Goal: Transaction & Acquisition: Subscribe to service/newsletter

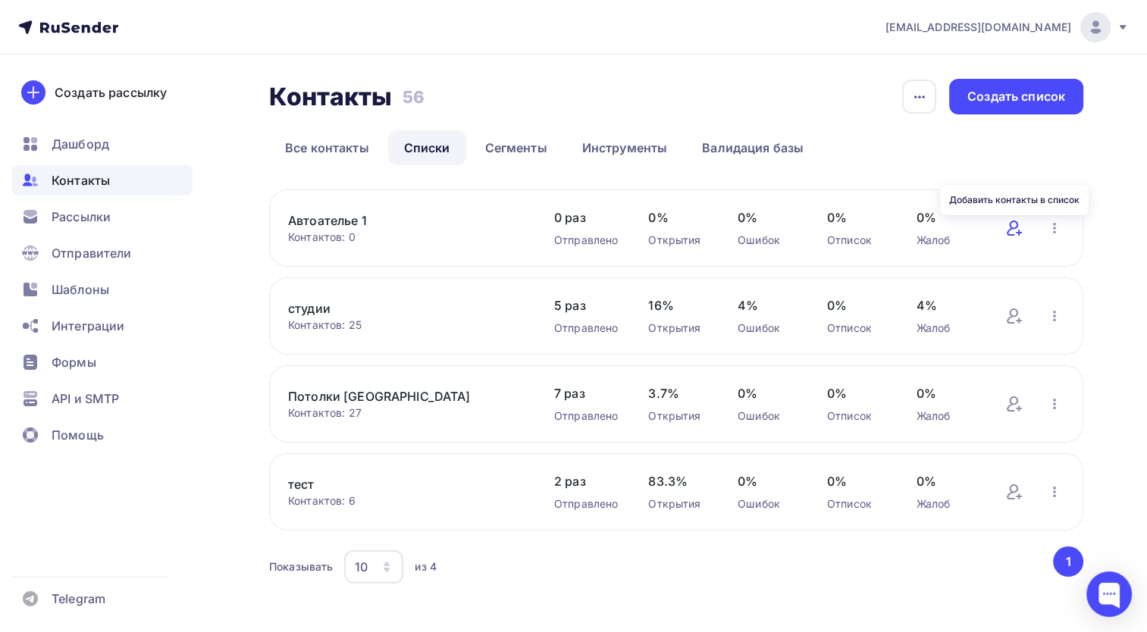
click at [1014, 235] on icon at bounding box center [1012, 228] width 11 height 15
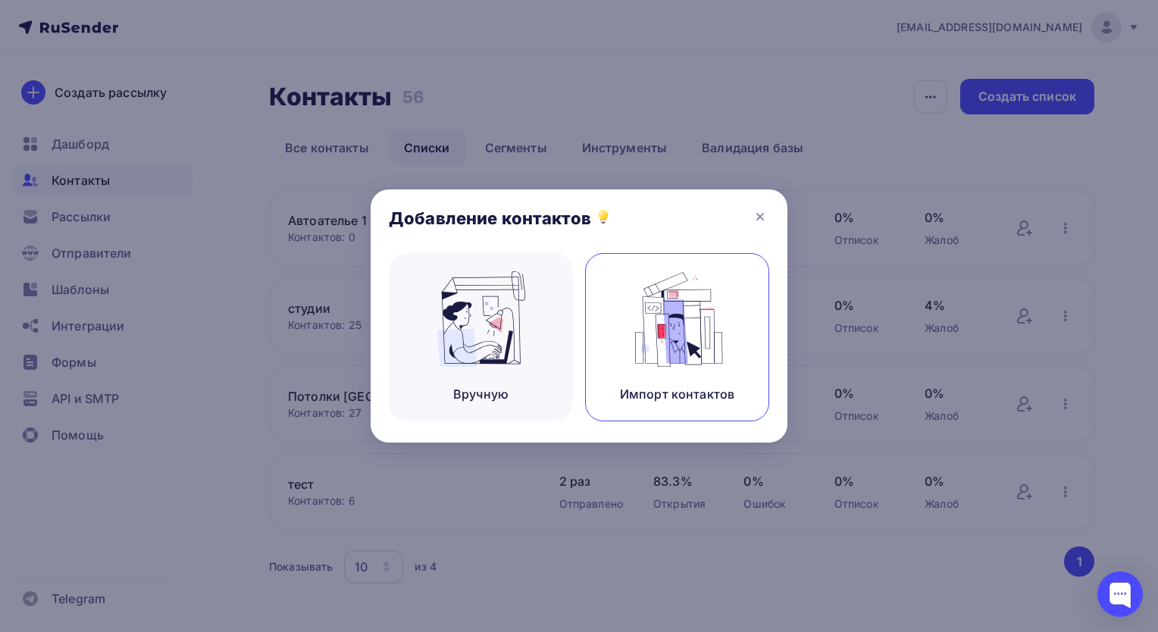
click at [719, 362] on div "Импорт контактов" at bounding box center [677, 337] width 184 height 168
click at [698, 325] on div "Импорт контактов" at bounding box center [677, 337] width 184 height 168
click at [761, 223] on icon at bounding box center [760, 217] width 18 height 18
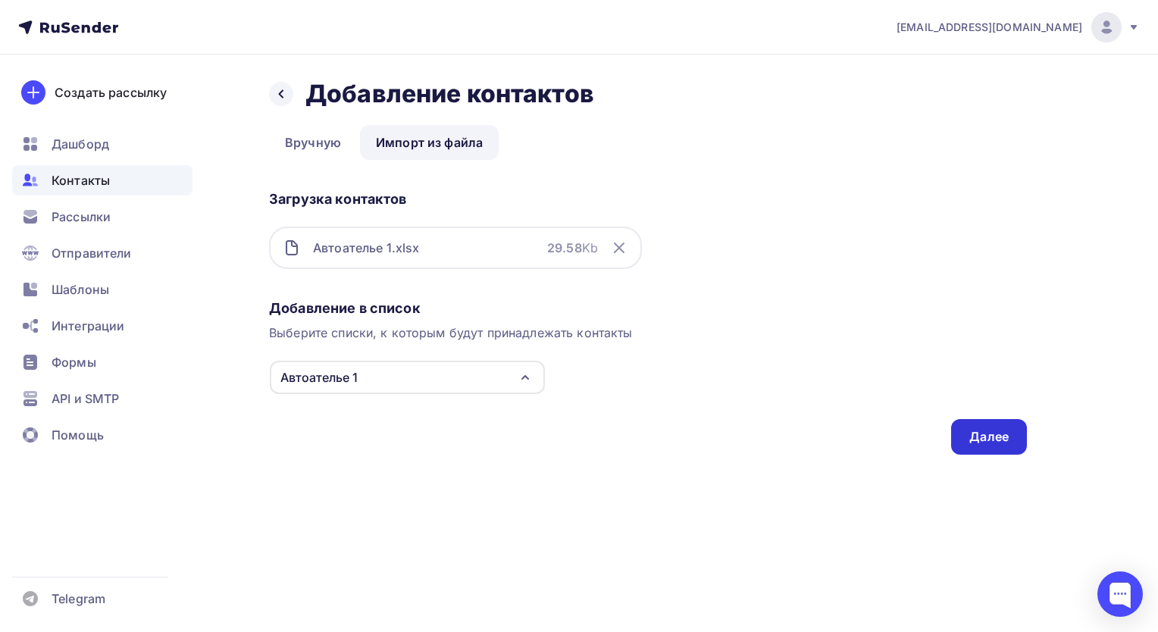
click at [993, 440] on div "Далее" at bounding box center [989, 436] width 39 height 17
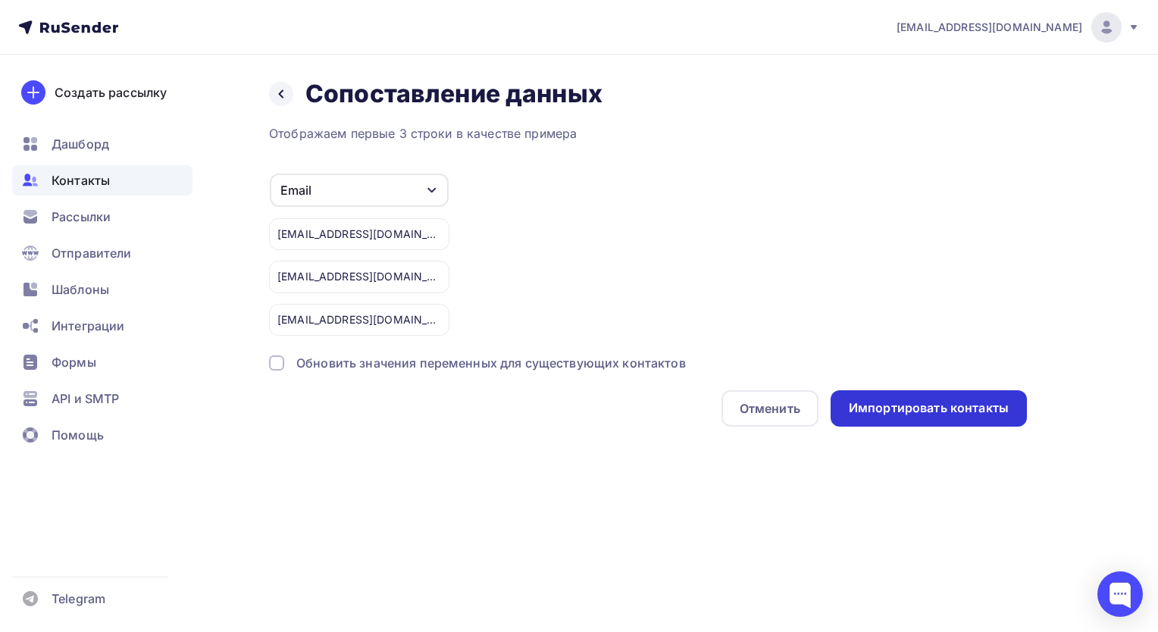
click at [935, 408] on div "Импортировать контакты" at bounding box center [929, 408] width 160 height 17
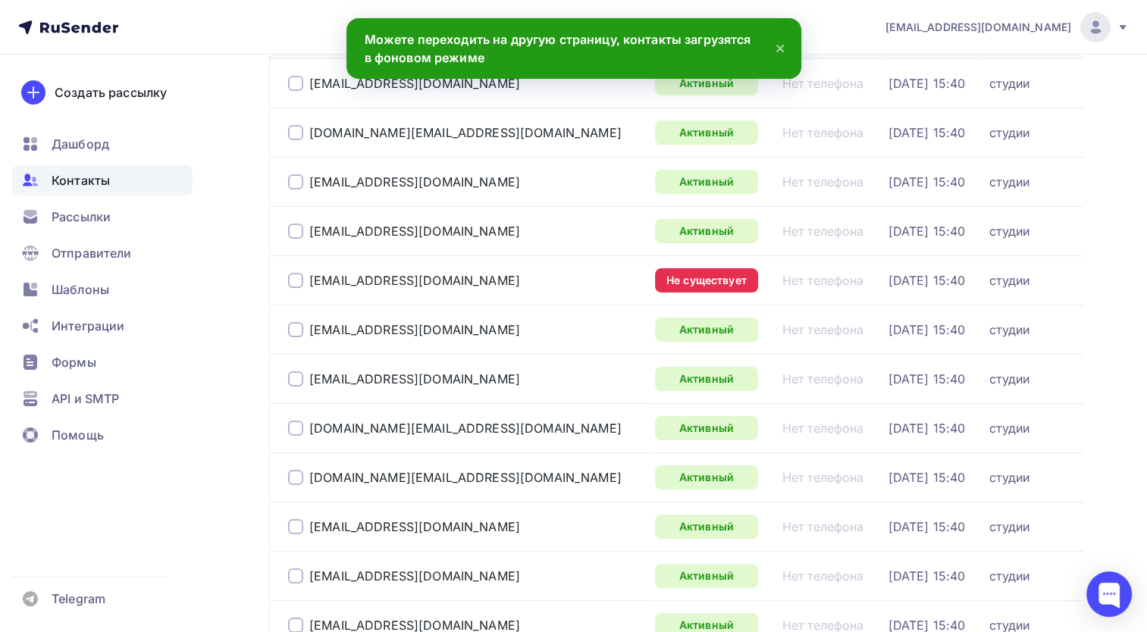
scroll to position [227, 0]
click at [298, 278] on div at bounding box center [295, 279] width 15 height 15
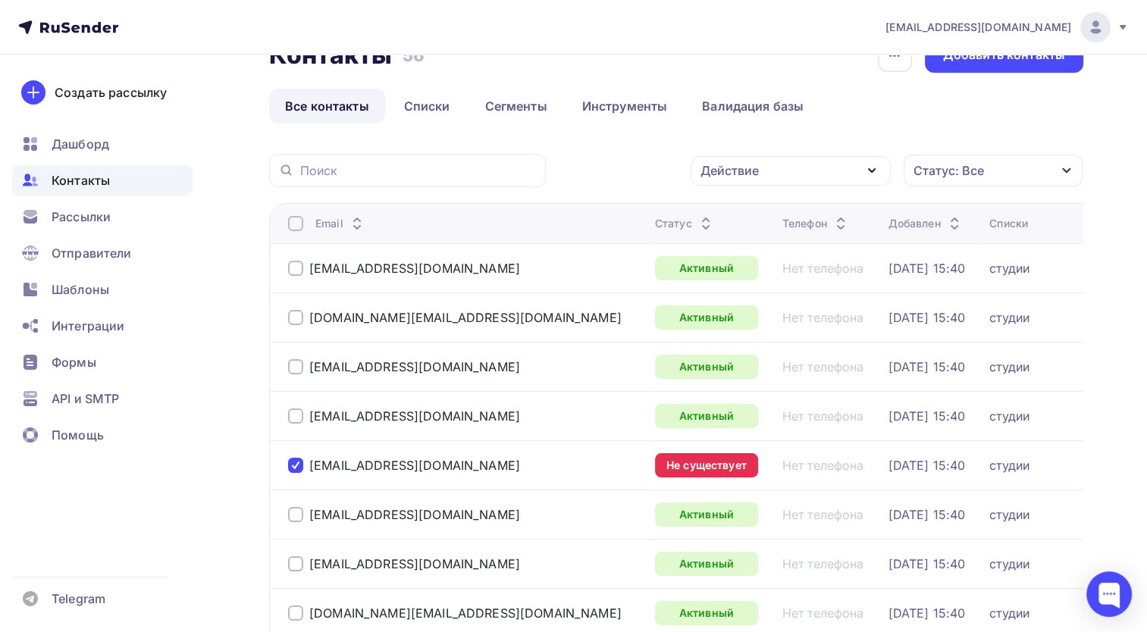
scroll to position [76, 0]
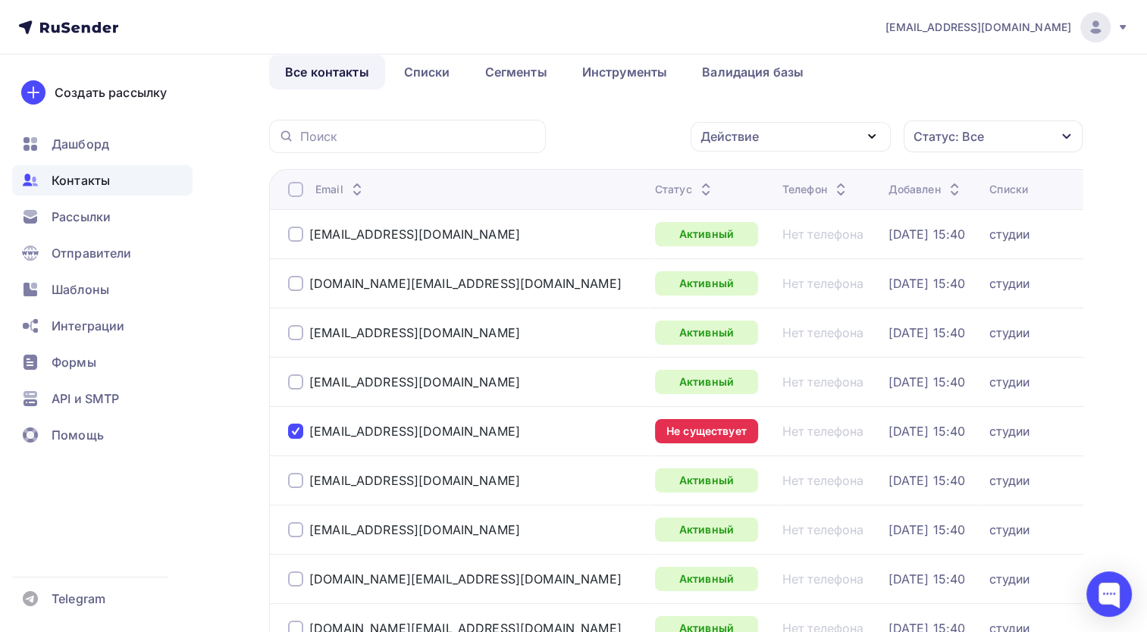
click at [288, 430] on div at bounding box center [295, 431] width 15 height 15
click at [293, 424] on div at bounding box center [295, 431] width 15 height 15
click at [858, 136] on div "Действие" at bounding box center [791, 137] width 200 height 30
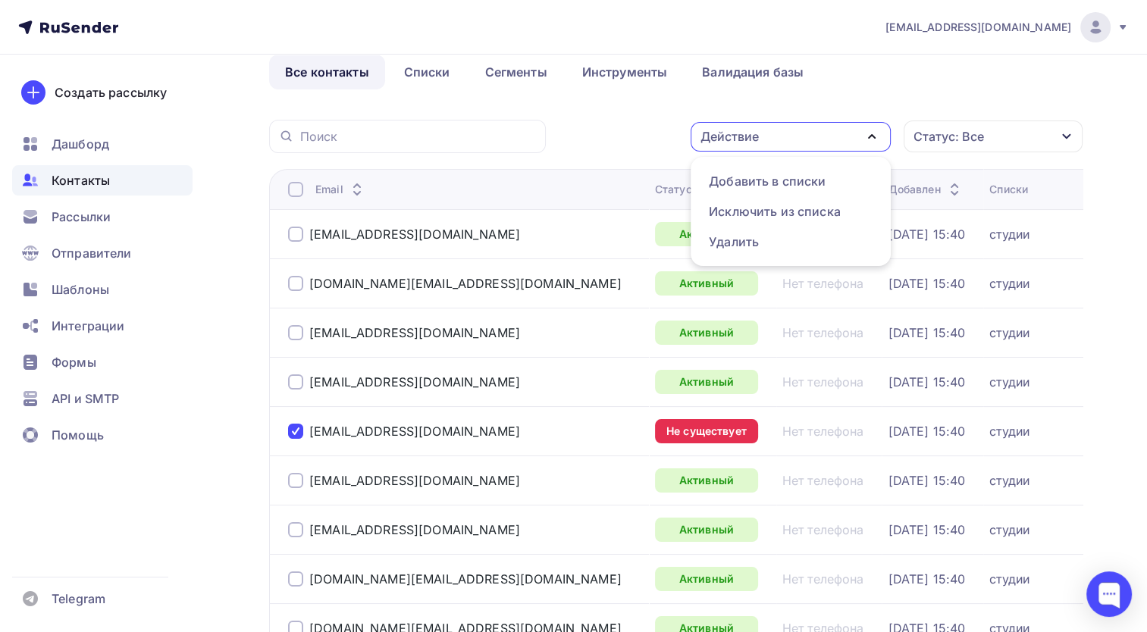
click at [852, 138] on div "Действие" at bounding box center [791, 137] width 200 height 30
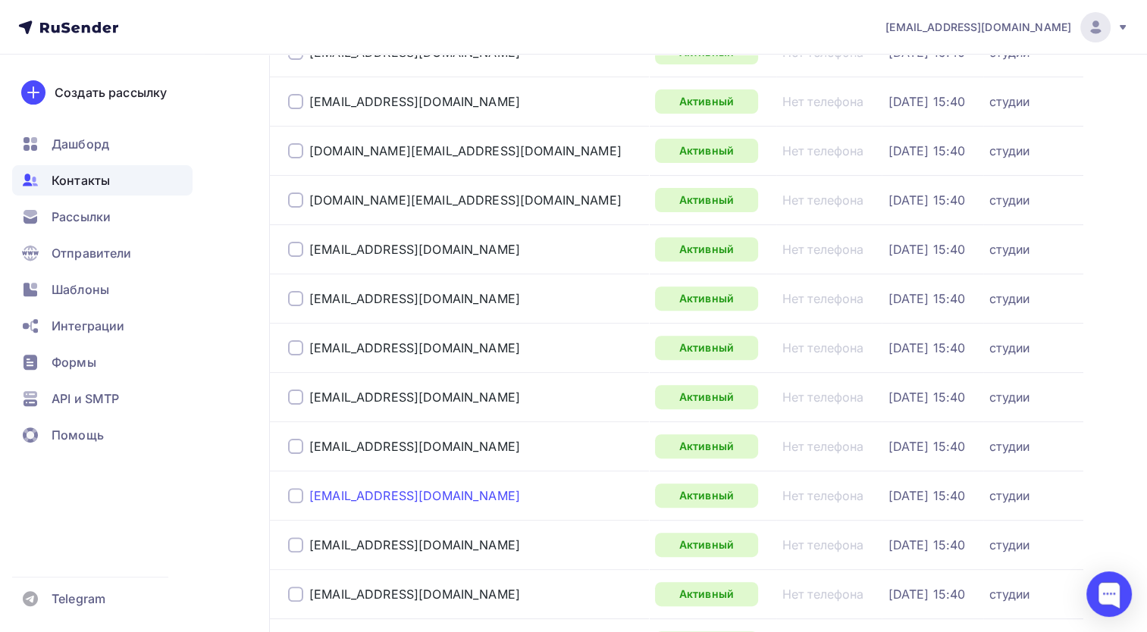
scroll to position [758, 0]
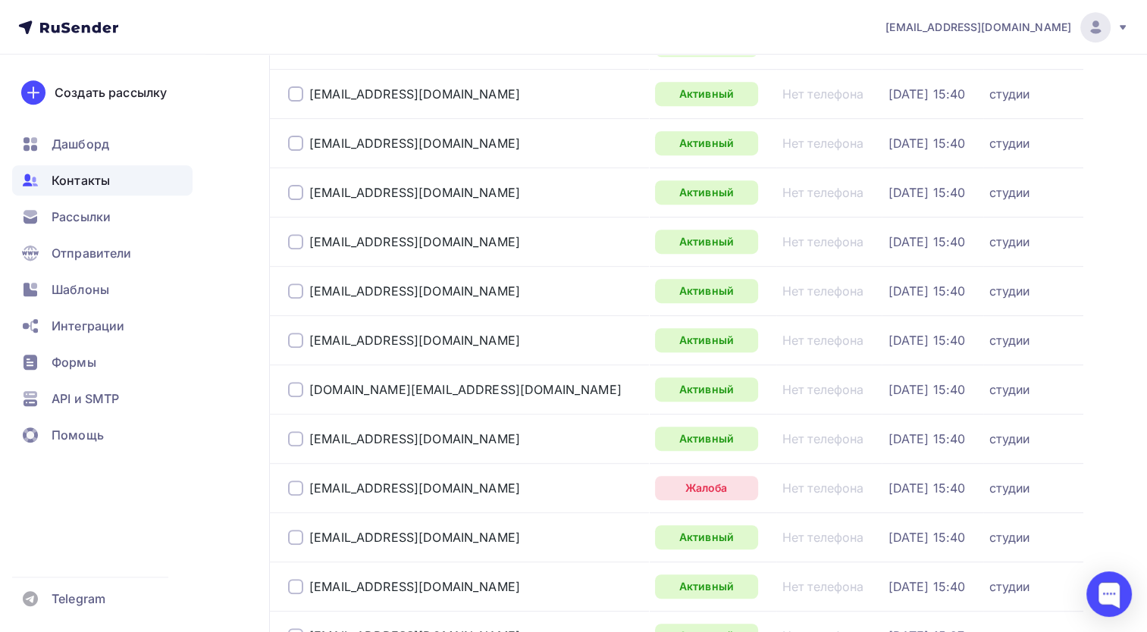
click at [293, 484] on div at bounding box center [295, 488] width 15 height 15
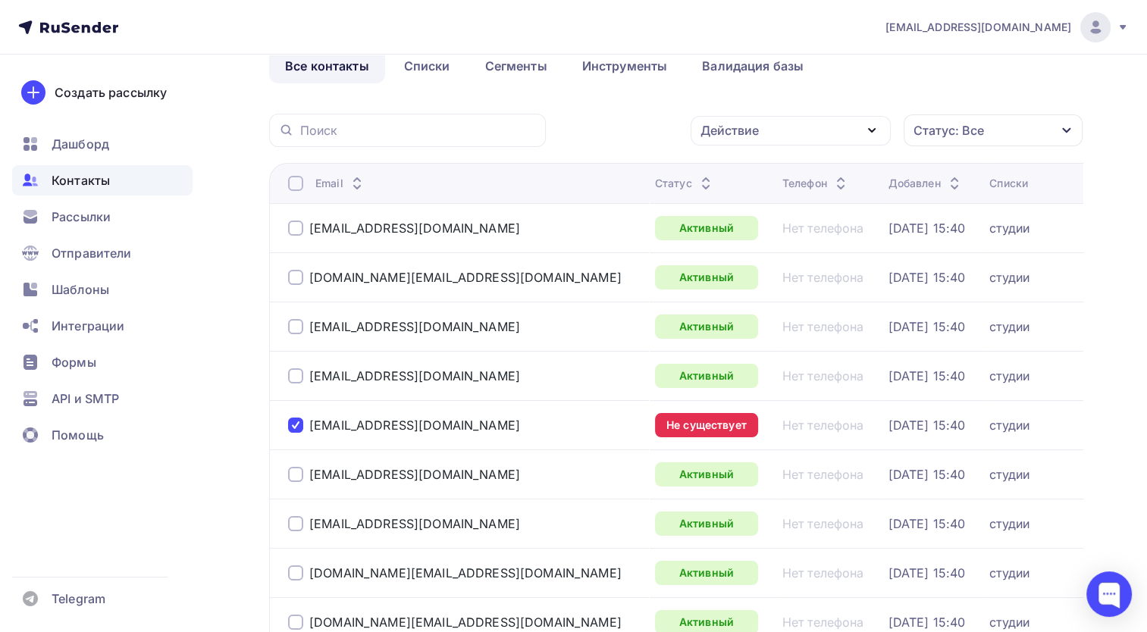
scroll to position [0, 0]
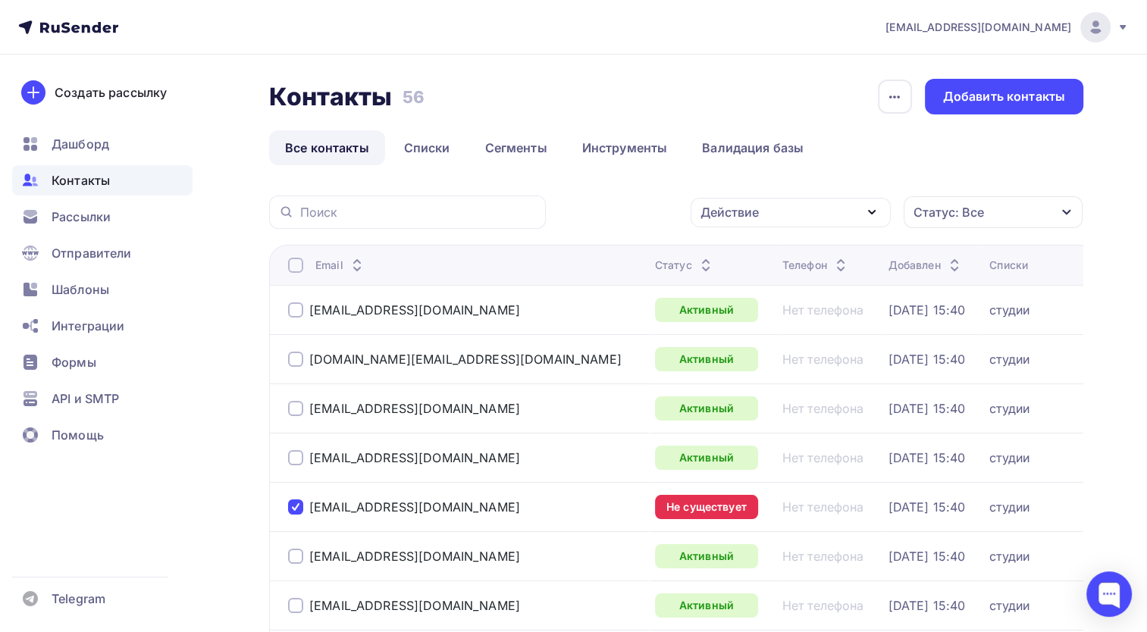
click at [1048, 211] on div "Статус: Все" at bounding box center [993, 212] width 179 height 32
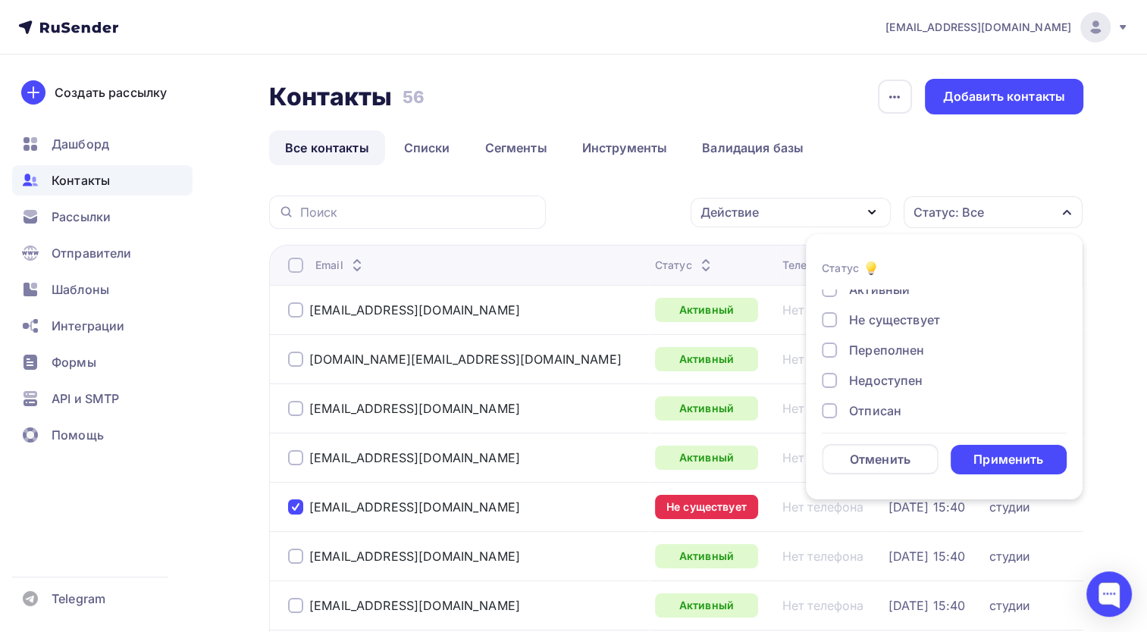
scroll to position [76, 0]
click at [886, 350] on div "Недоступен" at bounding box center [886, 344] width 74 height 18
click at [830, 378] on div at bounding box center [829, 374] width 15 height 15
click at [834, 409] on div at bounding box center [829, 404] width 15 height 15
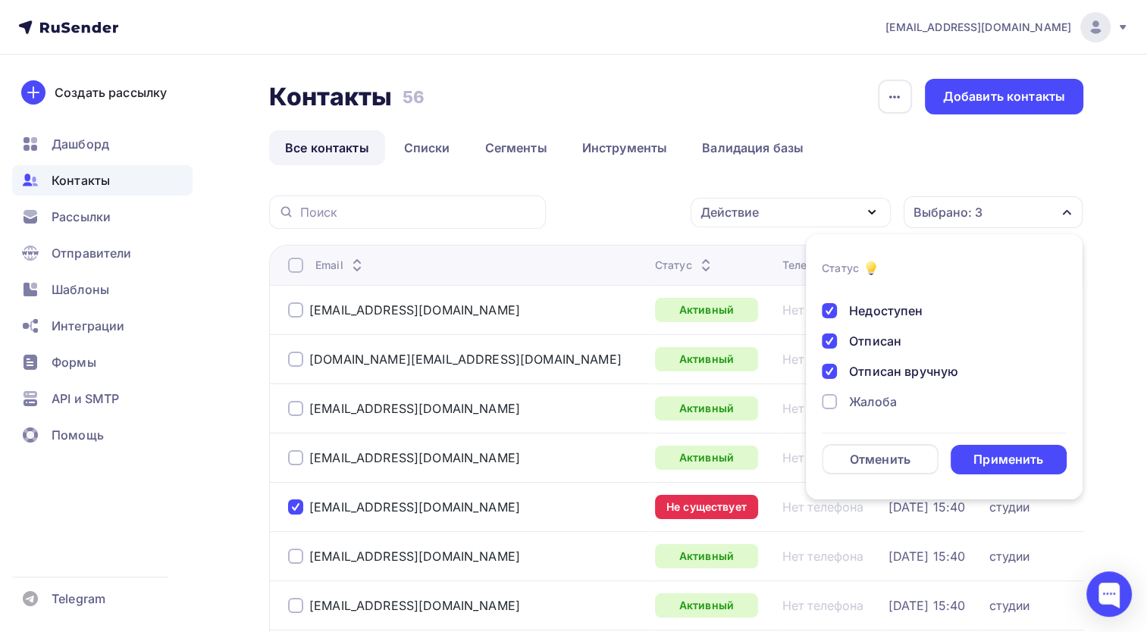
click at [837, 409] on div "Жалоба" at bounding box center [935, 402] width 227 height 18
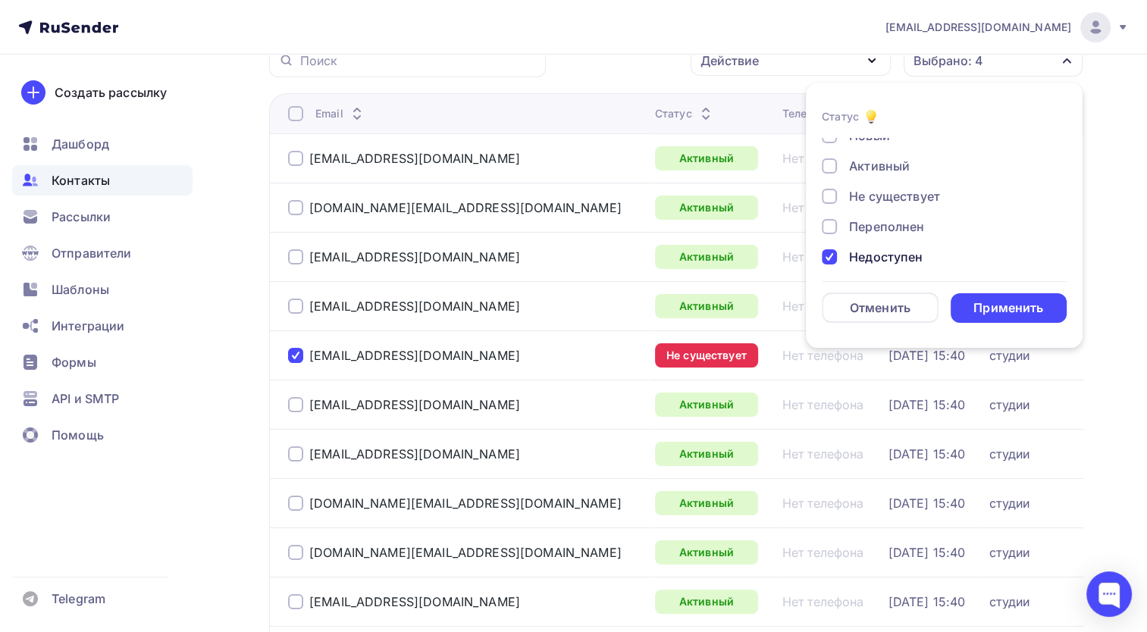
scroll to position [0, 0]
click at [837, 239] on div "Переполнен" at bounding box center [935, 238] width 227 height 18
click at [837, 206] on div "Не существует" at bounding box center [935, 208] width 227 height 18
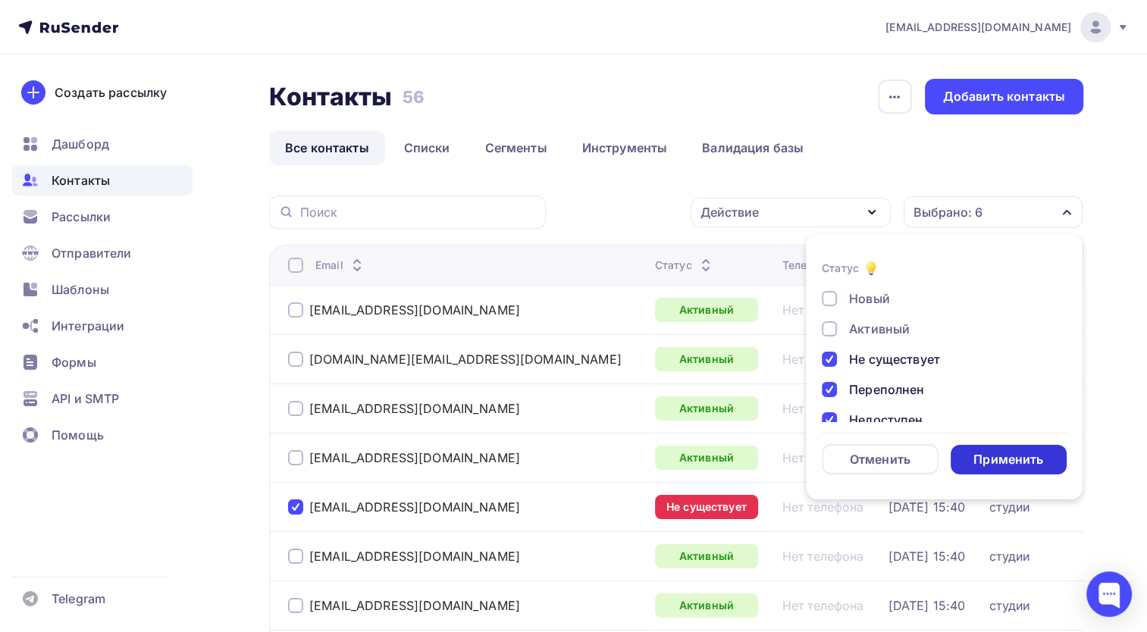
click at [1022, 454] on div "Применить" at bounding box center [1008, 459] width 70 height 17
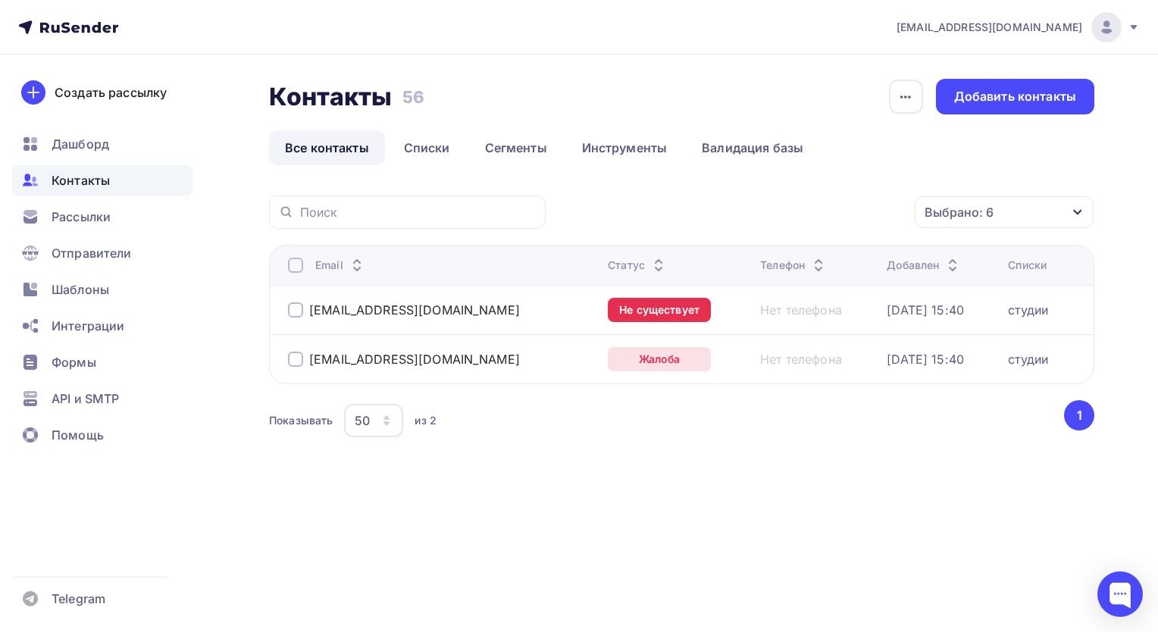
click at [300, 310] on div "[EMAIL_ADDRESS][DOMAIN_NAME]" at bounding box center [404, 309] width 232 height 15
click at [298, 313] on div at bounding box center [295, 309] width 15 height 15
click at [297, 364] on div at bounding box center [295, 359] width 15 height 15
click at [880, 217] on icon "button" at bounding box center [883, 212] width 18 height 18
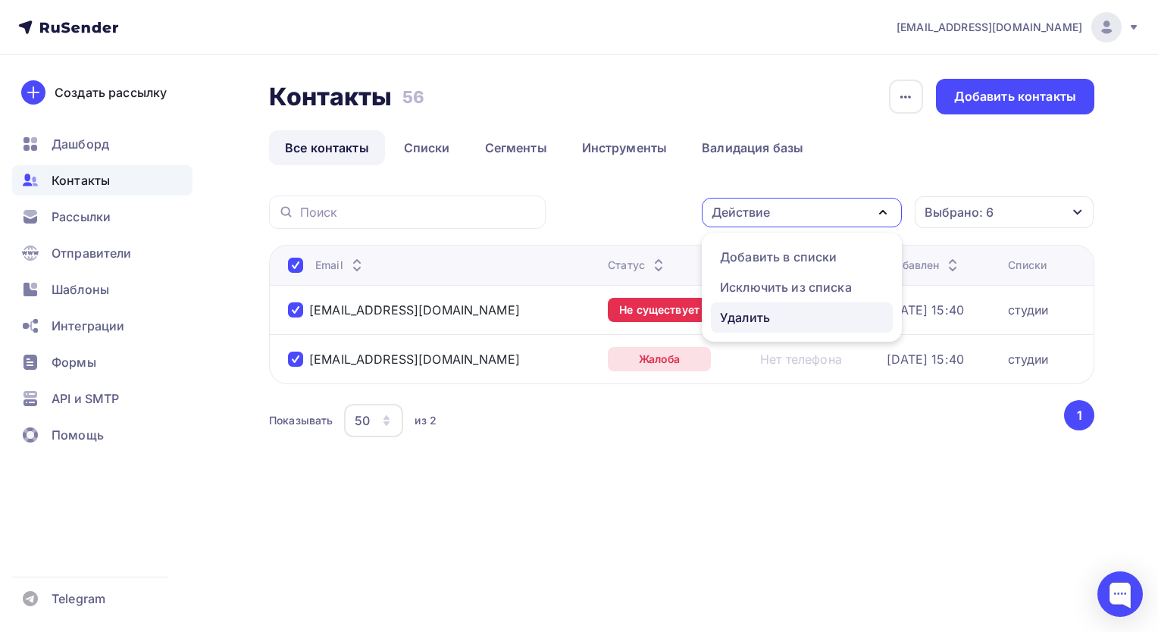
click at [768, 318] on div "Удалить" at bounding box center [745, 318] width 50 height 18
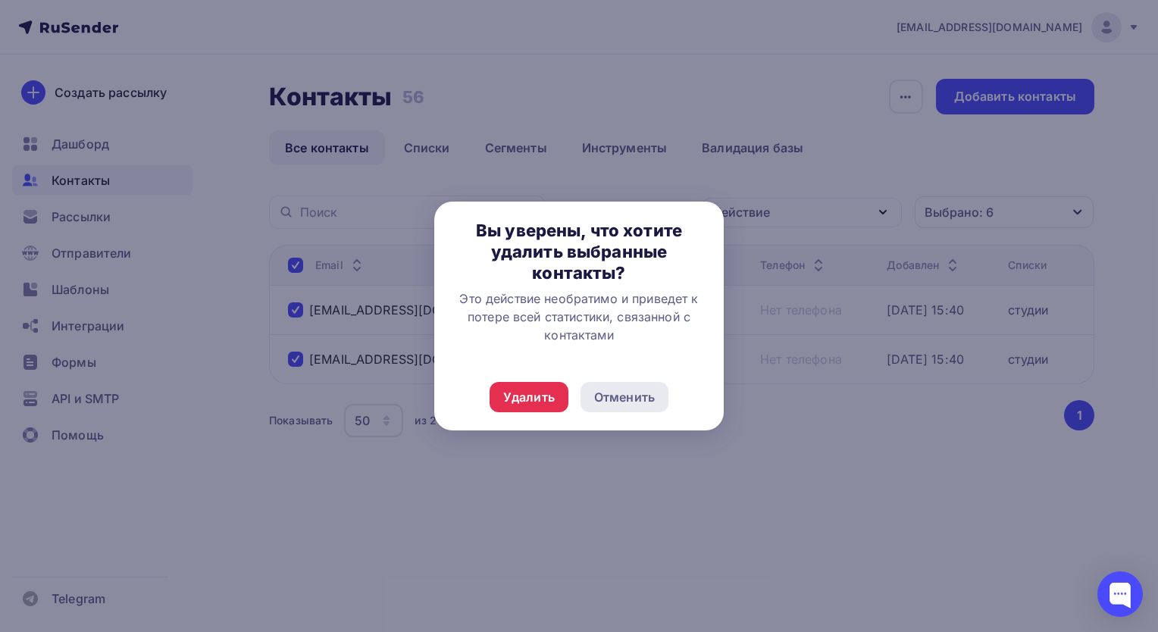
click at [617, 395] on div "Отменить" at bounding box center [624, 397] width 61 height 18
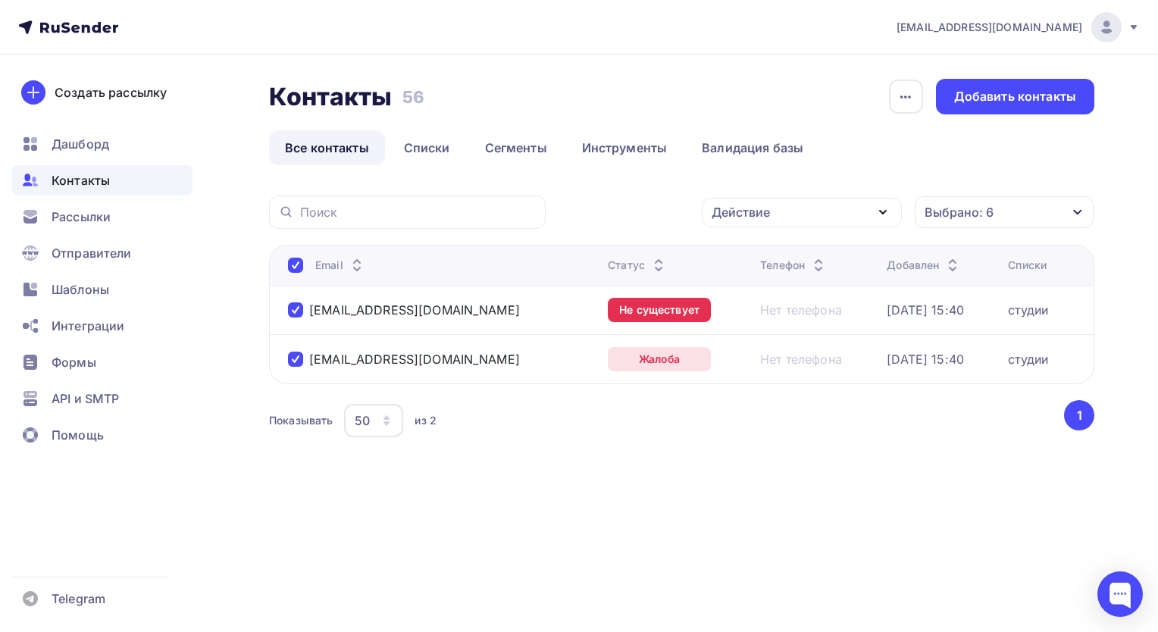
drag, startPoint x: 461, startPoint y: 315, endPoint x: 306, endPoint y: 310, distance: 154.7
click at [306, 310] on div "[EMAIL_ADDRESS][DOMAIN_NAME]" at bounding box center [442, 310] width 308 height 24
drag, startPoint x: 306, startPoint y: 310, endPoint x: 315, endPoint y: 308, distance: 9.4
copy div "[EMAIL_ADDRESS][DOMAIN_NAME]"
click at [810, 223] on div "Действие" at bounding box center [802, 213] width 200 height 30
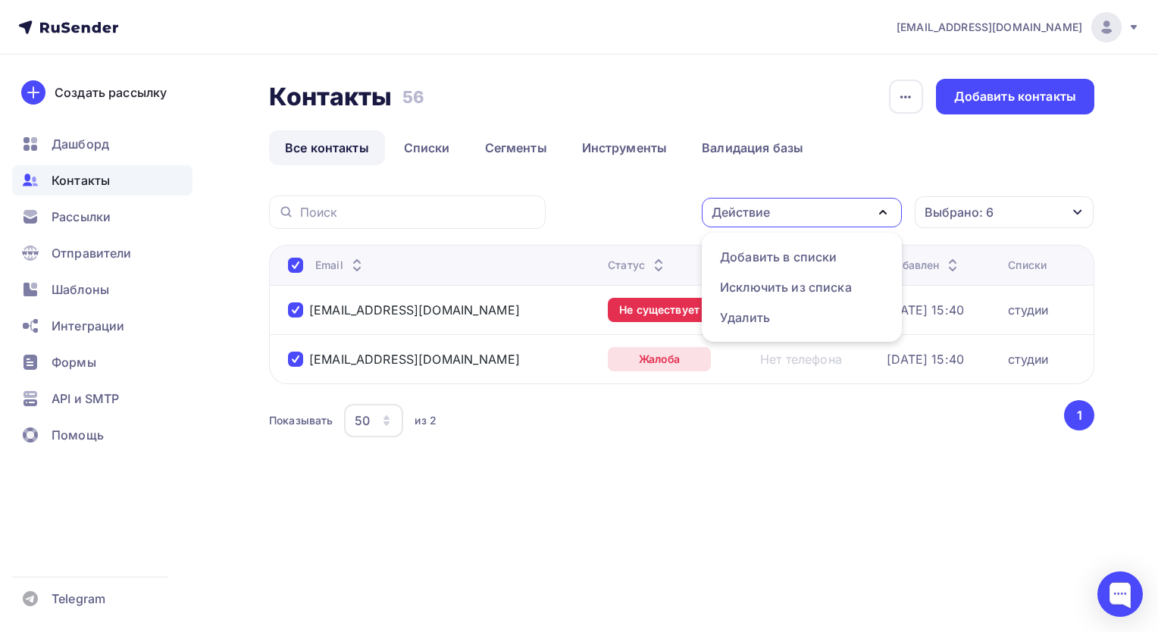
click at [1083, 158] on ul "Все контакты Списки Сегменты Инструменты Валидация базы" at bounding box center [682, 147] width 826 height 35
click at [903, 176] on div "Контакты Контакты 56 56 История импорта Добавить контакты Все контакты Списки С…" at bounding box center [682, 279] width 826 height 400
drag, startPoint x: 437, startPoint y: 359, endPoint x: 309, endPoint y: 368, distance: 128.5
click at [309, 368] on div "[EMAIL_ADDRESS][DOMAIN_NAME]" at bounding box center [442, 359] width 308 height 24
drag, startPoint x: 309, startPoint y: 368, endPoint x: 319, endPoint y: 362, distance: 12.6
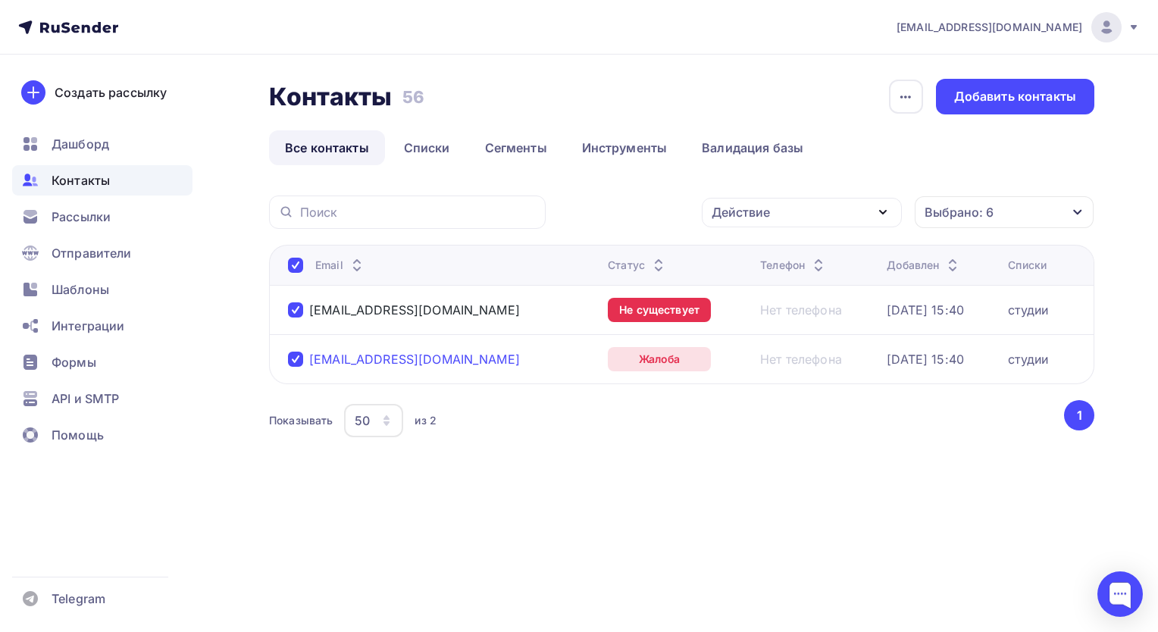
copy div "[EMAIL_ADDRESS][DOMAIN_NAME]"
click at [844, 476] on div "Действие Добавить в списки Исключить из списка Удалить Выбрано: 6 Статус Новый …" at bounding box center [682, 337] width 826 height 283
click at [841, 218] on div "Действие" at bounding box center [802, 213] width 200 height 30
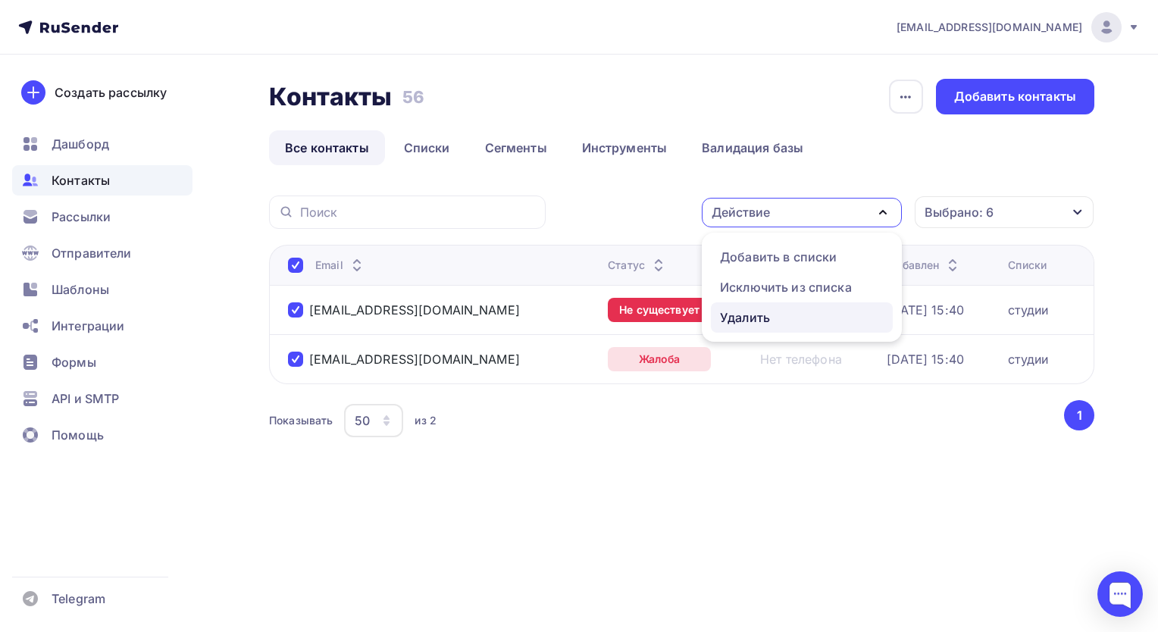
click at [773, 328] on link "Удалить" at bounding box center [802, 317] width 182 height 30
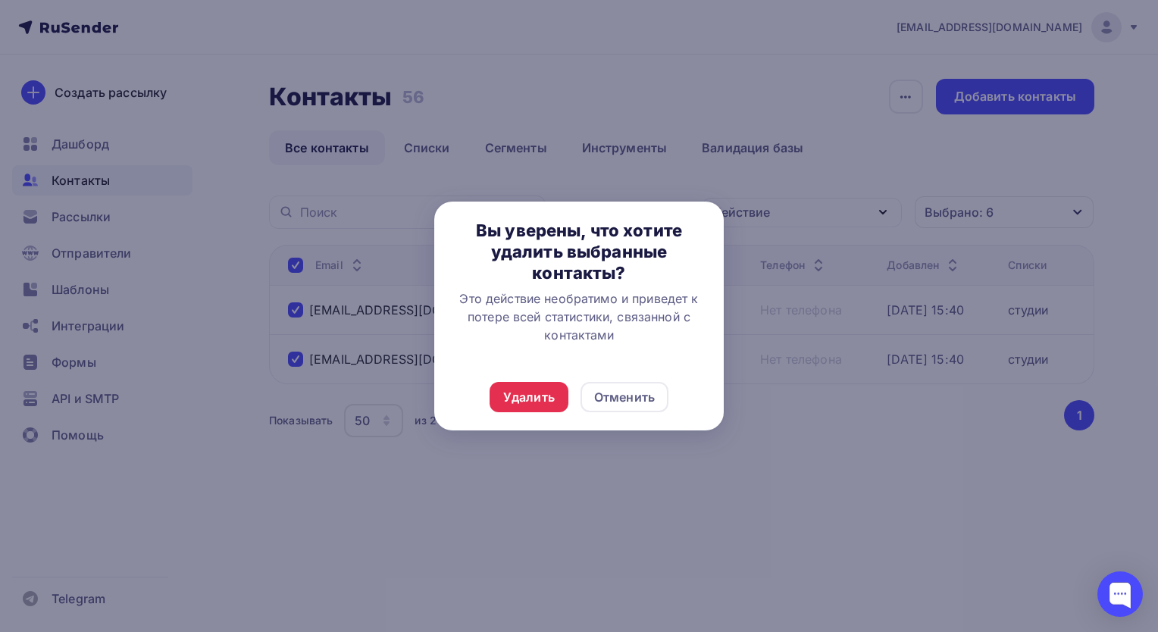
click at [564, 416] on div "Удалить Отменить" at bounding box center [579, 397] width 290 height 67
click at [553, 400] on div "Удалить" at bounding box center [529, 397] width 52 height 18
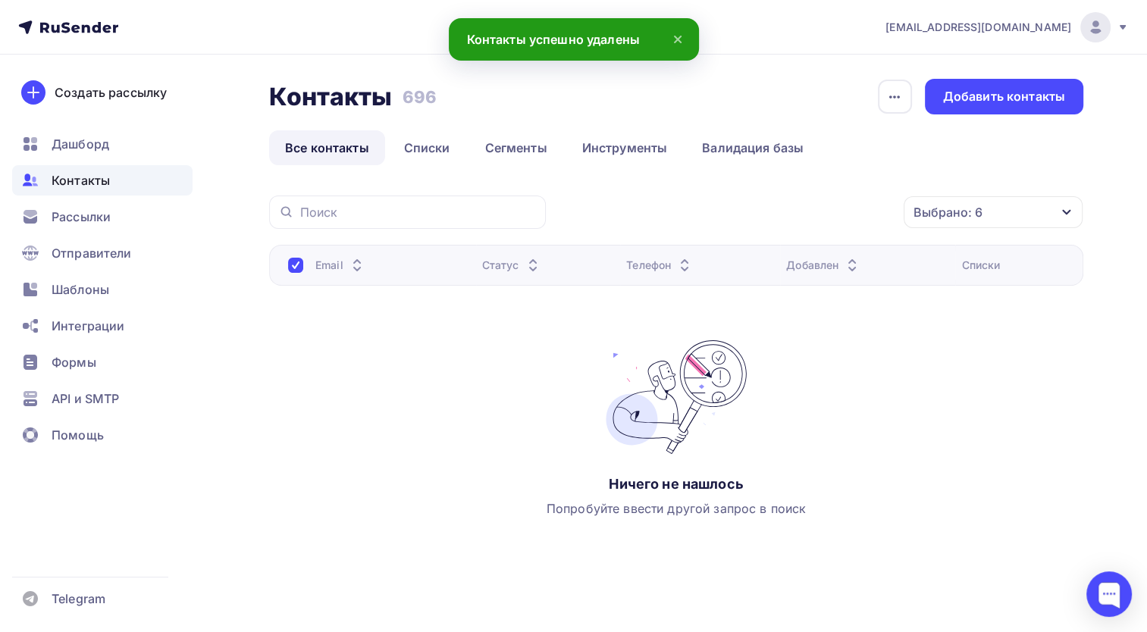
click at [544, 359] on div "Ничего не нашлось Попробуйте ввести другой запрос в поиск" at bounding box center [676, 428] width 376 height 177
click at [288, 262] on div at bounding box center [295, 265] width 15 height 15
click at [436, 135] on link "Списки" at bounding box center [427, 147] width 78 height 35
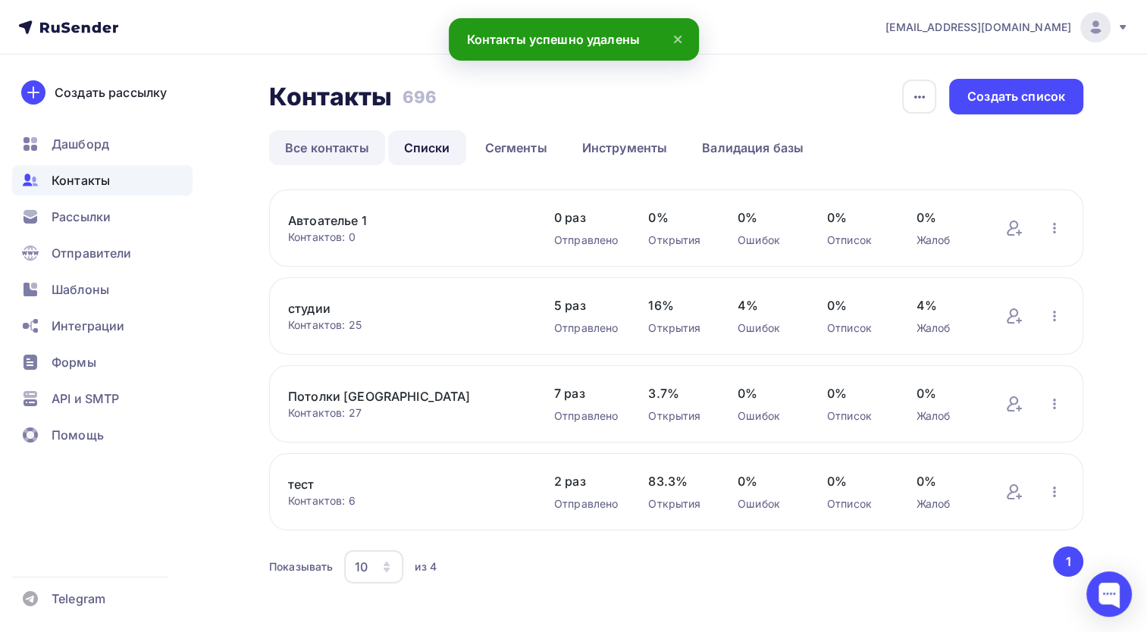
click at [358, 152] on link "Все контакты" at bounding box center [327, 147] width 116 height 35
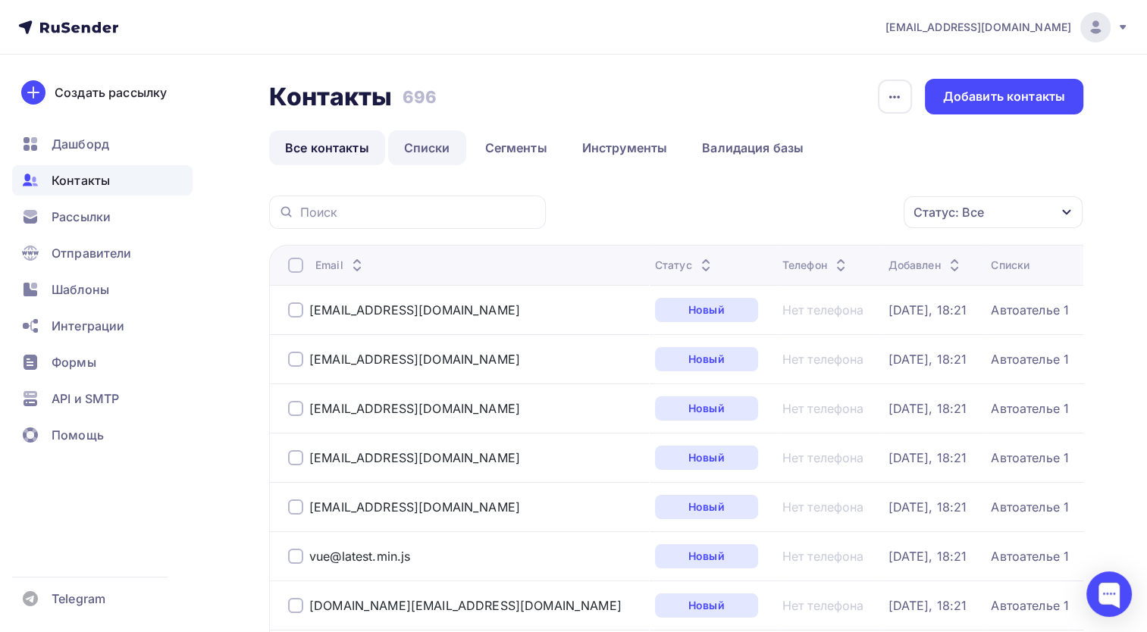
click at [412, 140] on link "Списки" at bounding box center [427, 147] width 78 height 35
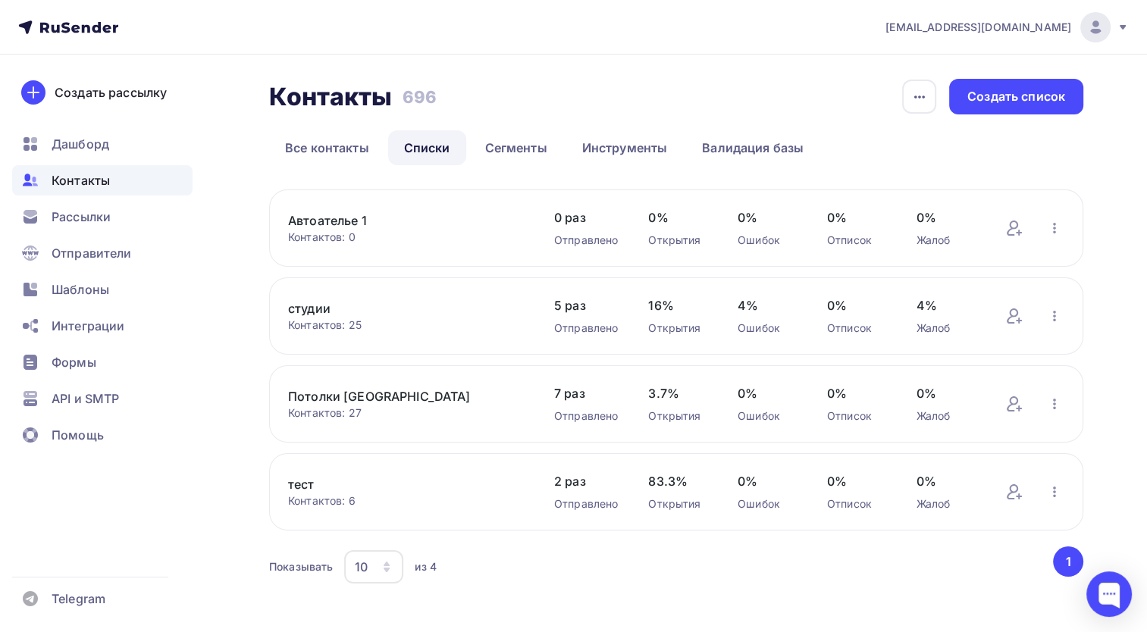
click at [313, 223] on link "Автоателье 1" at bounding box center [406, 221] width 236 height 18
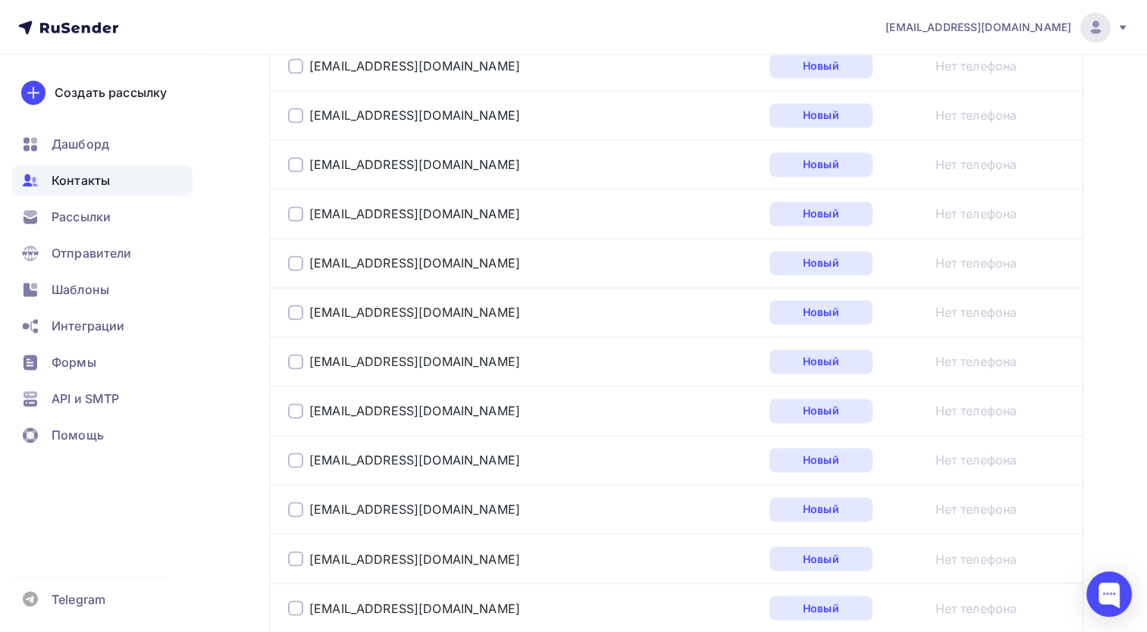
scroll to position [2512, 0]
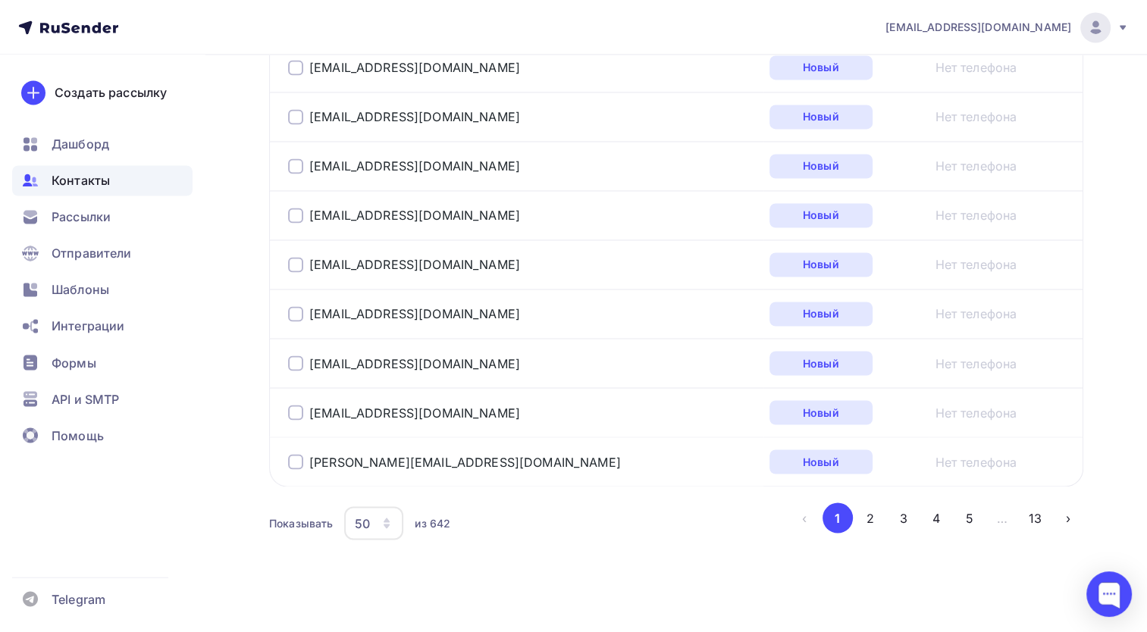
drag, startPoint x: 1097, startPoint y: 284, endPoint x: 1098, endPoint y: 513, distance: 229.7
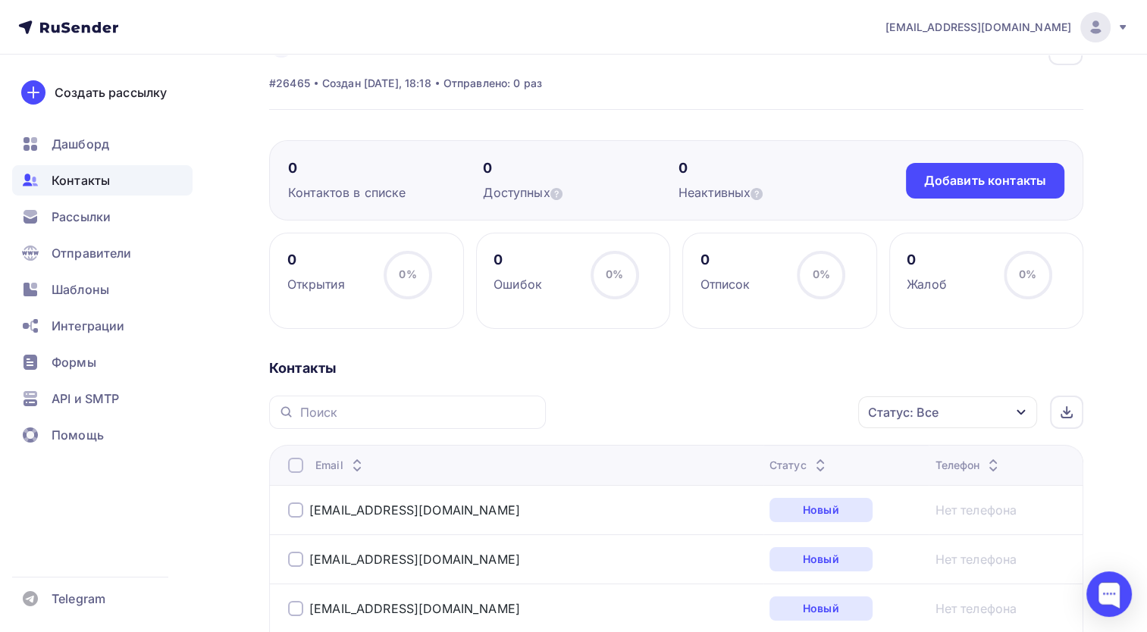
scroll to position [0, 0]
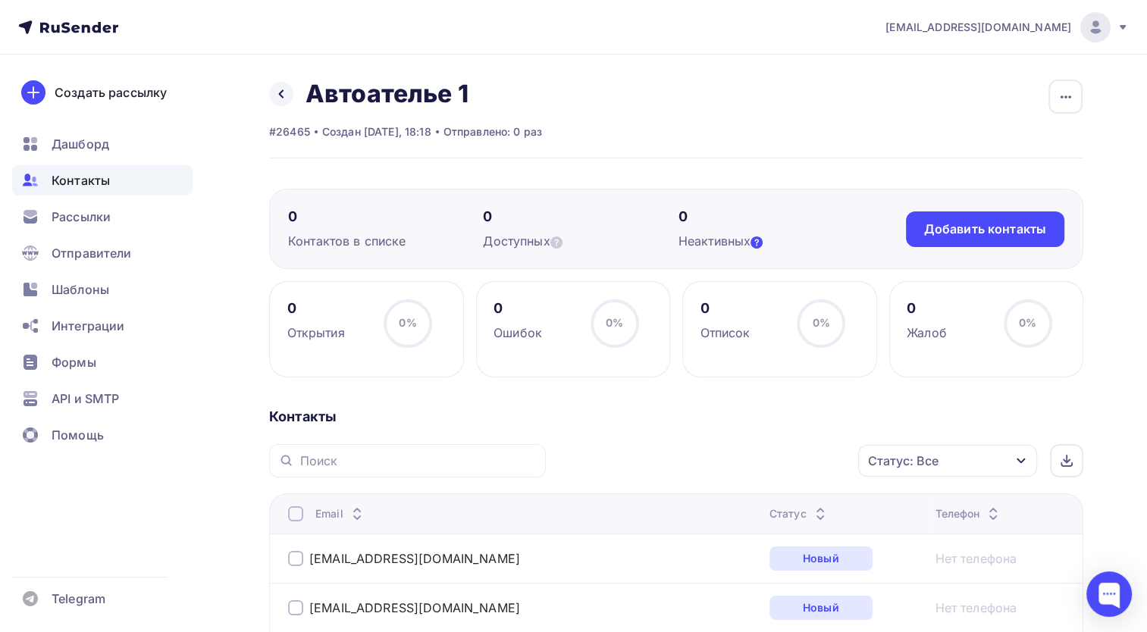
click at [757, 239] on icon at bounding box center [757, 243] width 12 height 12
click at [282, 102] on link at bounding box center [281, 94] width 24 height 24
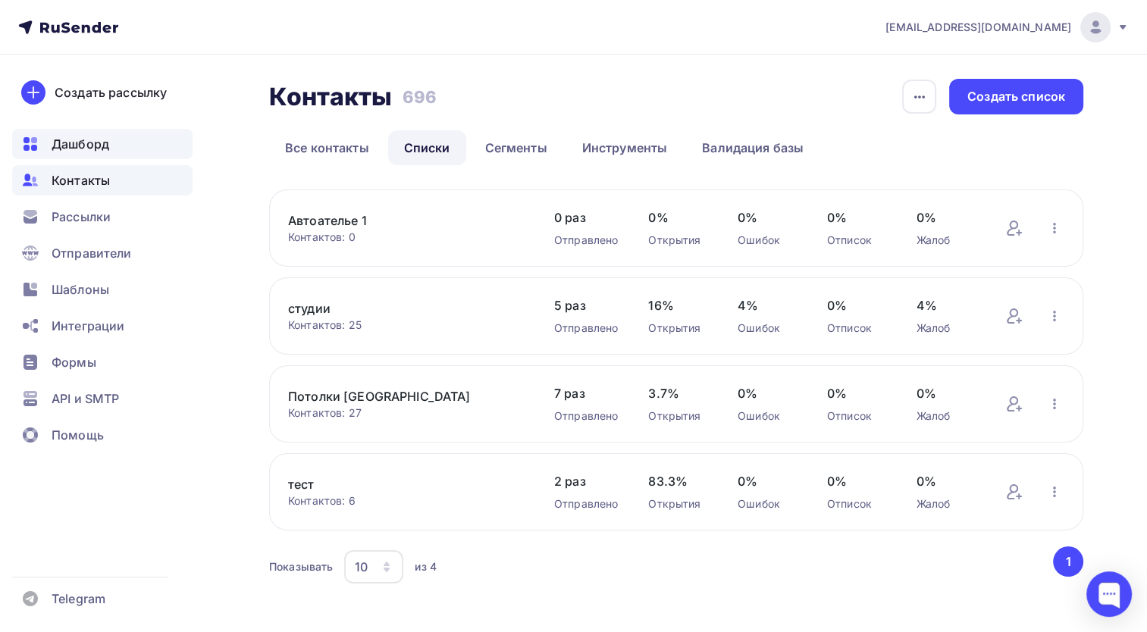
click at [113, 138] on div "Дашборд" at bounding box center [102, 144] width 180 height 30
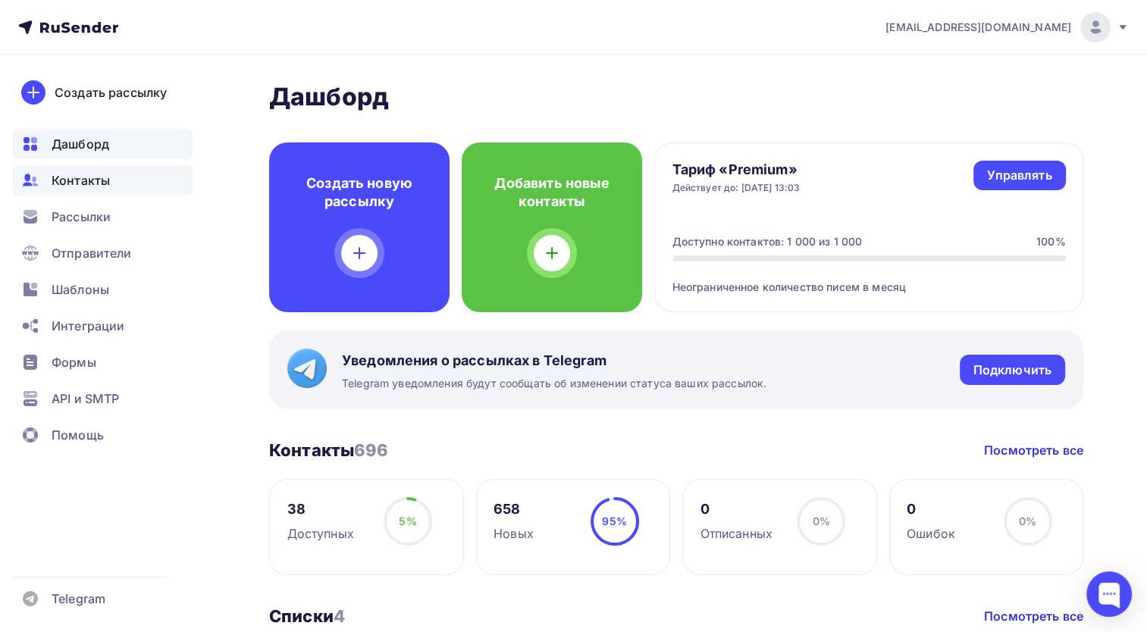
click at [126, 169] on div "Контакты" at bounding box center [102, 180] width 180 height 30
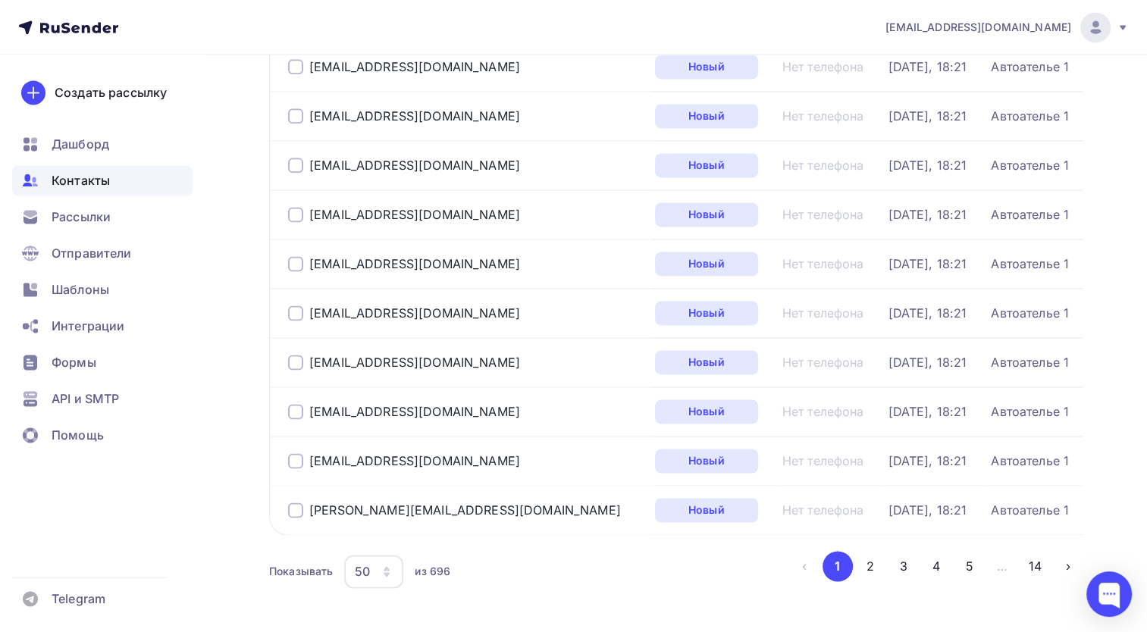
scroll to position [2263, 0]
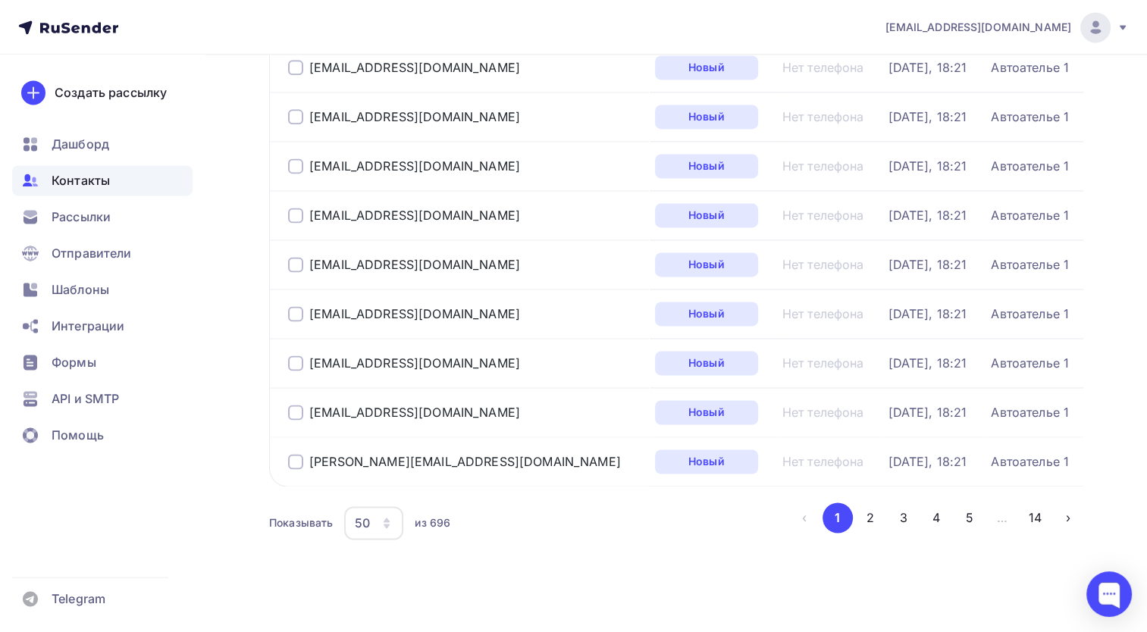
drag, startPoint x: 1086, startPoint y: 174, endPoint x: 1100, endPoint y: 420, distance: 246.8
drag, startPoint x: 688, startPoint y: 403, endPoint x: 679, endPoint y: 416, distance: 15.8
click at [688, 403] on div "Новый" at bounding box center [712, 412] width 115 height 24
click at [1025, 512] on button "14" at bounding box center [1035, 518] width 30 height 30
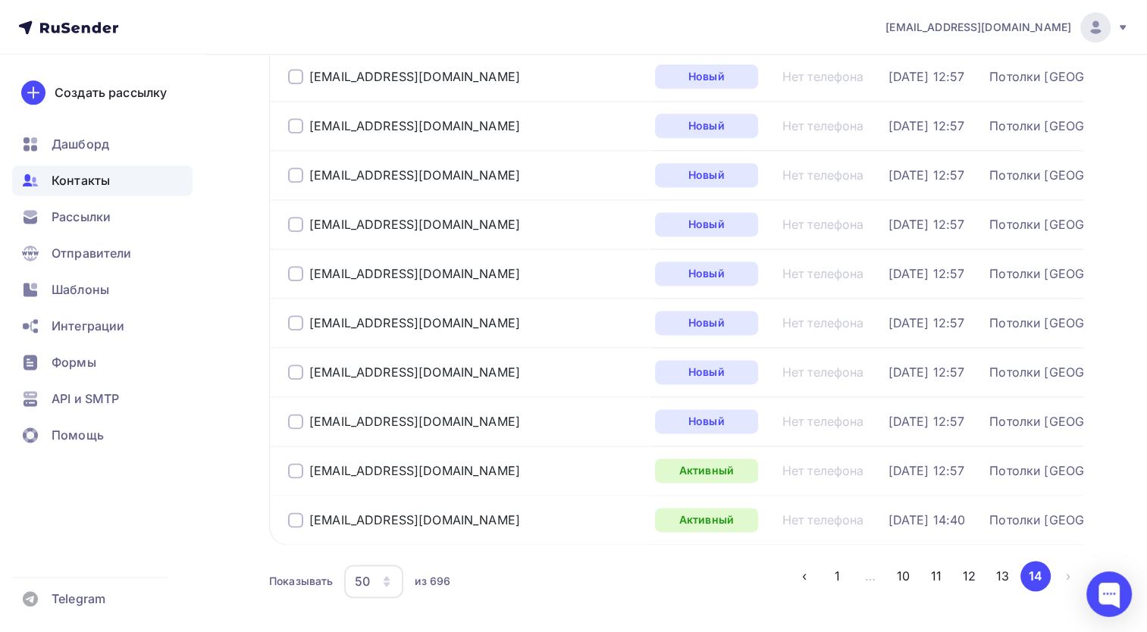
scroll to position [2067, 0]
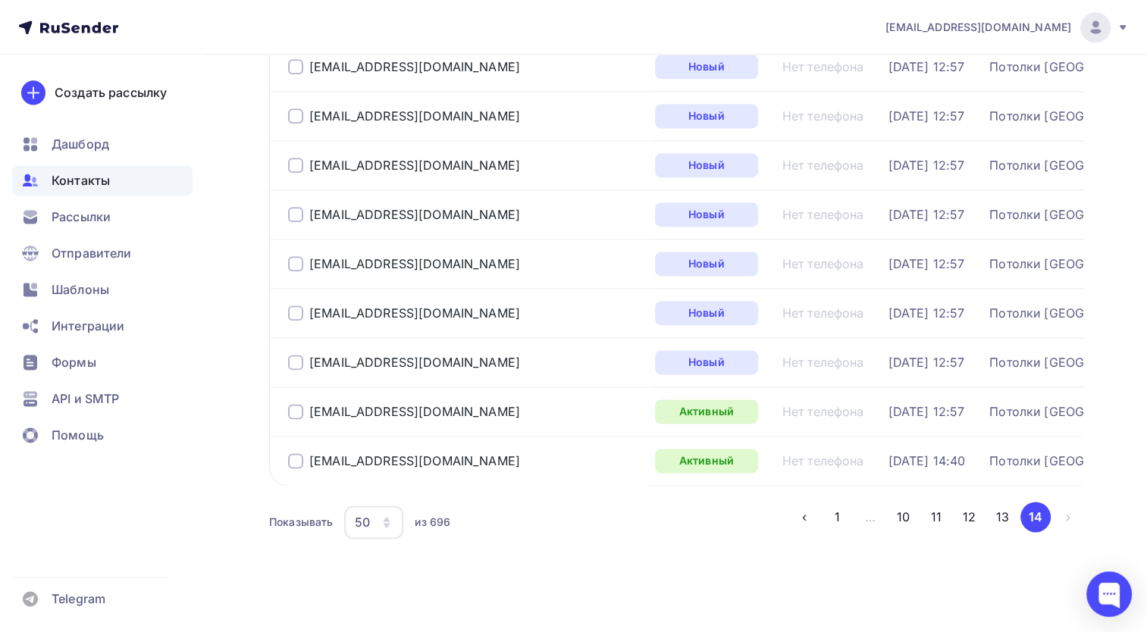
drag, startPoint x: 1128, startPoint y: 202, endPoint x: 1106, endPoint y: 347, distance: 147.2
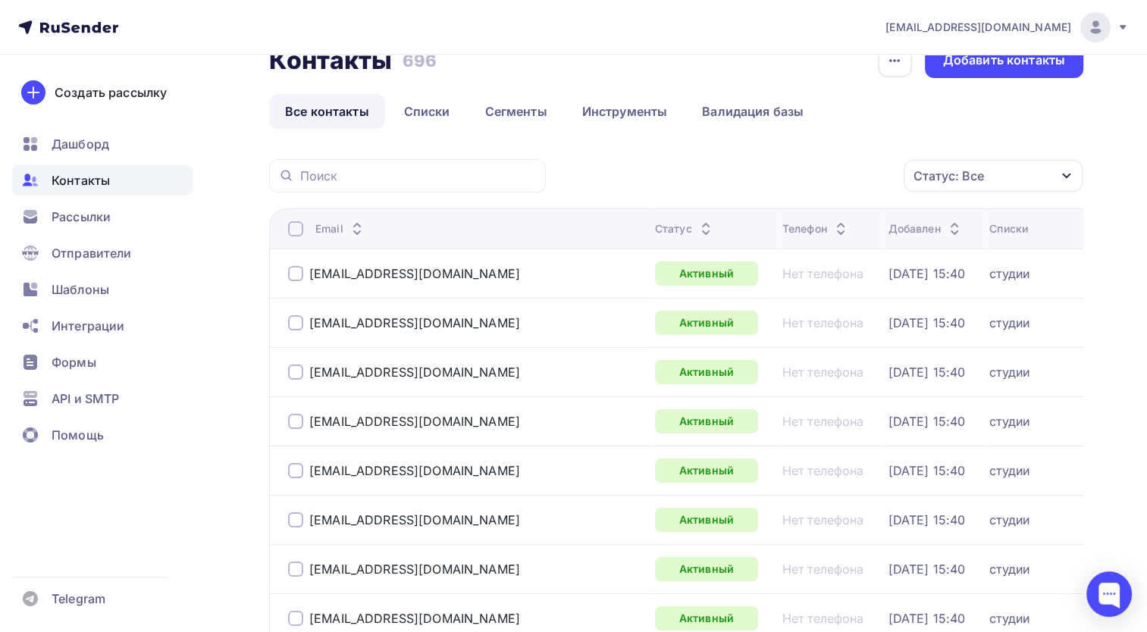
scroll to position [0, 0]
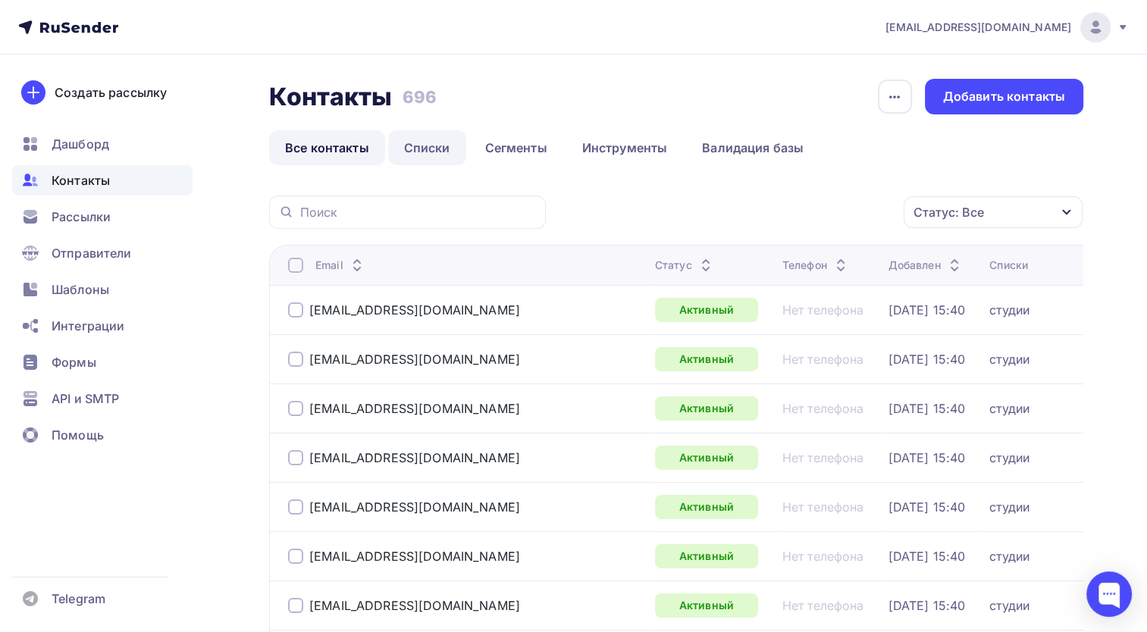
click at [443, 134] on link "Списки" at bounding box center [427, 147] width 78 height 35
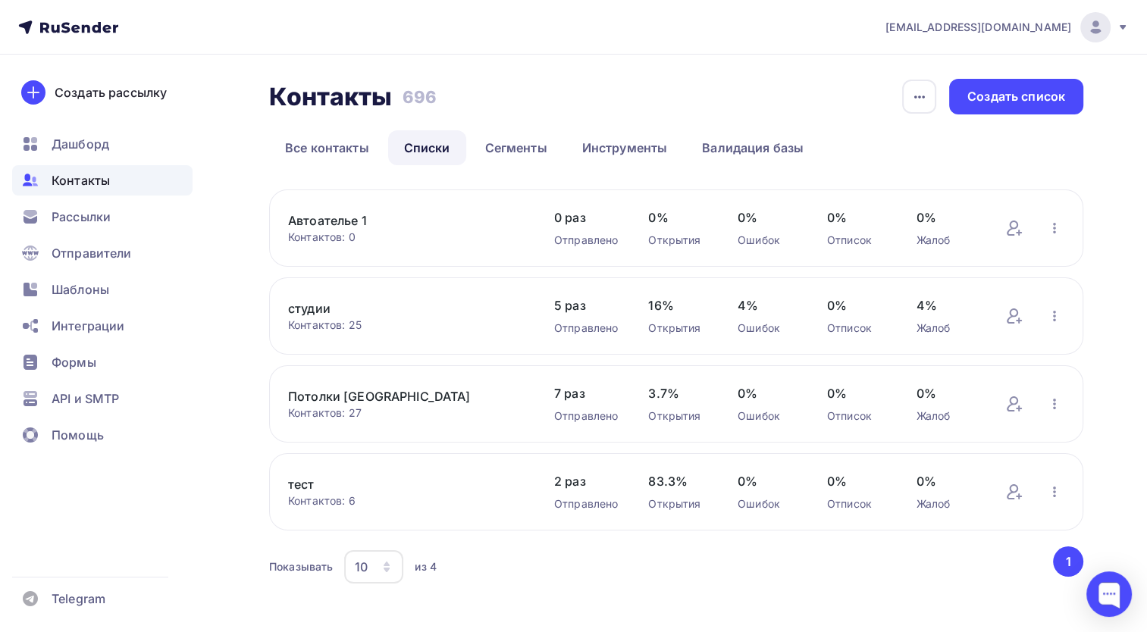
click at [334, 216] on link "Автоателье 1" at bounding box center [406, 221] width 236 height 18
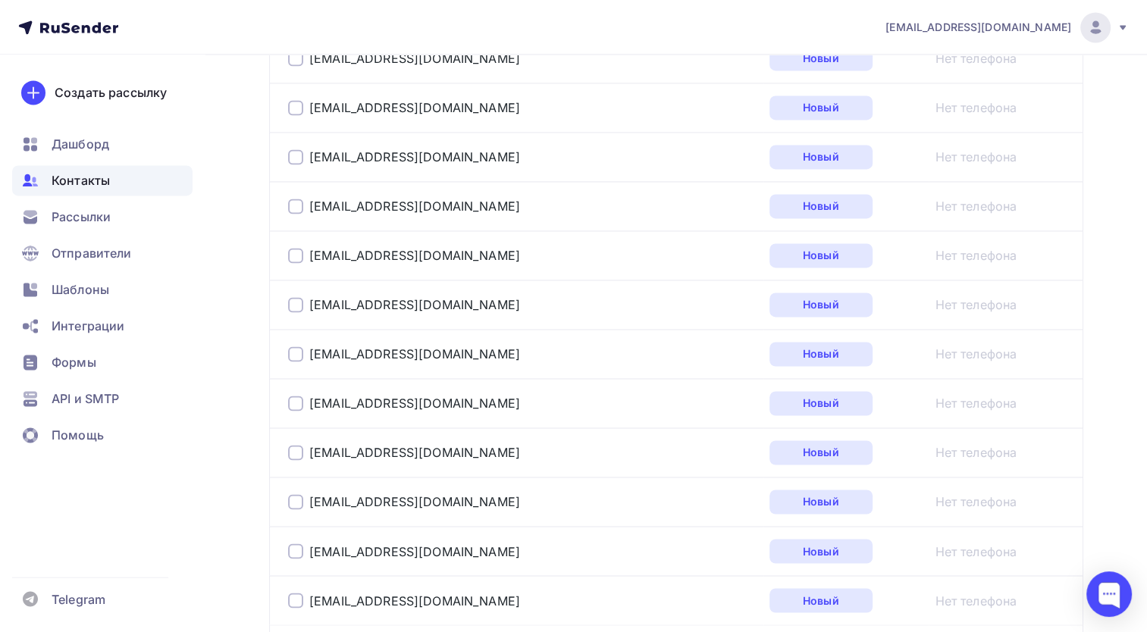
scroll to position [2512, 0]
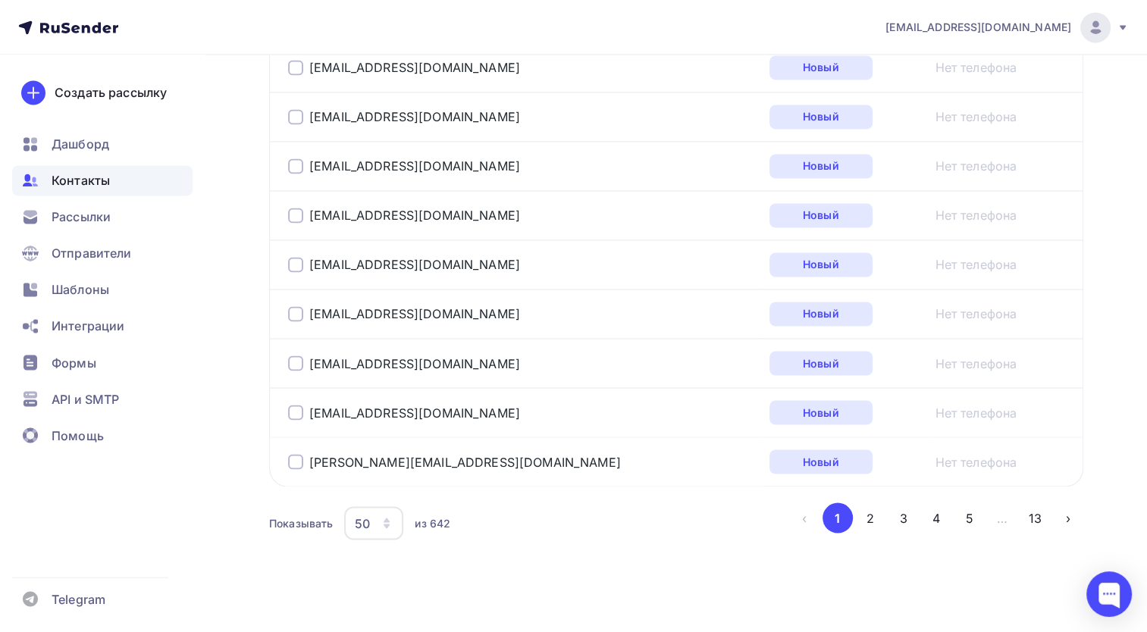
drag, startPoint x: 1131, startPoint y: 277, endPoint x: 1122, endPoint y: 403, distance: 126.2
click at [1036, 509] on button "13" at bounding box center [1035, 518] width 30 height 30
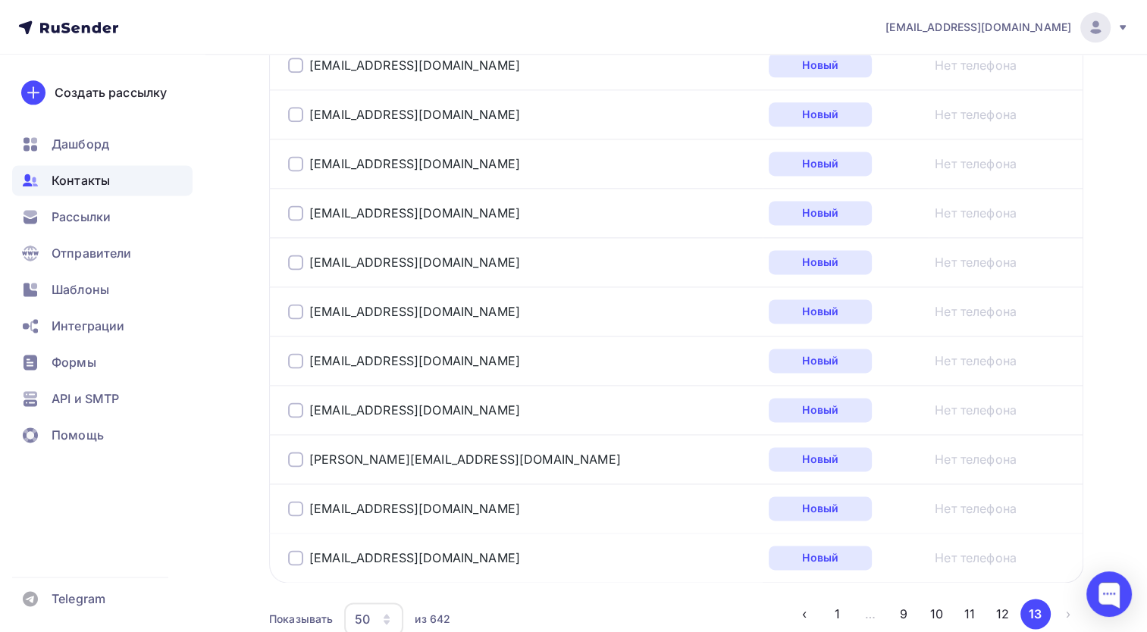
scroll to position [2119, 0]
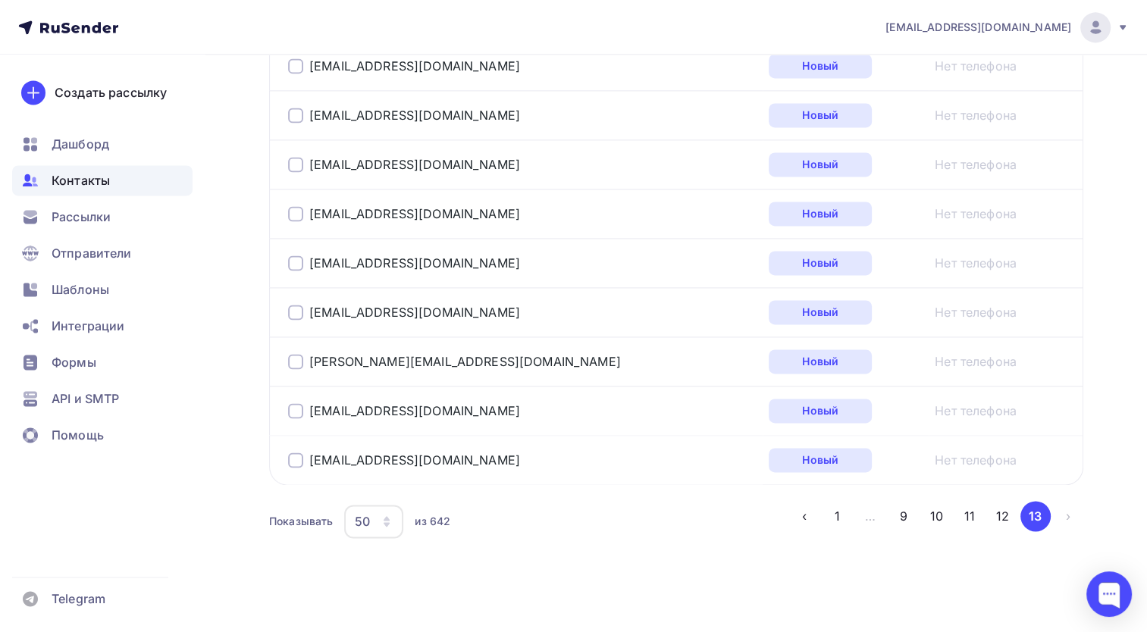
drag, startPoint x: 1089, startPoint y: 315, endPoint x: 1095, endPoint y: 456, distance: 141.9
drag, startPoint x: 451, startPoint y: 450, endPoint x: 308, endPoint y: 447, distance: 143.3
click at [308, 448] on div "[EMAIL_ADDRESS][DOMAIN_NAME]" at bounding box center [477, 460] width 379 height 24
drag, startPoint x: 308, startPoint y: 447, endPoint x: 369, endPoint y: 465, distance: 64.0
copy link "[EMAIL_ADDRESS][DOMAIN_NAME]"
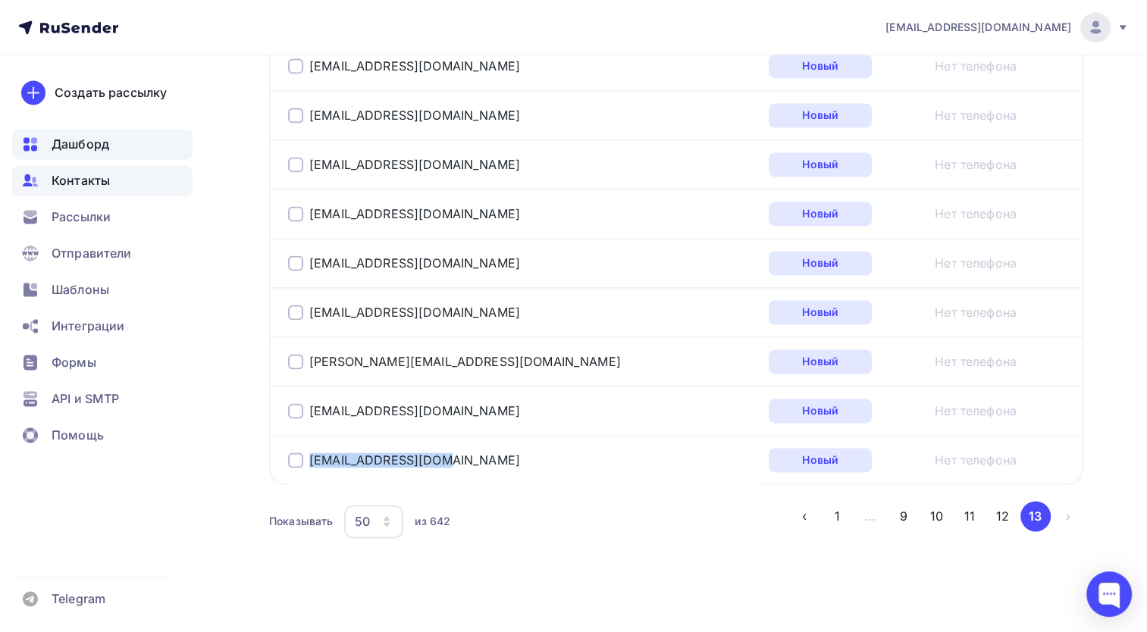
click at [113, 141] on div "Дашборд" at bounding box center [102, 144] width 180 height 30
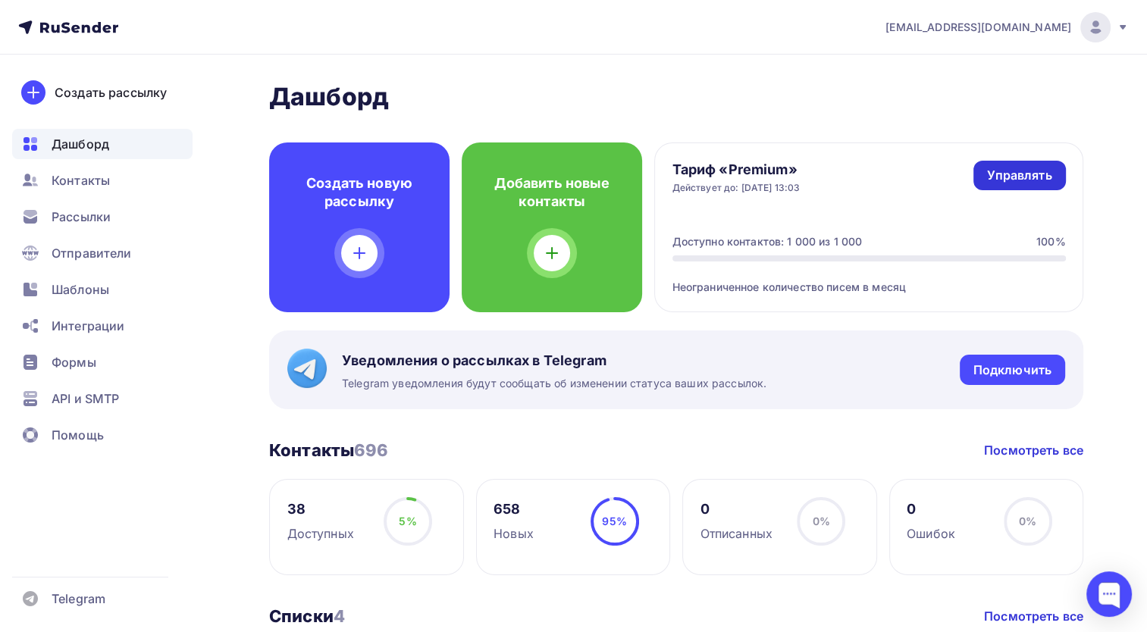
click at [1025, 179] on div "Управлять" at bounding box center [1019, 175] width 64 height 17
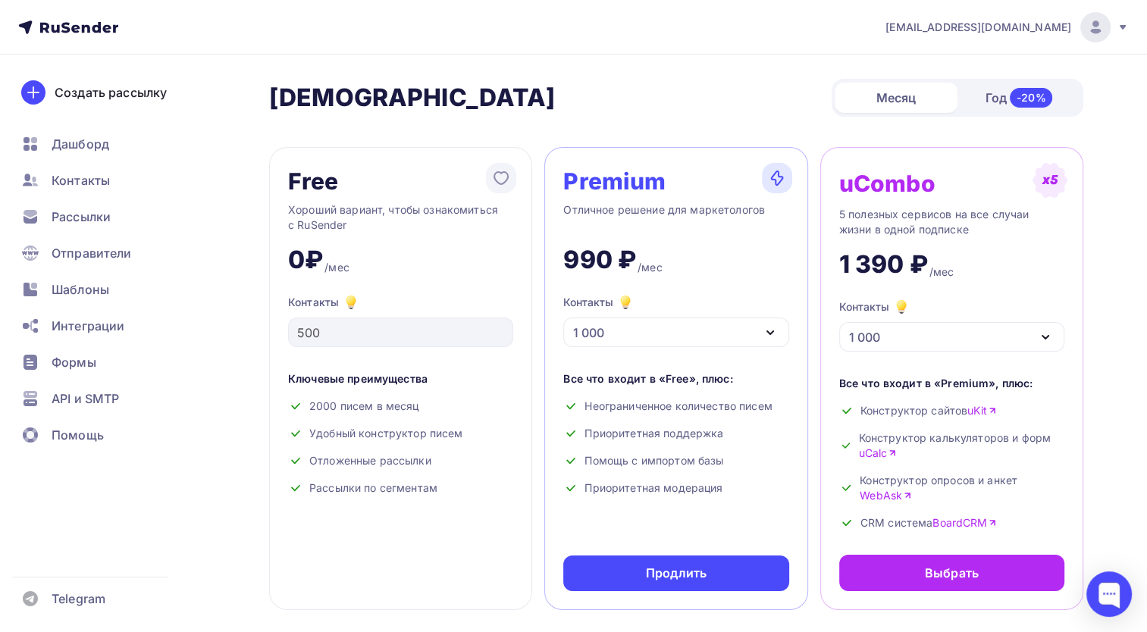
click at [660, 336] on div "1 000" at bounding box center [675, 333] width 225 height 30
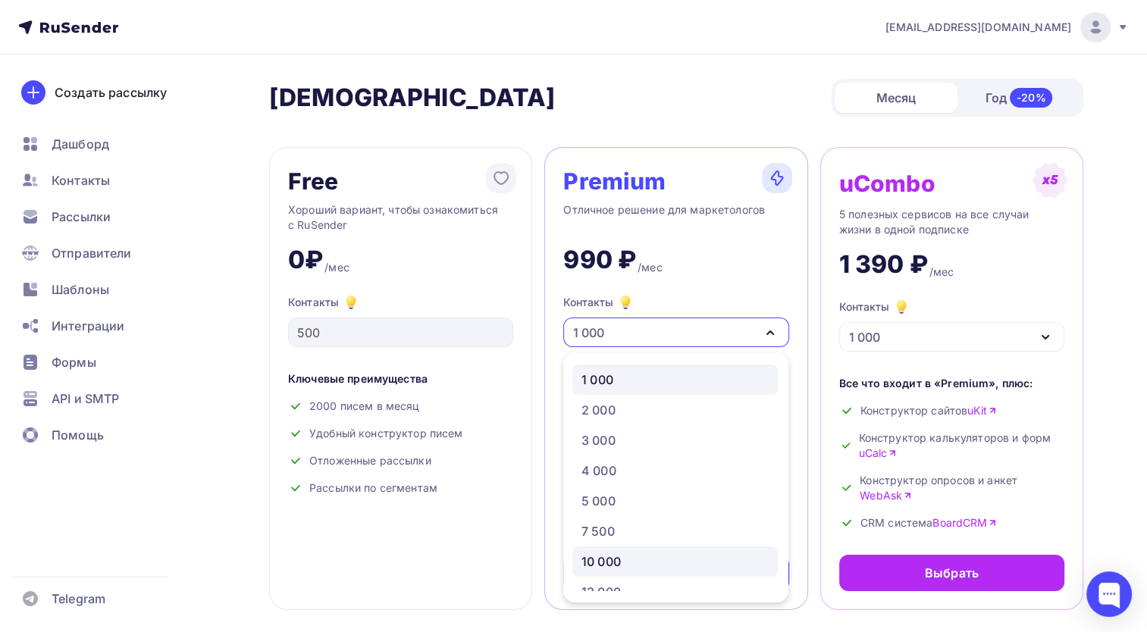
click at [612, 556] on div "10 000" at bounding box center [600, 562] width 39 height 18
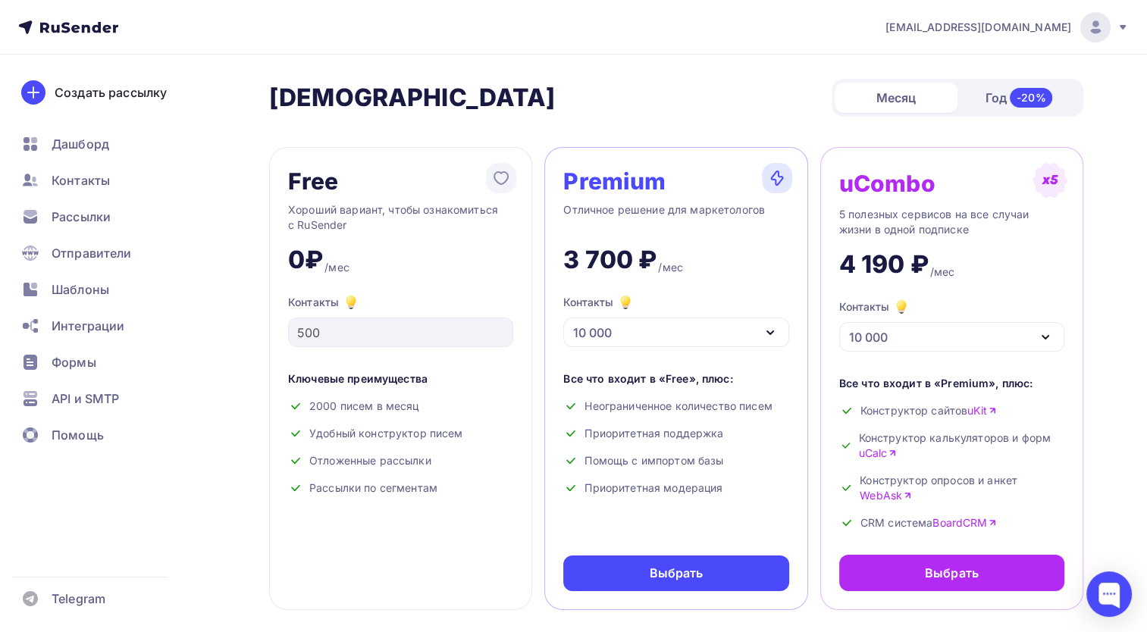
click at [710, 334] on div "10 000" at bounding box center [675, 333] width 225 height 30
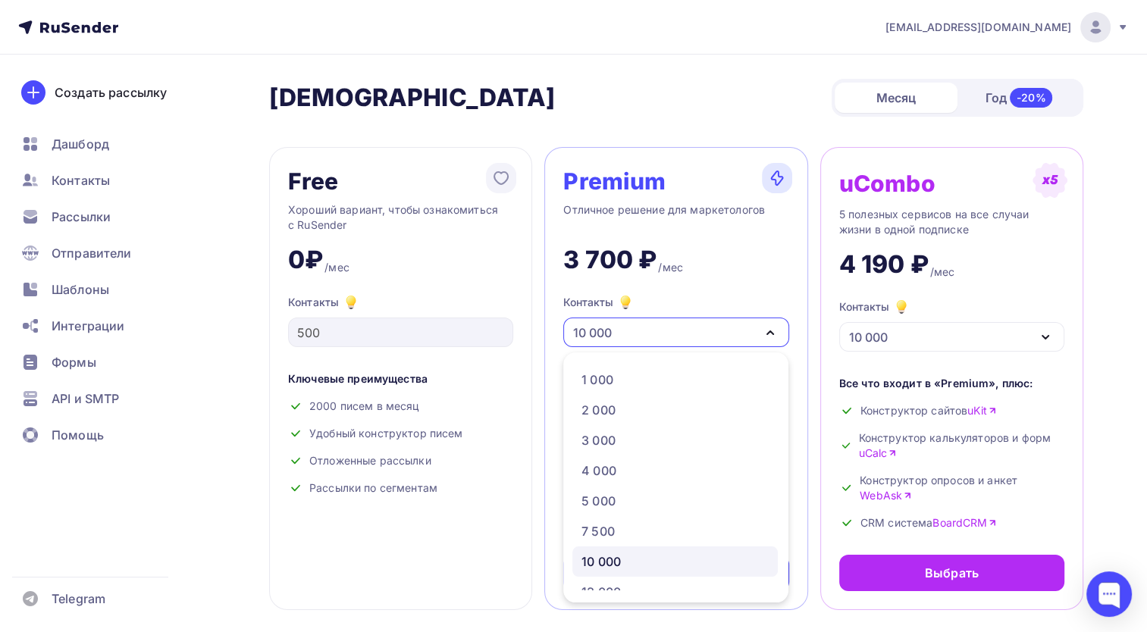
click at [710, 334] on div "10 000" at bounding box center [675, 333] width 225 height 30
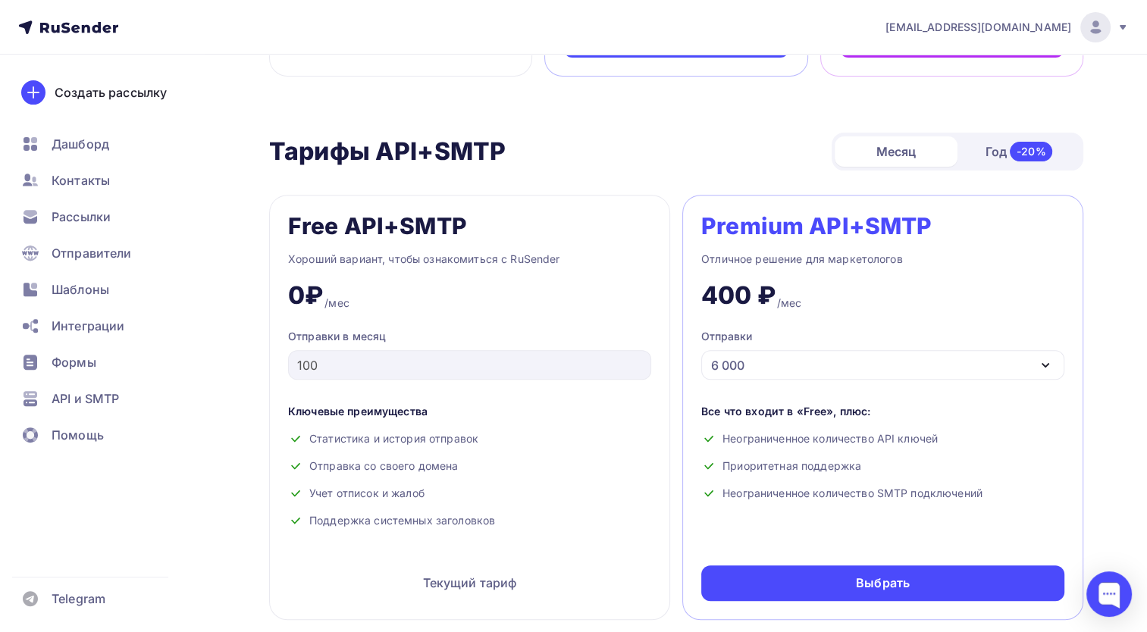
scroll to position [531, 0]
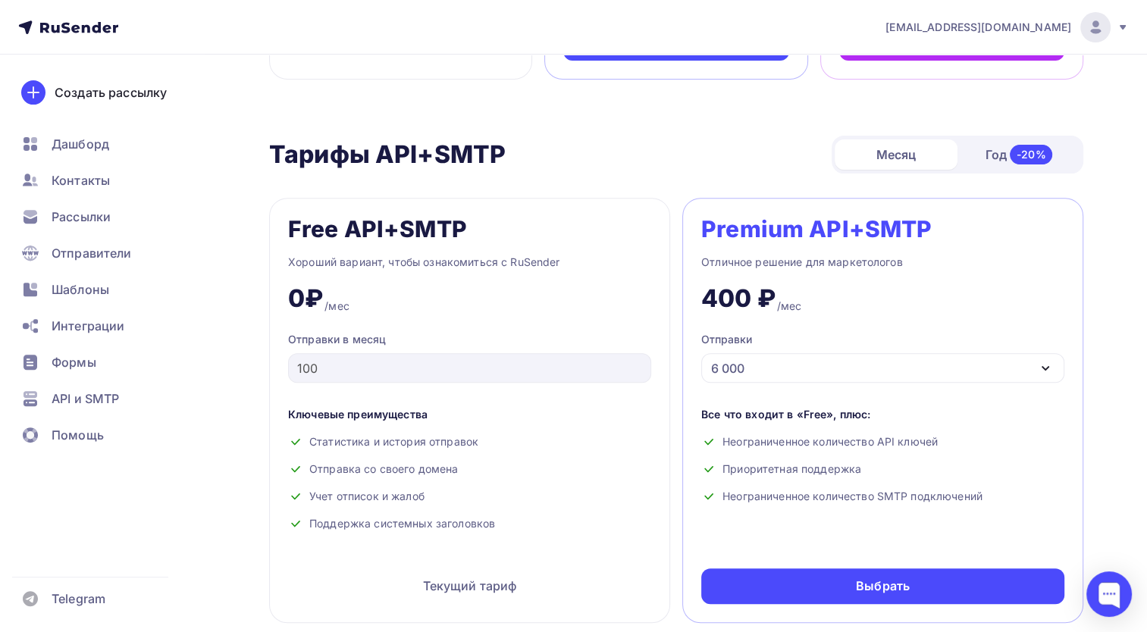
click at [1013, 158] on div "-20%" at bounding box center [1031, 155] width 43 height 20
click at [892, 165] on div "Месяц" at bounding box center [896, 154] width 123 height 30
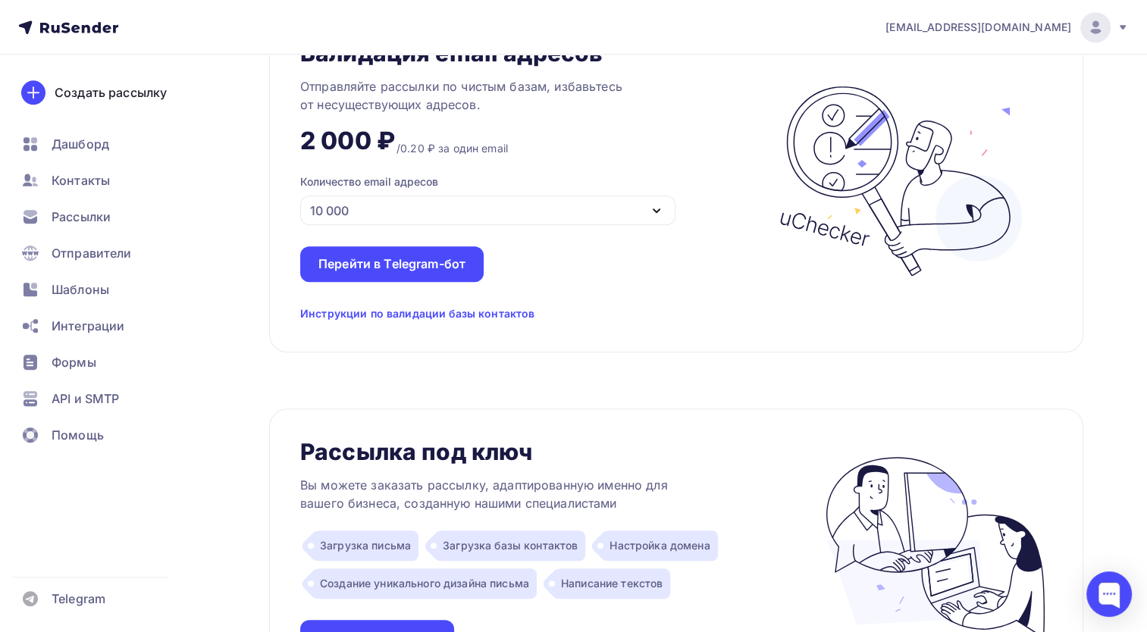
scroll to position [986, 0]
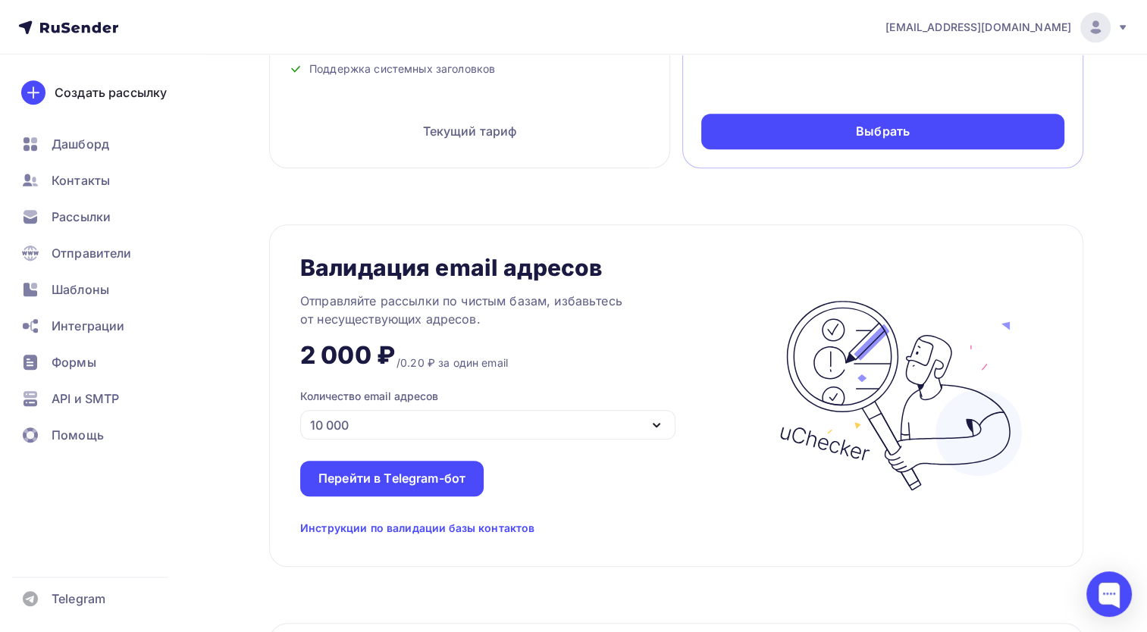
click at [453, 425] on div "10 000" at bounding box center [487, 425] width 375 height 30
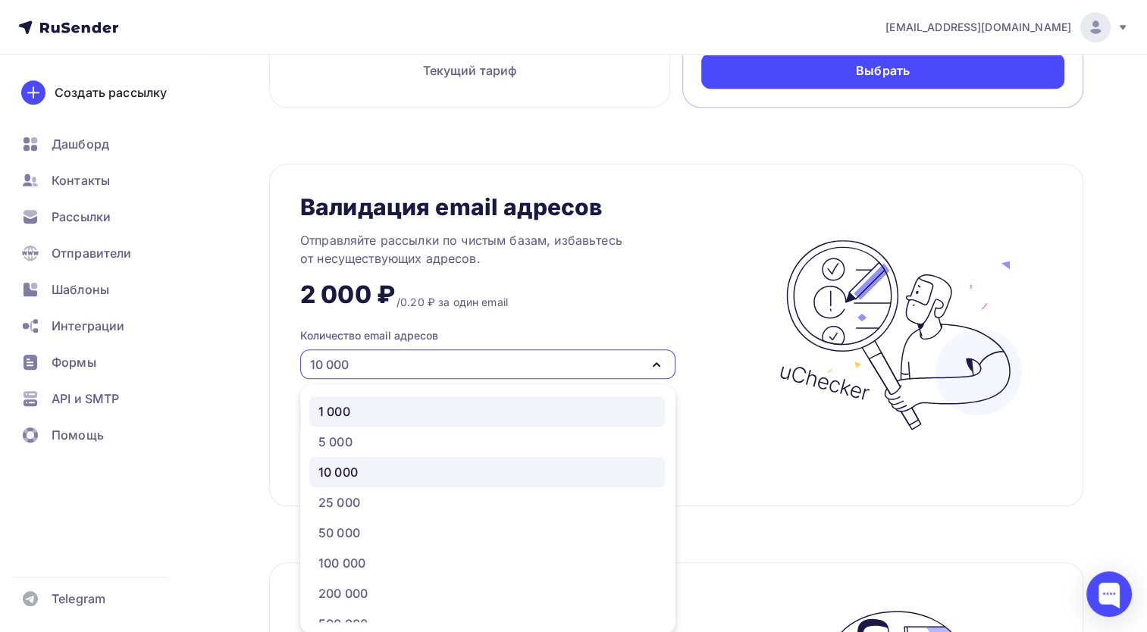
click at [371, 420] on link "1 000" at bounding box center [487, 411] width 356 height 30
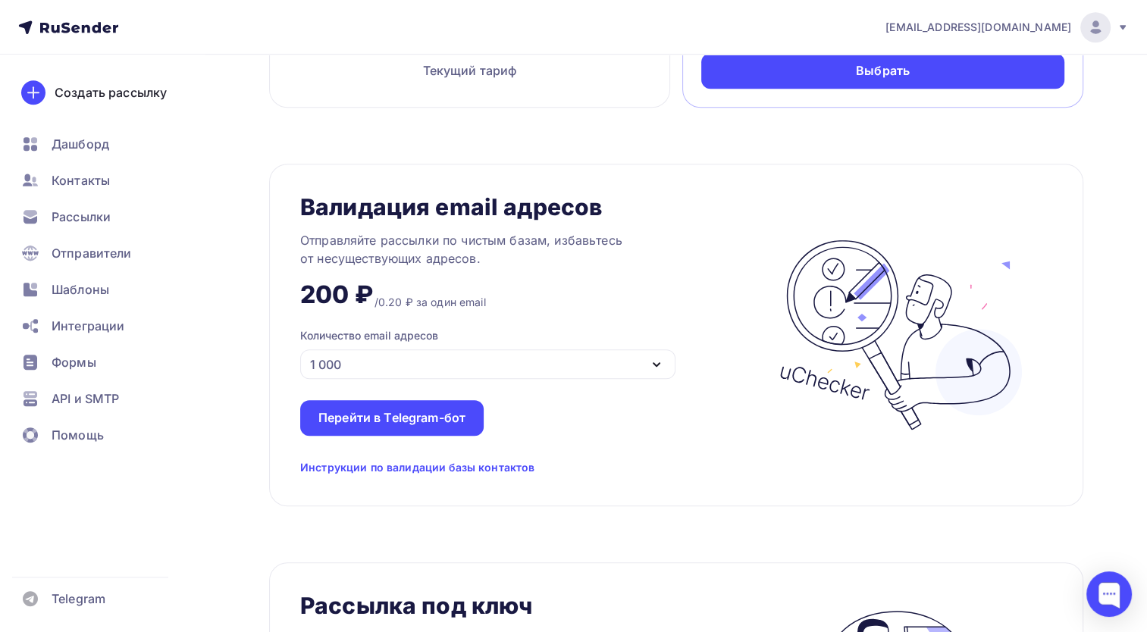
click at [414, 360] on div "1 000" at bounding box center [487, 364] width 375 height 30
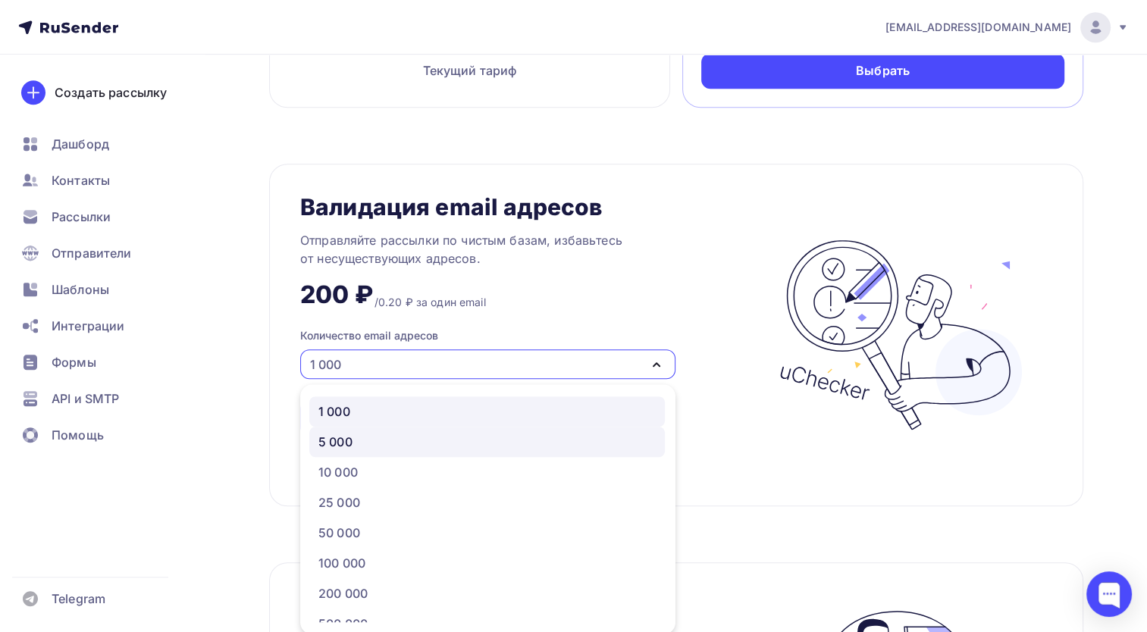
click at [352, 444] on div "5 000" at bounding box center [335, 442] width 34 height 18
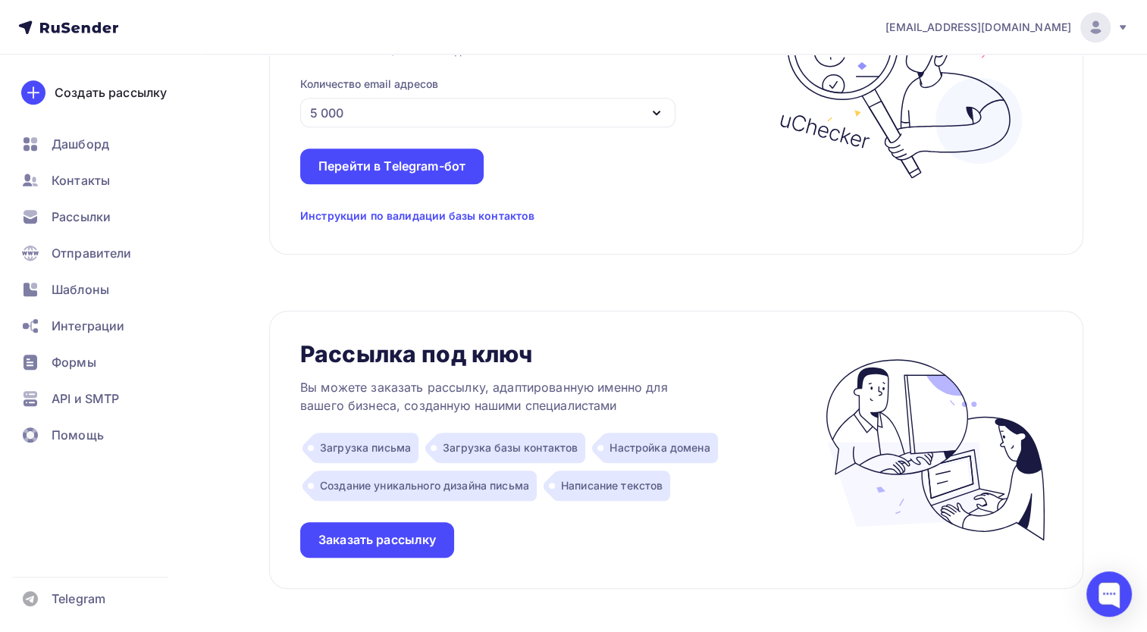
scroll to position [1198, 0]
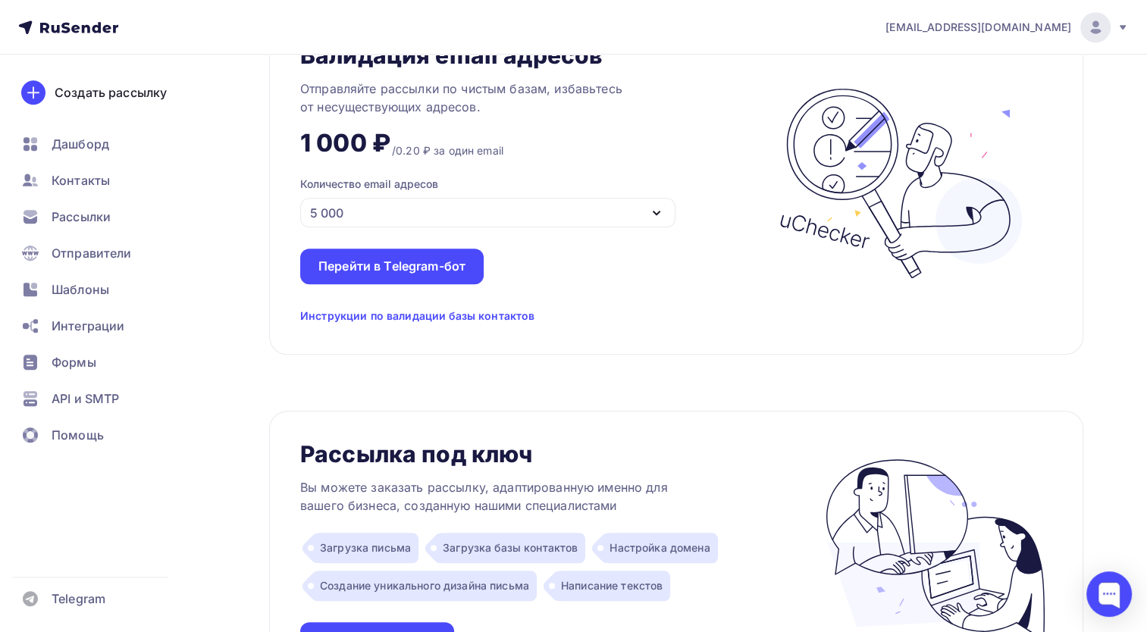
click at [522, 318] on div "Инструкции по валидации базы контактов" at bounding box center [417, 316] width 234 height 15
drag, startPoint x: 438, startPoint y: 314, endPoint x: 563, endPoint y: 147, distance: 208.5
click at [563, 147] on div "Валидация email адресов Отправляйте рассылки по чистым базам, избавьтесь от нес…" at bounding box center [531, 183] width 463 height 280
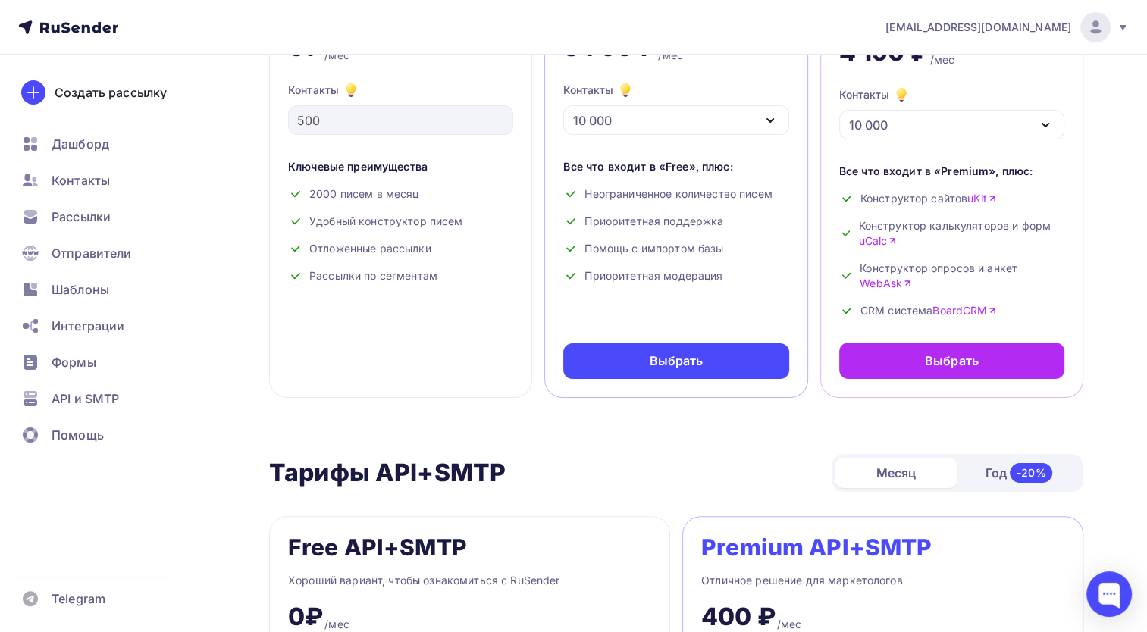
scroll to position [0, 0]
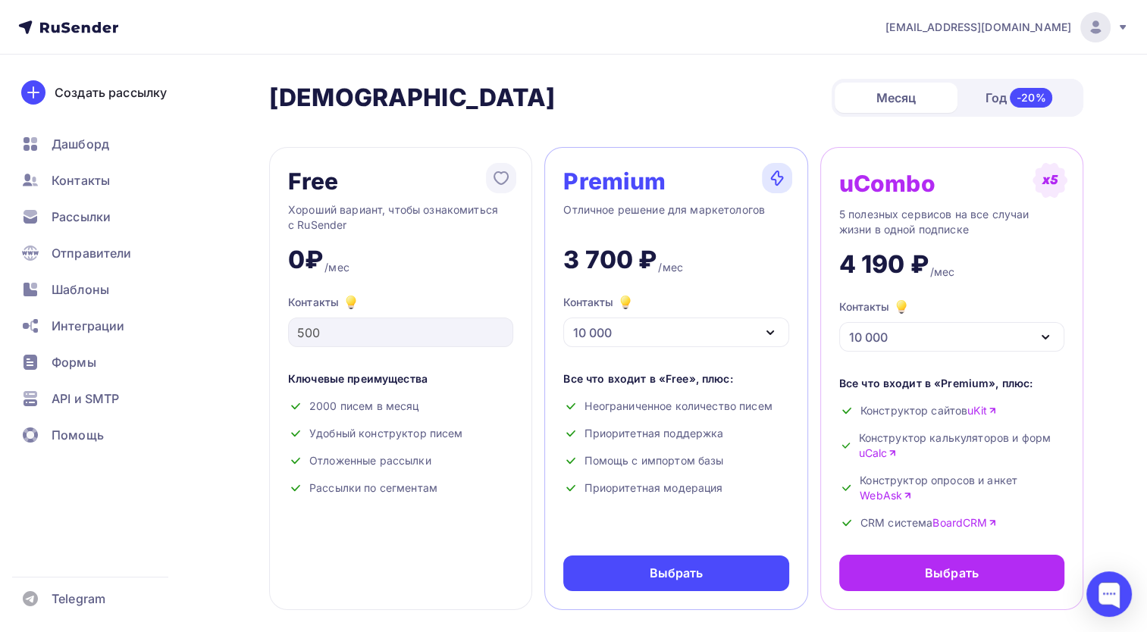
click at [722, 37] on nav "[EMAIL_ADDRESS][DOMAIN_NAME] Аккаунт Тарифы Выйти Создать рассылку [GEOGRAPHIC_…" at bounding box center [573, 27] width 1147 height 55
drag, startPoint x: 356, startPoint y: 93, endPoint x: 291, endPoint y: 105, distance: 65.4
click at [291, 105] on h2 "[DEMOGRAPHIC_DATA]" at bounding box center [412, 98] width 287 height 30
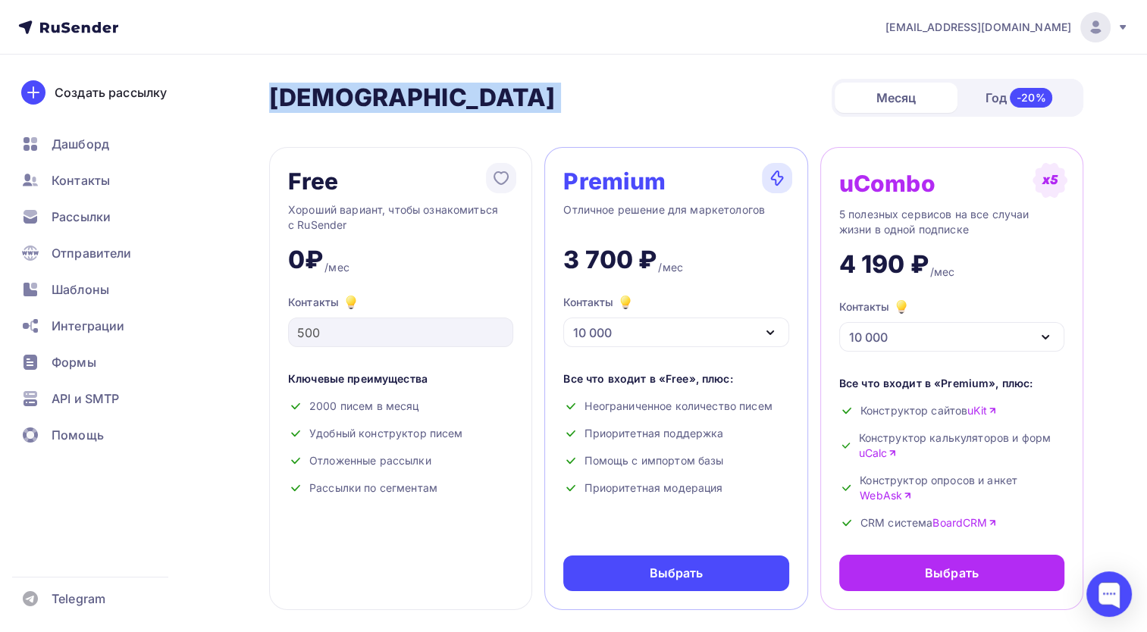
click at [291, 105] on h2 "[DEMOGRAPHIC_DATA]" at bounding box center [412, 98] width 287 height 30
drag, startPoint x: 291, startPoint y: 105, endPoint x: 282, endPoint y: 106, distance: 9.2
click at [282, 106] on h2 "[DEMOGRAPHIC_DATA]" at bounding box center [412, 98] width 287 height 30
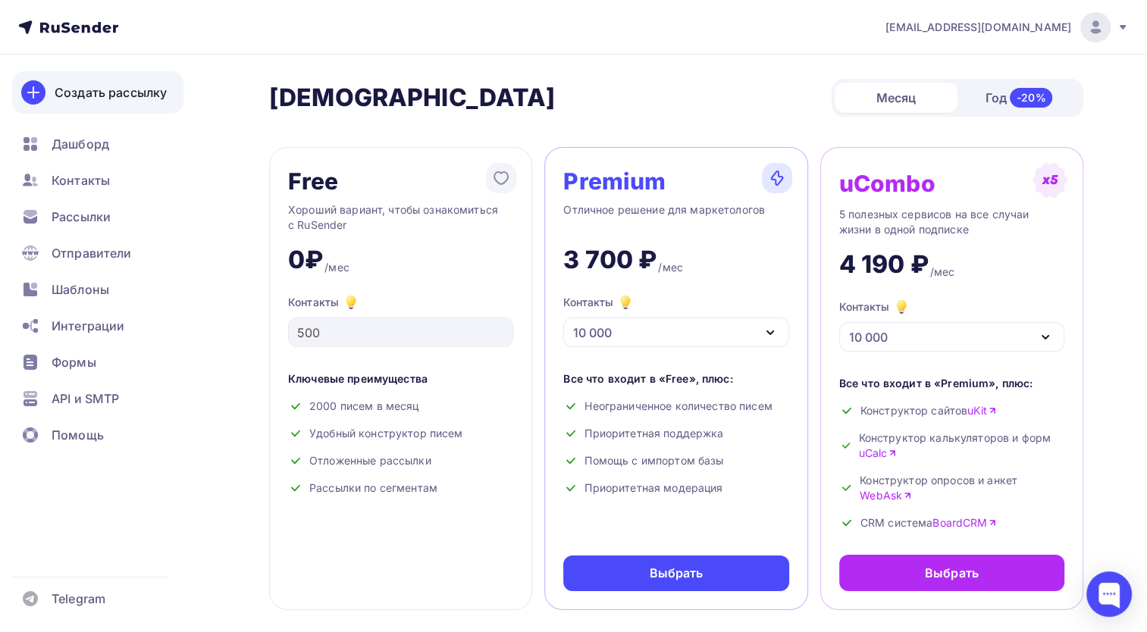
click at [150, 99] on div "Создать рассылку" at bounding box center [111, 92] width 112 height 18
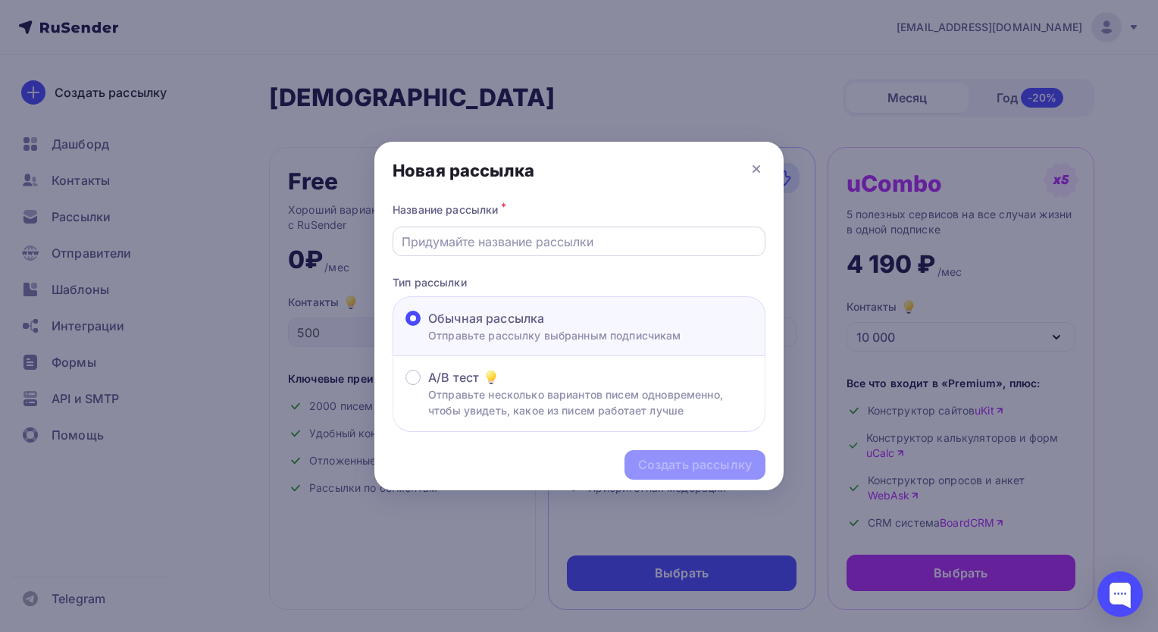
click at [585, 255] on div at bounding box center [579, 242] width 373 height 30
click at [591, 249] on input "text" at bounding box center [580, 242] width 356 height 18
click at [475, 409] on p "Отправьте несколько вариантов писем одновременно, чтобы увидеть, какое из писем…" at bounding box center [590, 403] width 324 height 32
click at [428, 387] on input "A/B тест Отправьте несколько вариантов писем одновременно, чтобы увидеть, какое…" at bounding box center [428, 387] width 0 height 0
click at [541, 332] on p "Отправьте рассылку выбранным подписчикам" at bounding box center [554, 335] width 253 height 16
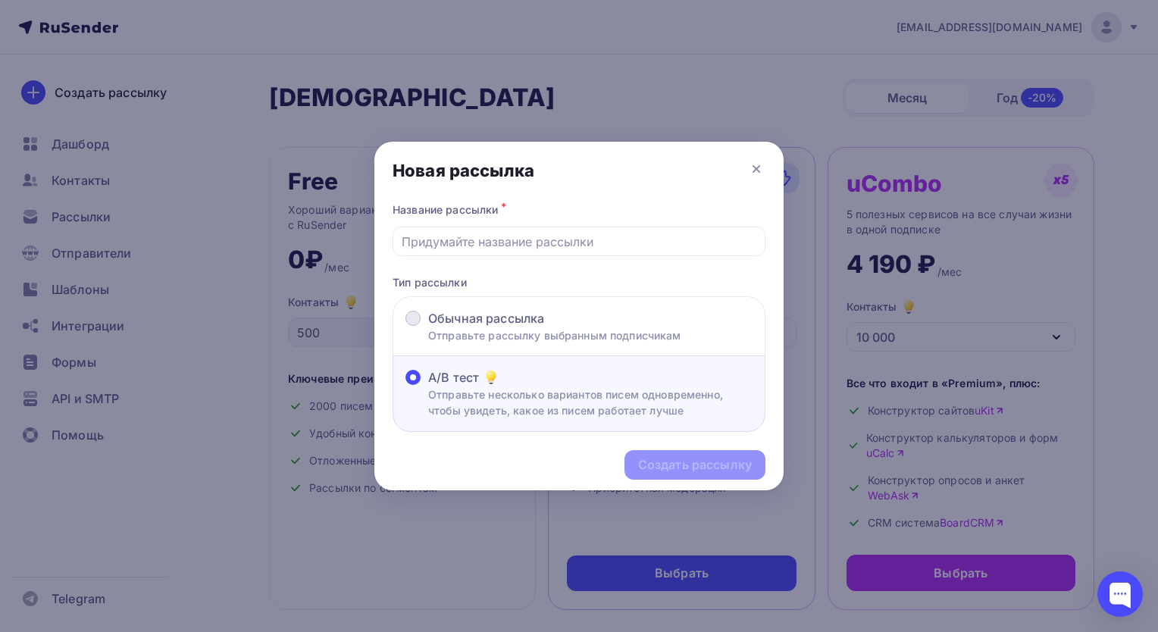
click at [428, 327] on input "Обычная рассылка Отправьте рассылку выбранным подписчикам" at bounding box center [428, 327] width 0 height 0
click at [501, 415] on p "Отправьте несколько вариантов писем одновременно, чтобы увидеть, какое из писем…" at bounding box center [590, 403] width 324 height 32
click at [428, 387] on input "A/B тест Отправьте несколько вариантов писем одновременно, чтобы увидеть, какое…" at bounding box center [428, 387] width 0 height 0
click at [545, 335] on p "Отправьте рассылку выбранным подписчикам" at bounding box center [554, 335] width 253 height 16
click at [428, 327] on input "Обычная рассылка Отправьте рассылку выбранным подписчикам" at bounding box center [428, 327] width 0 height 0
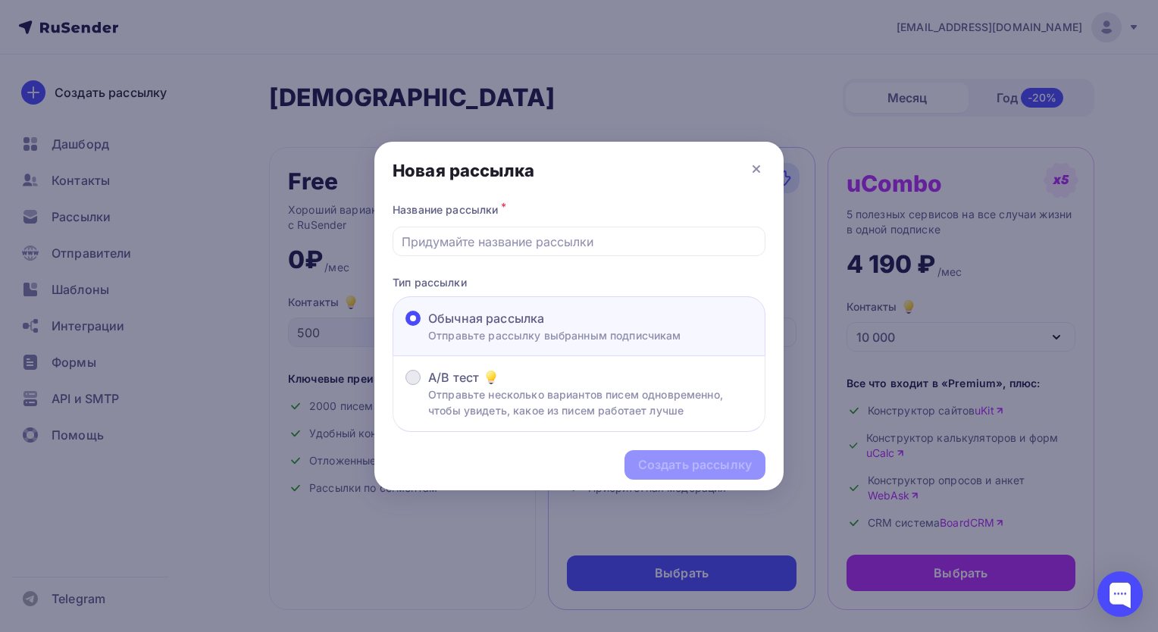
click at [593, 373] on div "A/B тест" at bounding box center [590, 377] width 324 height 18
click at [428, 387] on input "A/B тест Отправьте несколько вариантов писем одновременно, чтобы увидеть, какое…" at bounding box center [428, 387] width 0 height 0
click at [537, 366] on div "A/B тест Отправьте несколько вариантов писем одновременно, чтобы увидеть, какое…" at bounding box center [579, 393] width 373 height 75
click at [558, 336] on p "Отправьте рассылку выбранным подписчикам" at bounding box center [554, 335] width 253 height 16
click at [428, 327] on input "Обычная рассылка Отправьте рассылку выбранным подписчикам" at bounding box center [428, 327] width 0 height 0
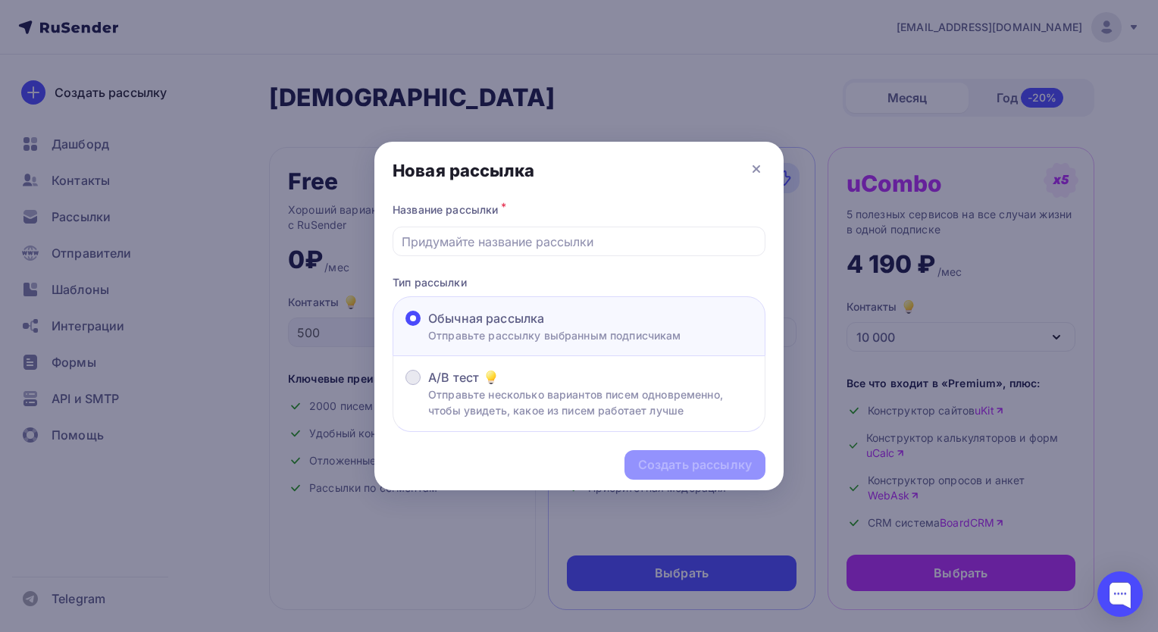
click at [565, 405] on p "Отправьте несколько вариантов писем одновременно, чтобы увидеть, какое из писем…" at bounding box center [590, 403] width 324 height 32
click at [428, 387] on input "A/B тест Отправьте несколько вариантов писем одновременно, чтобы увидеть, какое…" at bounding box center [428, 387] width 0 height 0
click at [554, 217] on div "Название рассылки *" at bounding box center [579, 209] width 373 height 21
click at [560, 254] on div at bounding box center [579, 242] width 373 height 30
click at [525, 258] on div "Название рассылки * Тип рассылки Обычная рассылка Отправьте рассылку выбранным …" at bounding box center [579, 315] width 409 height 233
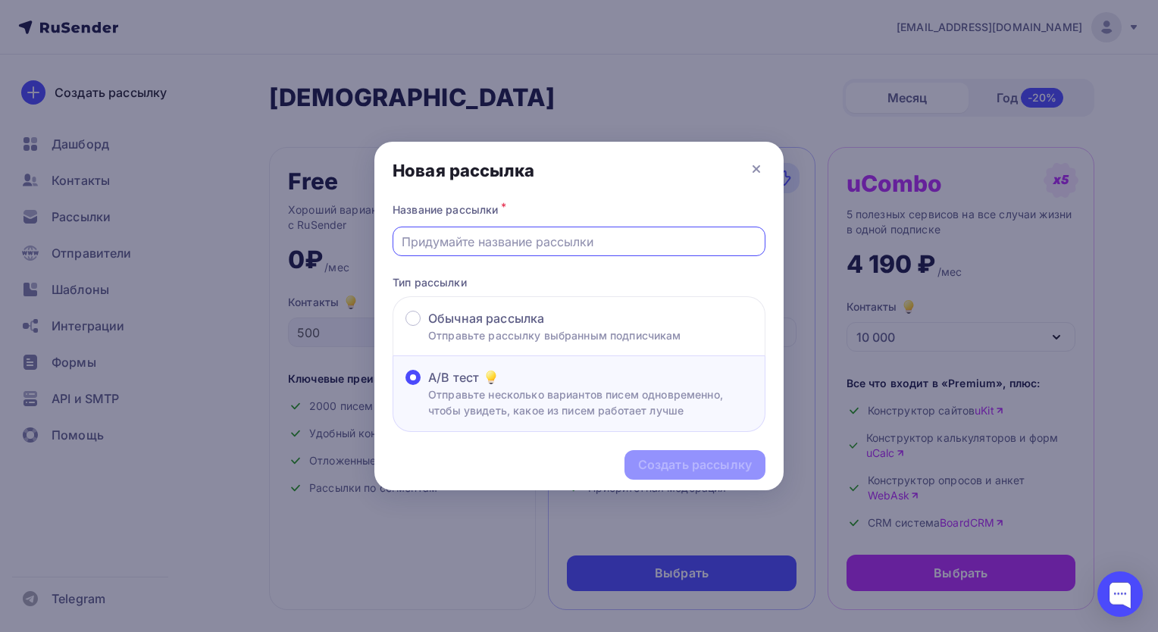
click at [531, 250] on input "text" at bounding box center [580, 242] width 356 height 18
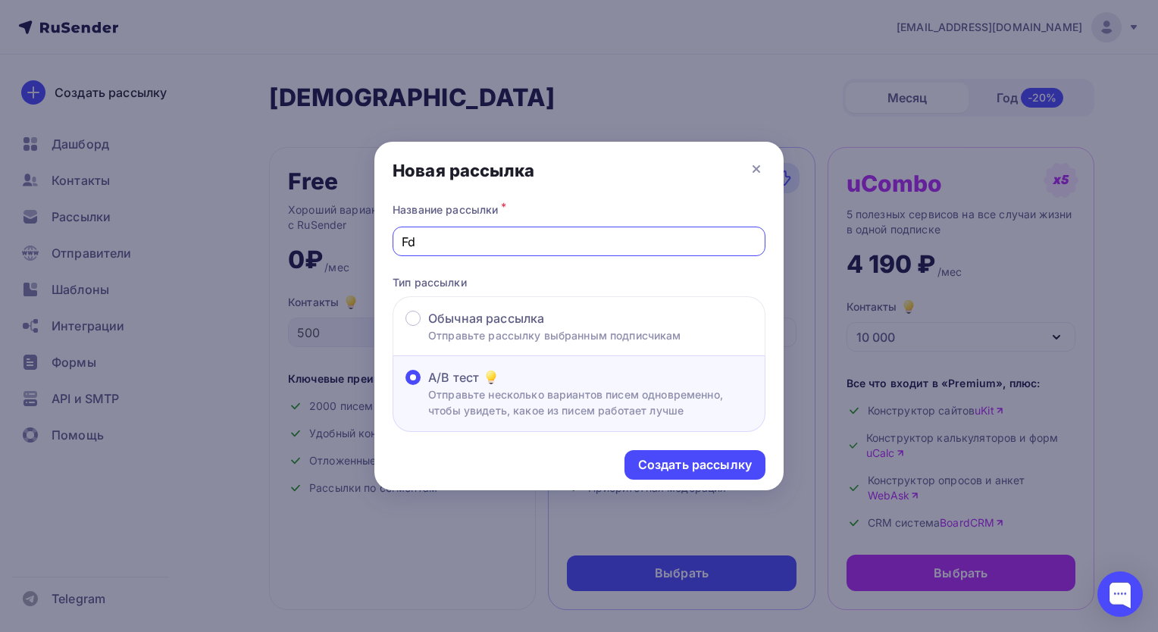
type input "F"
type input "Автоателье"
click at [713, 456] on div "Создать рассылку" at bounding box center [695, 464] width 114 height 17
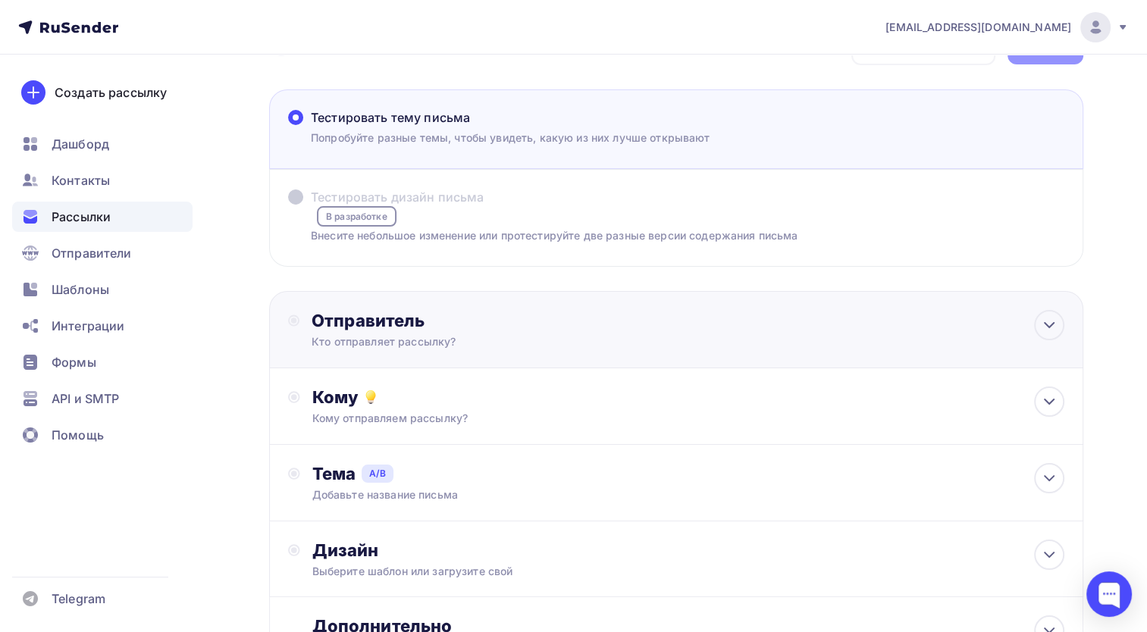
scroll to position [76, 0]
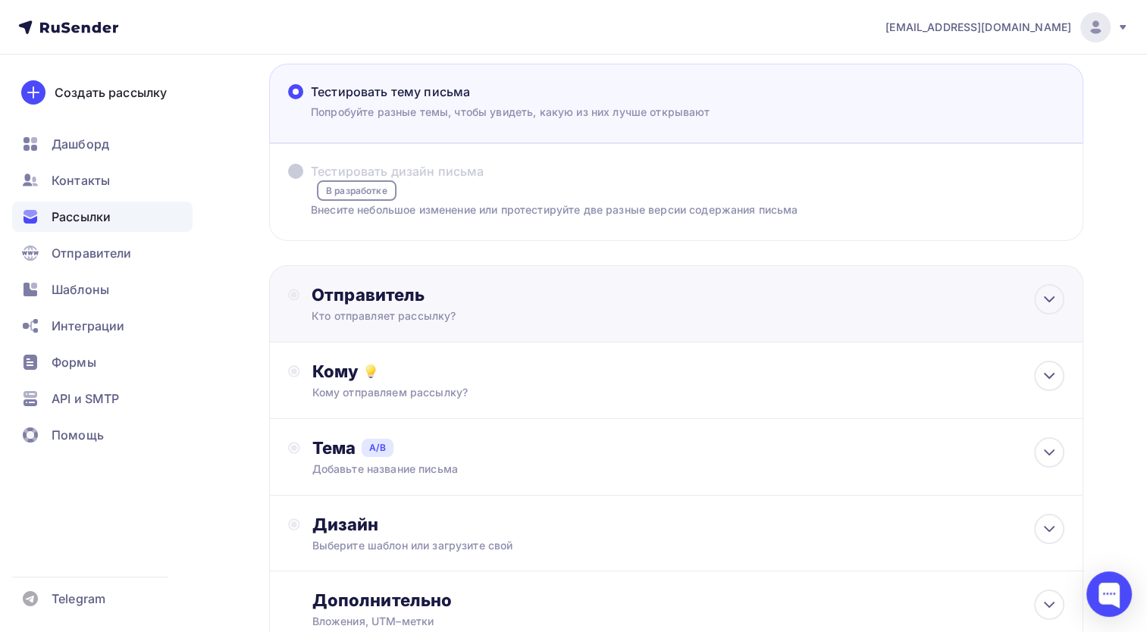
click at [638, 272] on div "Отправитель Кто отправляет рассылку? Email * [PERSON_NAME][EMAIL_ADDRESS][DOMAI…" at bounding box center [676, 303] width 814 height 77
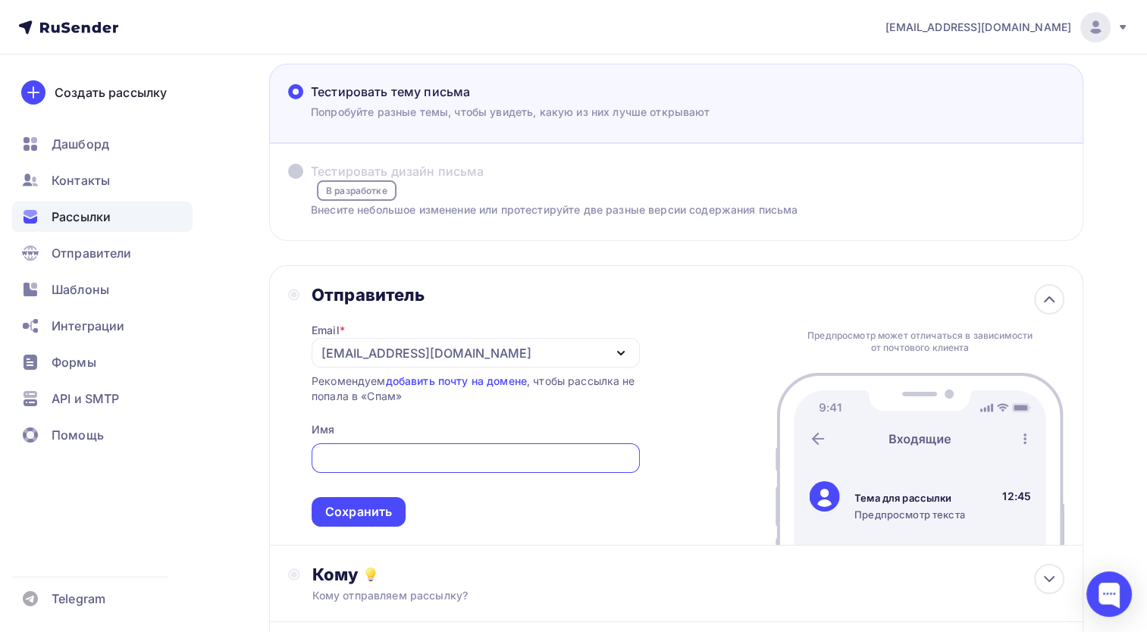
scroll to position [0, 0]
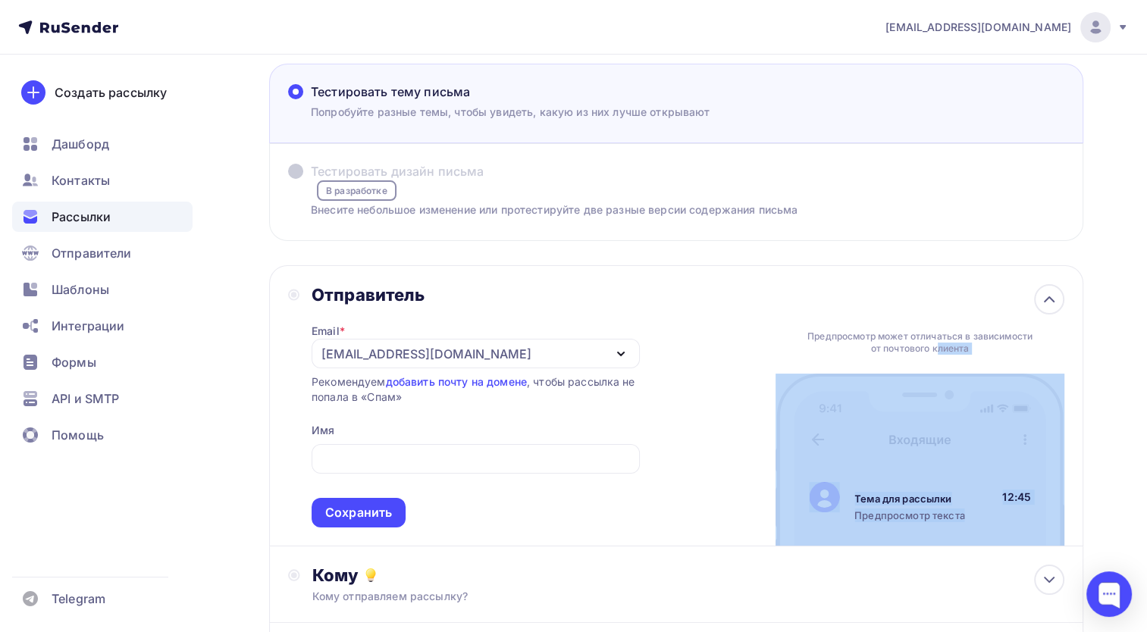
drag, startPoint x: 1055, startPoint y: 294, endPoint x: 1065, endPoint y: 257, distance: 38.4
click at [1065, 257] on div "Назад Автоателье Автоателье Закончить позже Далее Тестировать тему письма [PERS…" at bounding box center [676, 446] width 814 height 886
click at [1062, 252] on div "Назад Автоателье Автоателье Закончить позже Далее Тестировать тему письма [PERS…" at bounding box center [676, 446] width 814 height 886
click at [1071, 253] on div "Назад Автоателье Автоателье Закончить позже Далее Тестировать тему письма [PERS…" at bounding box center [676, 446] width 814 height 886
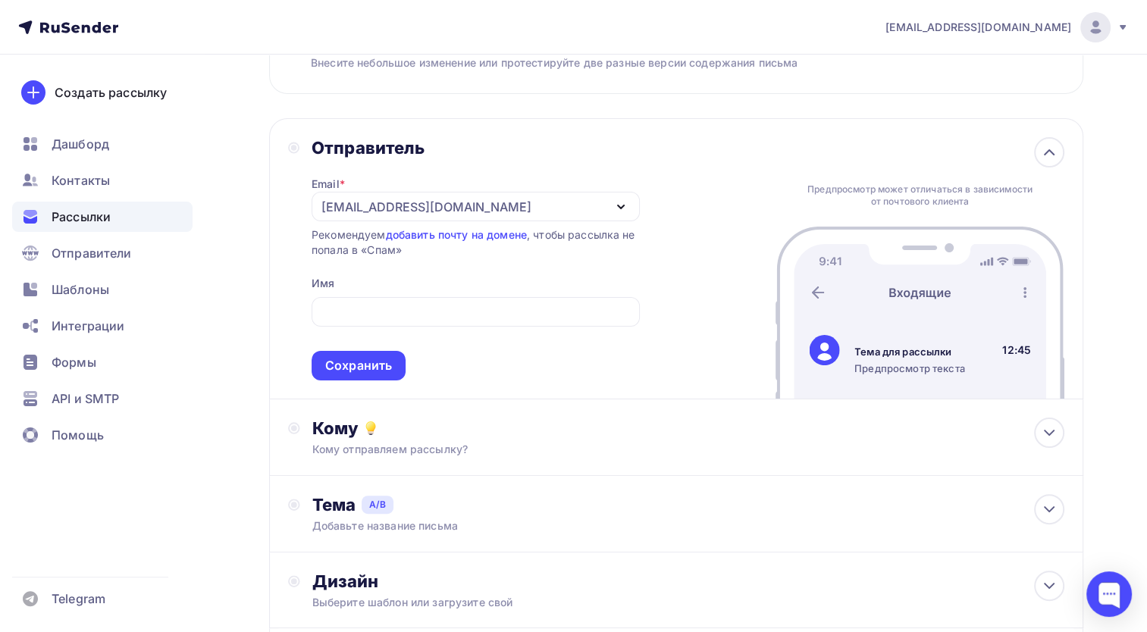
scroll to position [227, 0]
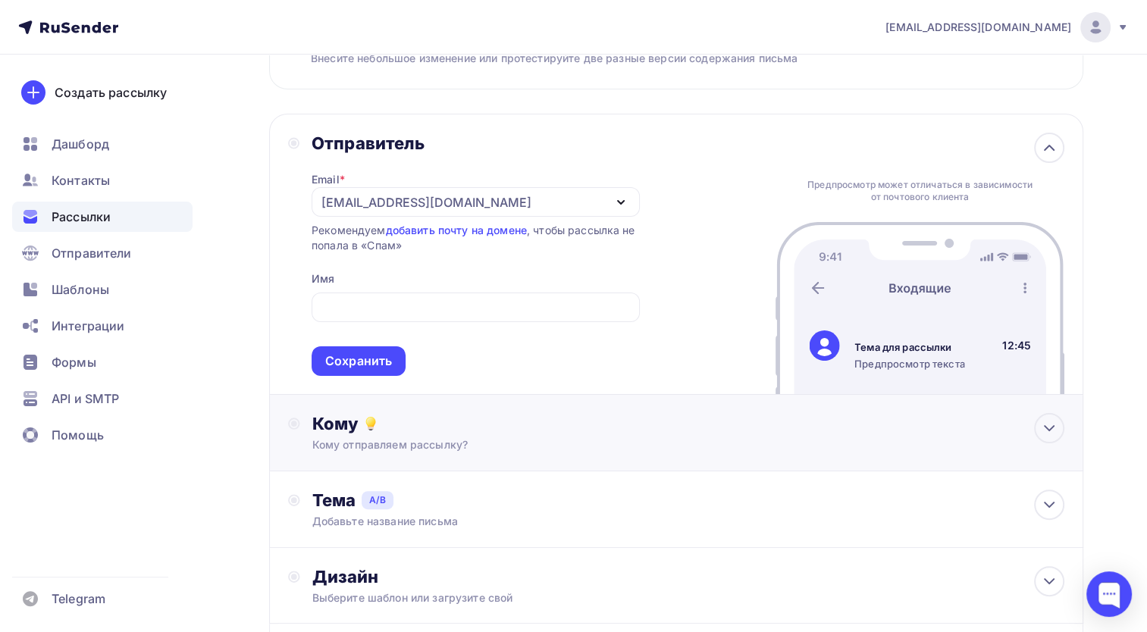
click at [527, 437] on div "Кому отправляем рассылку?" at bounding box center [650, 444] width 677 height 15
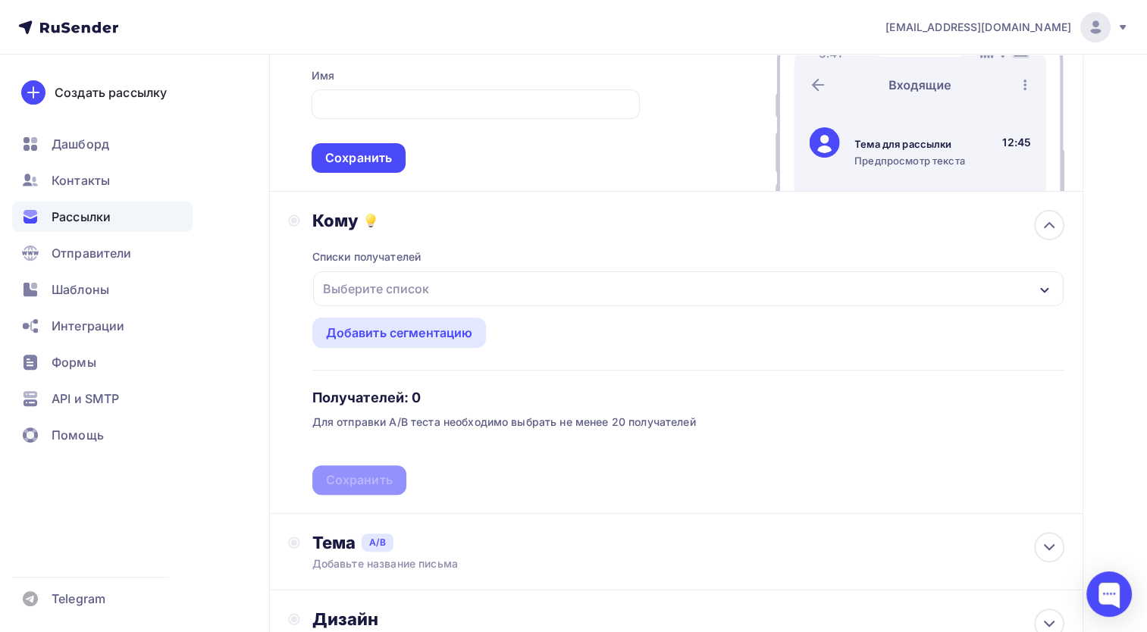
scroll to position [455, 0]
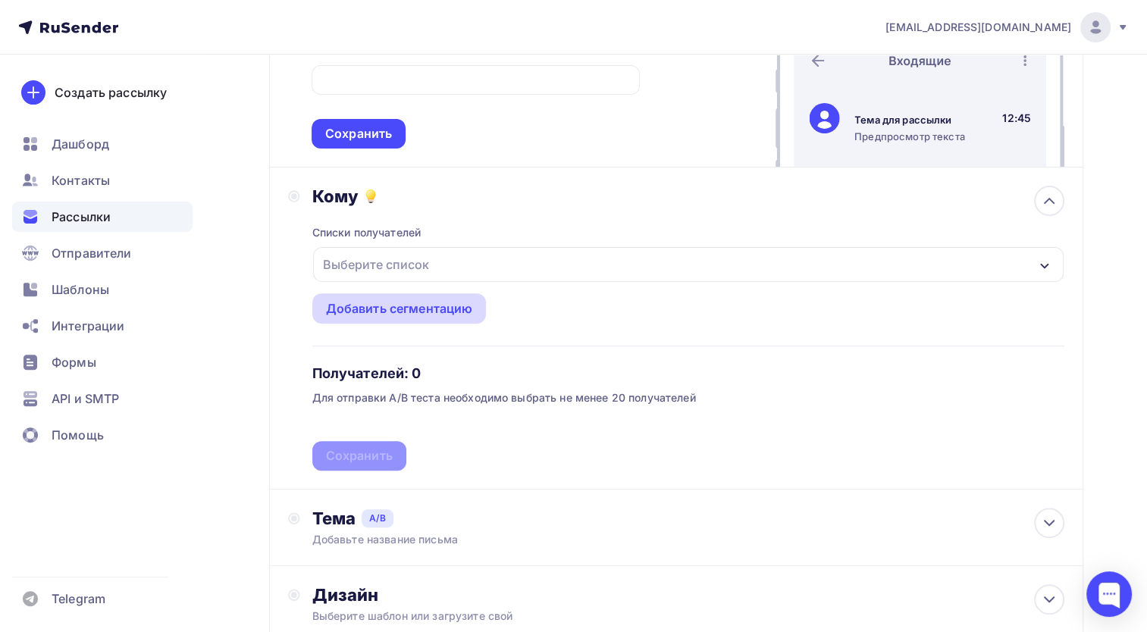
click at [428, 305] on div "Добавить сегментацию" at bounding box center [399, 308] width 147 height 18
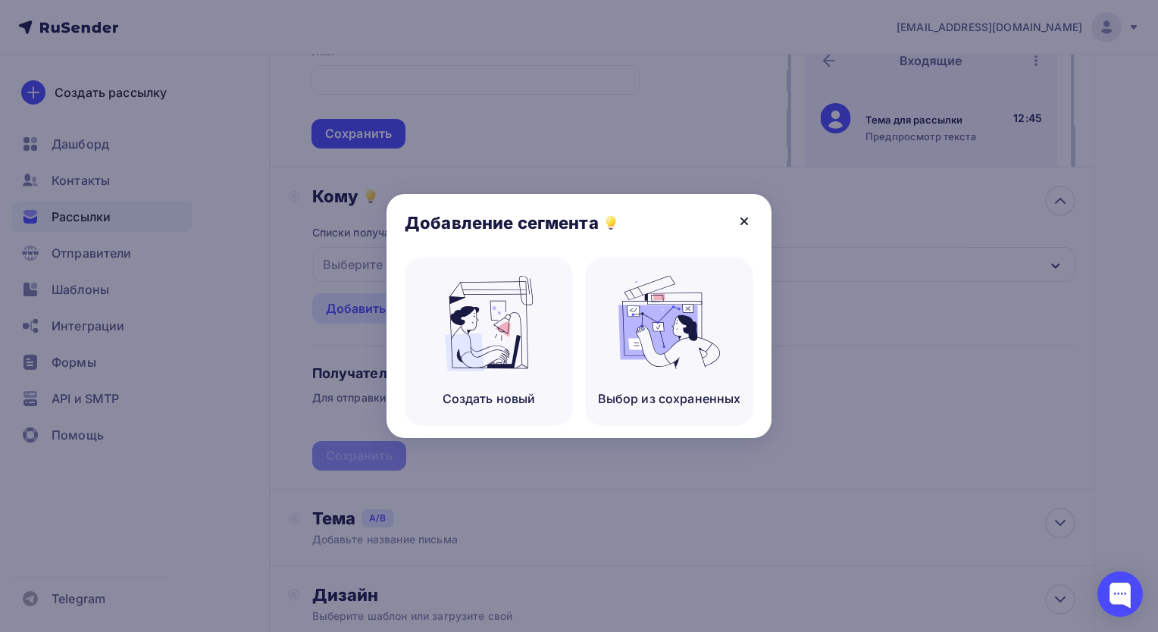
click at [743, 223] on icon at bounding box center [744, 221] width 6 height 6
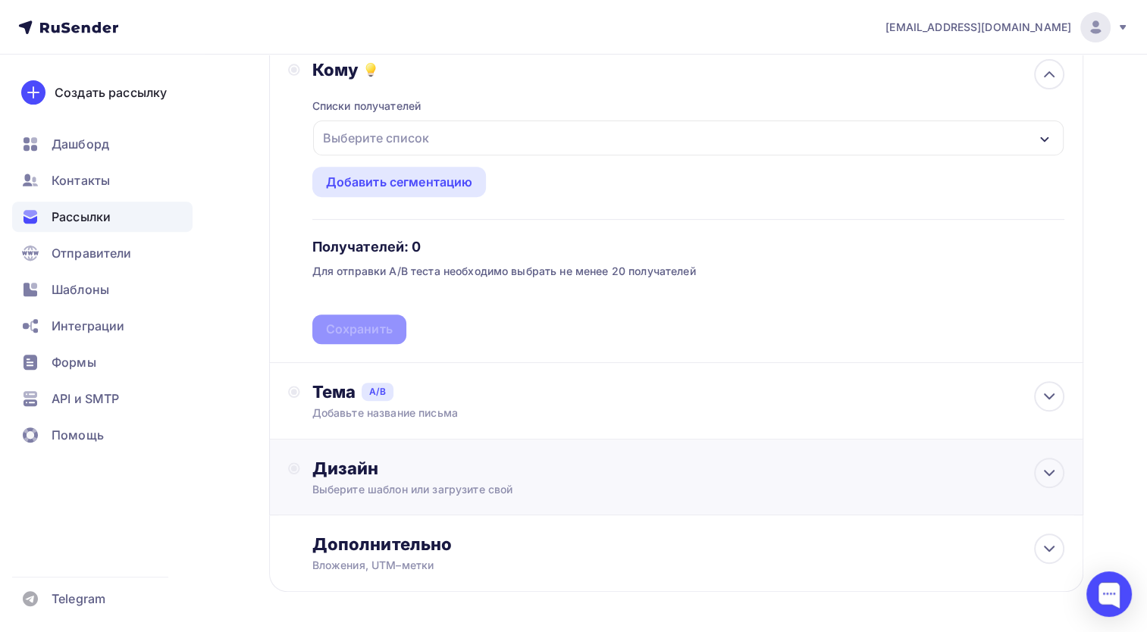
scroll to position [606, 0]
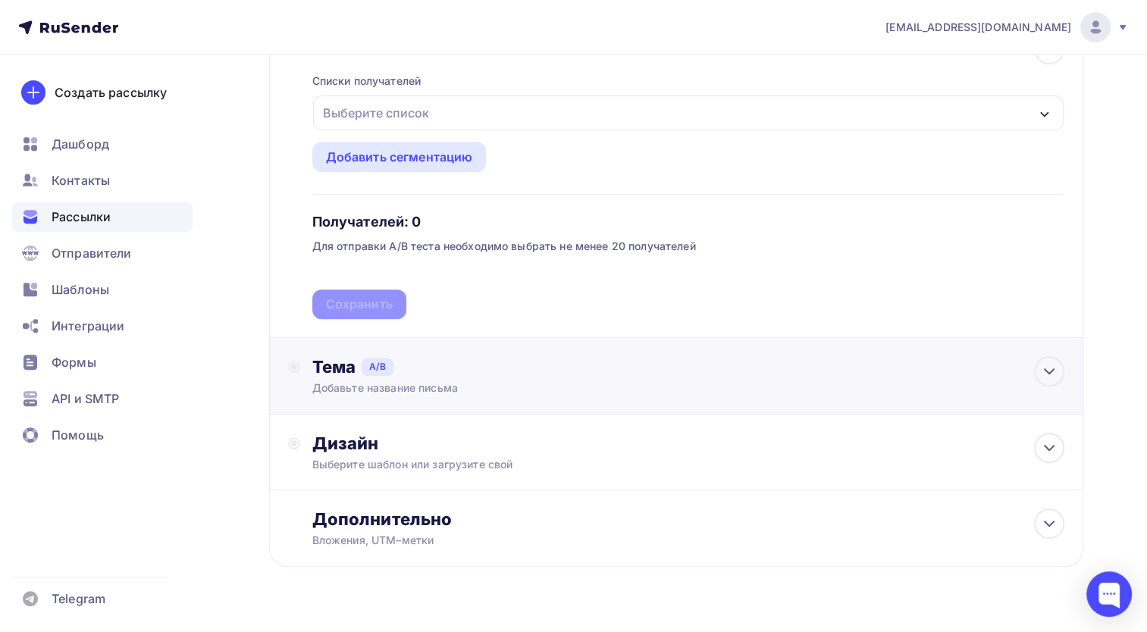
click at [545, 345] on div "Тема A/B Добавьте название письма A * B * Добавить тему Сохранить" at bounding box center [676, 376] width 814 height 77
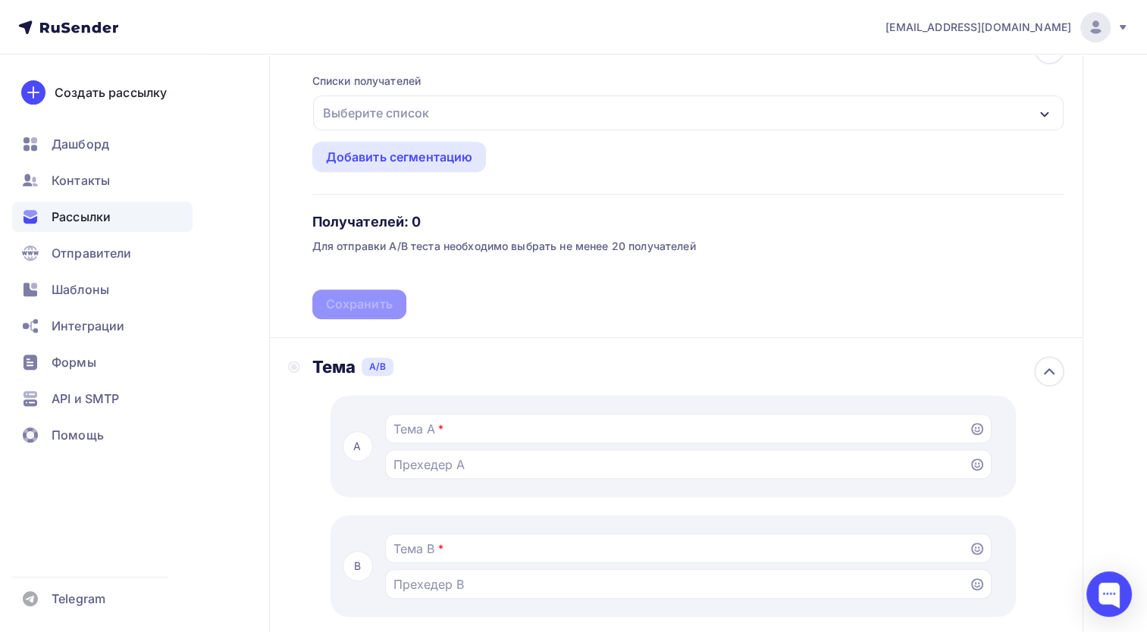
click at [545, 345] on div "Тема A/B A * B * Добавить тему Сохранить" at bounding box center [676, 547] width 814 height 418
drag, startPoint x: 1043, startPoint y: 378, endPoint x: 1026, endPoint y: 444, distance: 68.2
click at [1026, 444] on div "Тема A/B A * B * Добавить тему Сохранить" at bounding box center [676, 547] width 814 height 418
drag, startPoint x: 1026, startPoint y: 444, endPoint x: 1064, endPoint y: 468, distance: 44.6
click at [1064, 468] on div "A * B * Добавить тему Сохранить" at bounding box center [688, 558] width 753 height 324
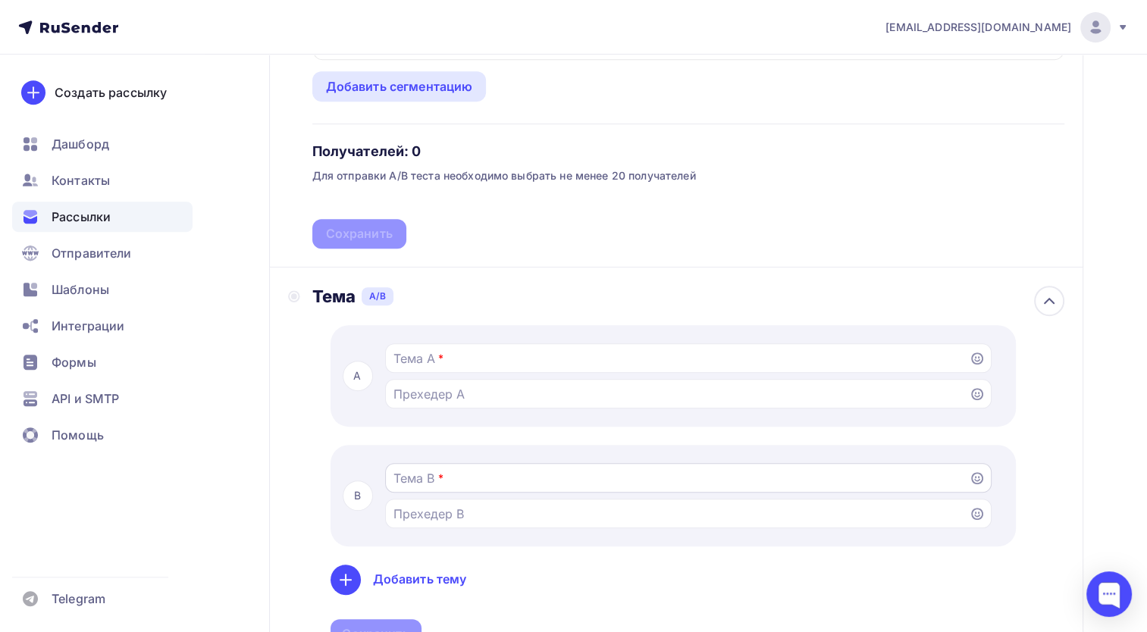
scroll to position [758, 0]
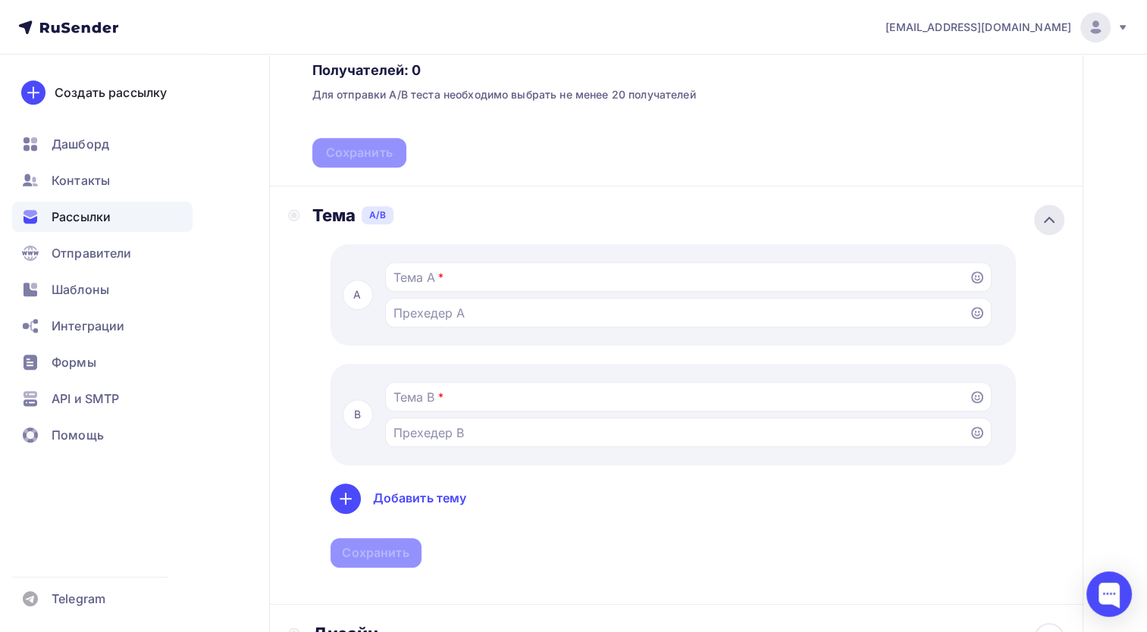
click at [1036, 208] on div at bounding box center [1049, 220] width 30 height 30
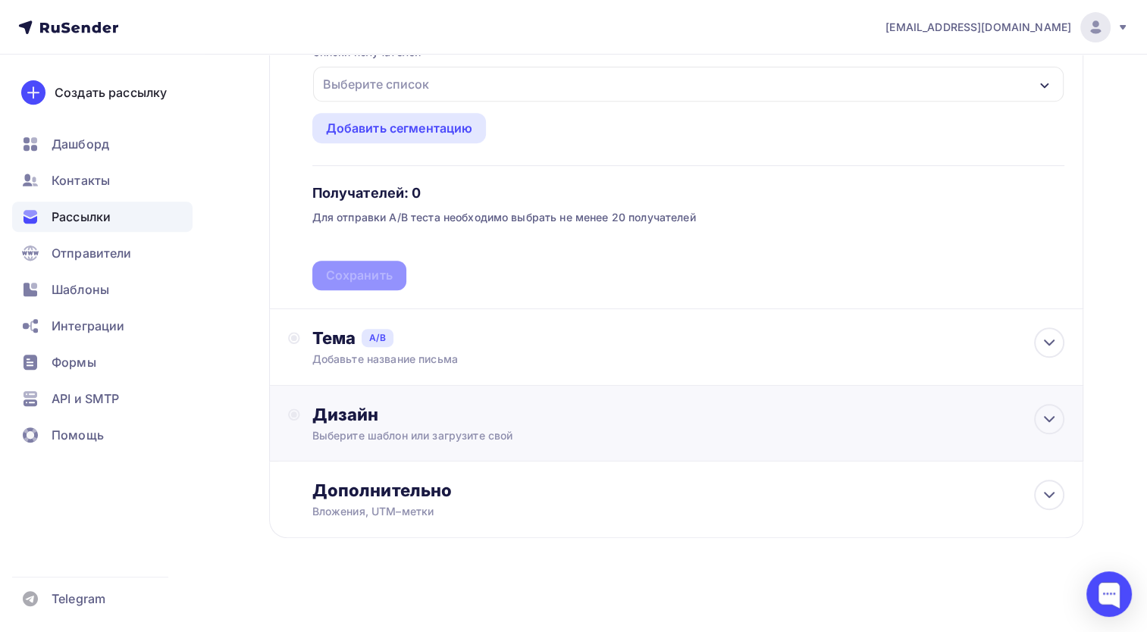
click at [431, 414] on div "Дизайн" at bounding box center [688, 414] width 753 height 21
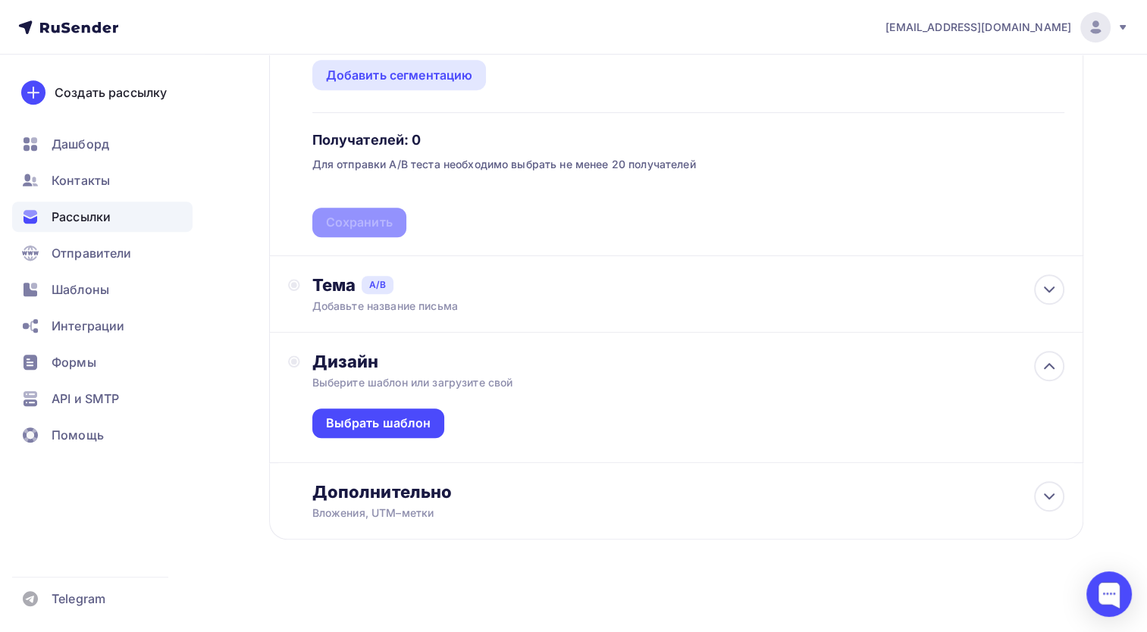
scroll to position [690, 0]
click at [553, 378] on div "Выберите шаблон или загрузите свой" at bounding box center [650, 381] width 677 height 15
click at [558, 366] on div "Дизайн" at bounding box center [688, 359] width 753 height 21
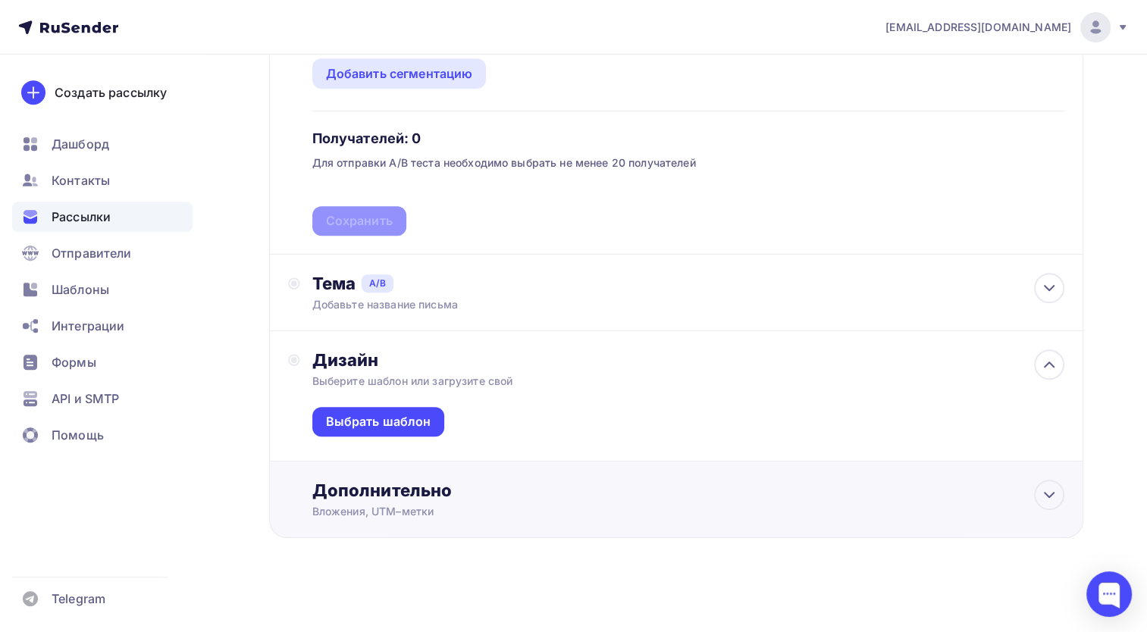
click at [510, 505] on div "Вложения, UTM–метки" at bounding box center [650, 511] width 677 height 15
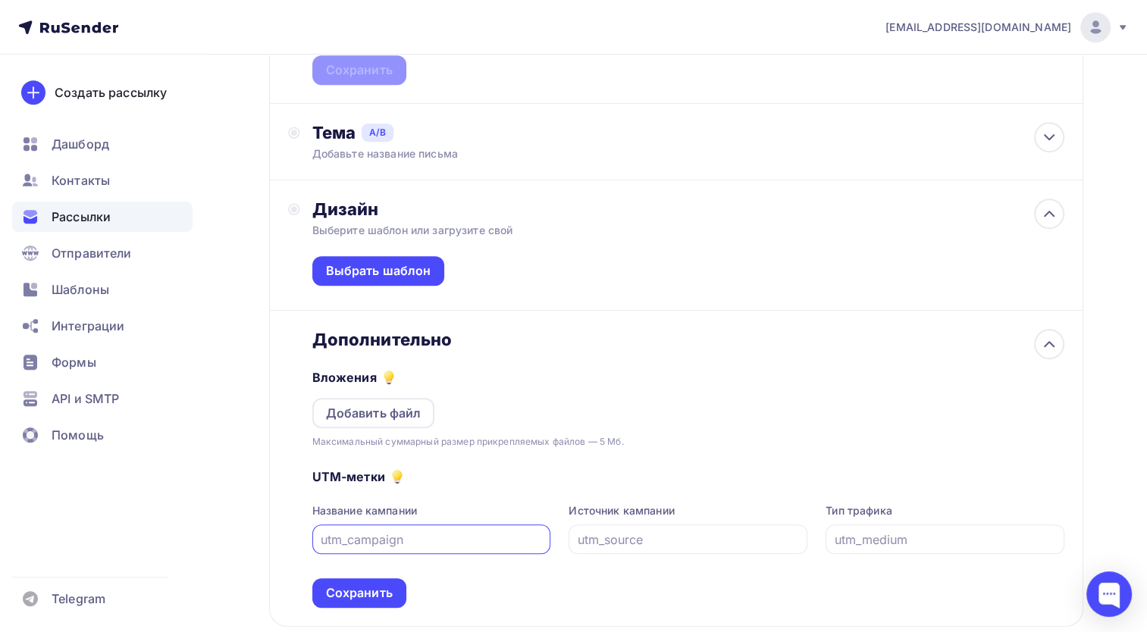
scroll to position [917, 0]
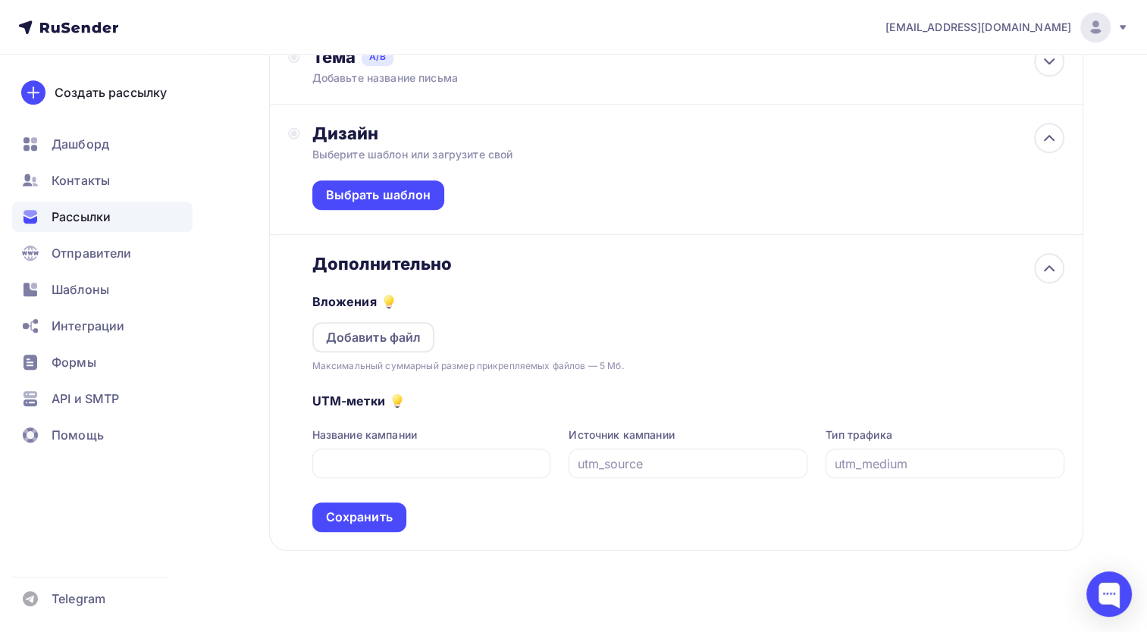
click at [622, 289] on div "Вложения Добавить файл Максимальный суммарный размер прикрепляемых файлов — 5 М…" at bounding box center [688, 323] width 753 height 99
click at [646, 235] on div "Дополнительно Вложения Добавить файл Максимальный суммарный размер прикрепляемы…" at bounding box center [676, 393] width 814 height 316
click at [741, 142] on div "Дизайн Выберите шаблон или загрузите свой Выбрать шаблон" at bounding box center [688, 178] width 753 height 111
click at [1051, 259] on icon at bounding box center [1049, 268] width 18 height 18
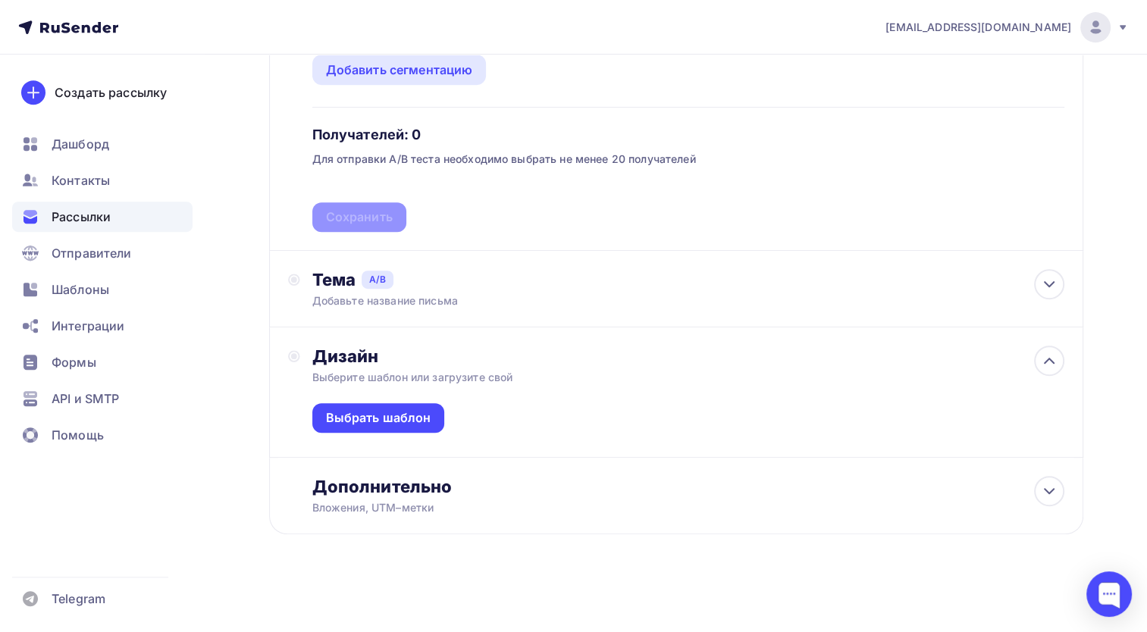
click at [1023, 161] on div "Списки получателей Выберите список Все списки id Автоателье 1 (642) #26465 студ…" at bounding box center [688, 100] width 753 height 264
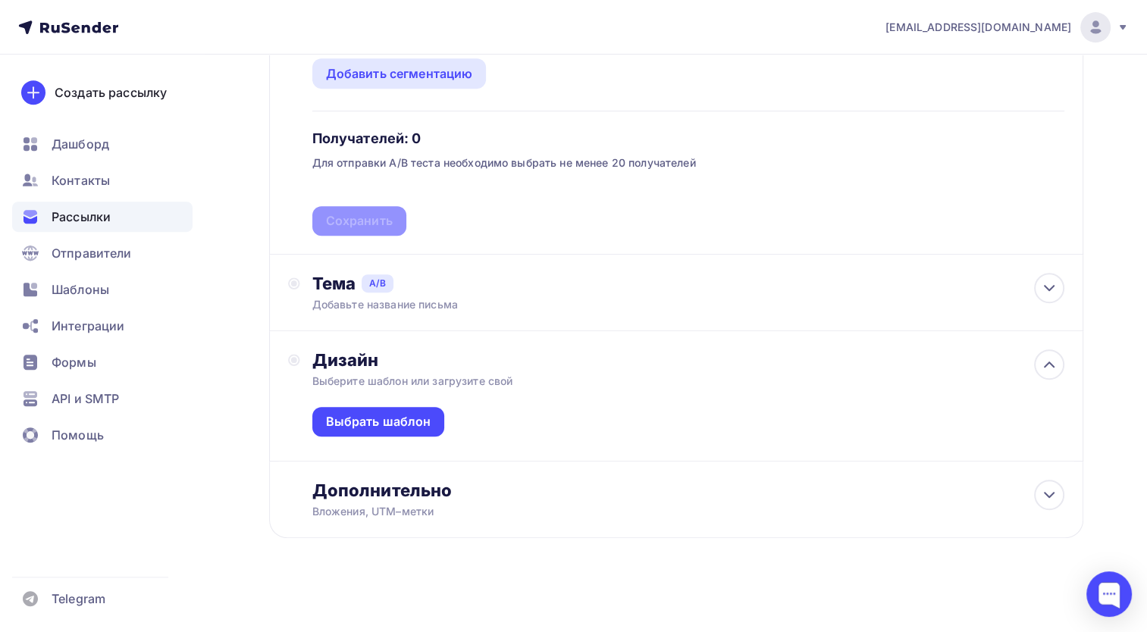
click at [957, 339] on div "Дизайн Выберите шаблон или загрузите свой Выбрать шаблон" at bounding box center [676, 396] width 814 height 130
click at [1048, 274] on div at bounding box center [1049, 288] width 30 height 30
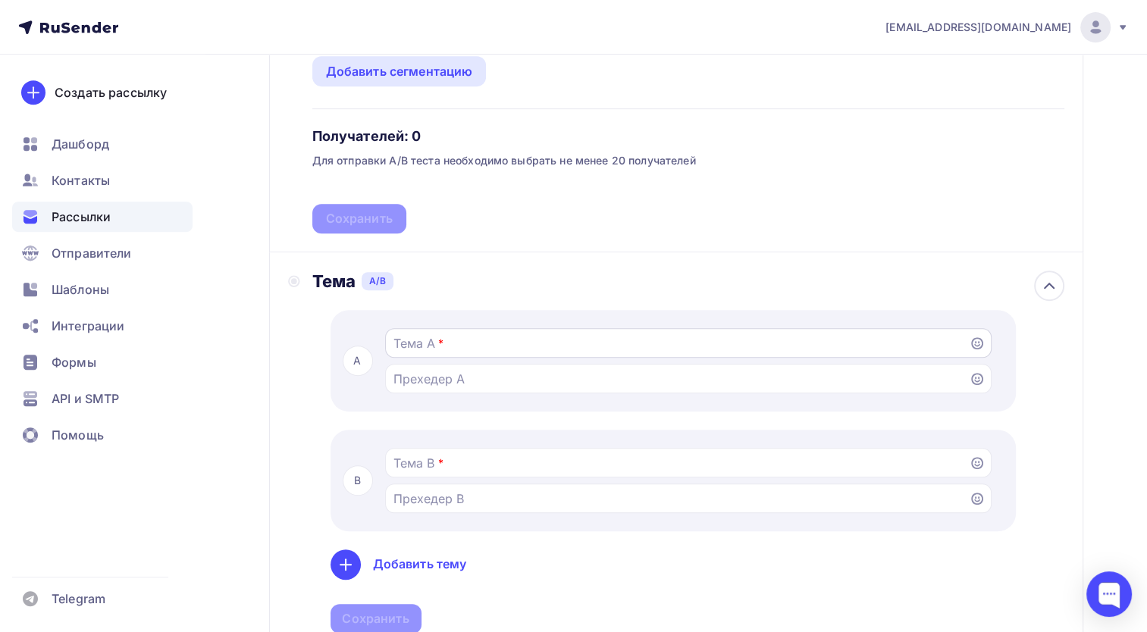
scroll to position [689, 0]
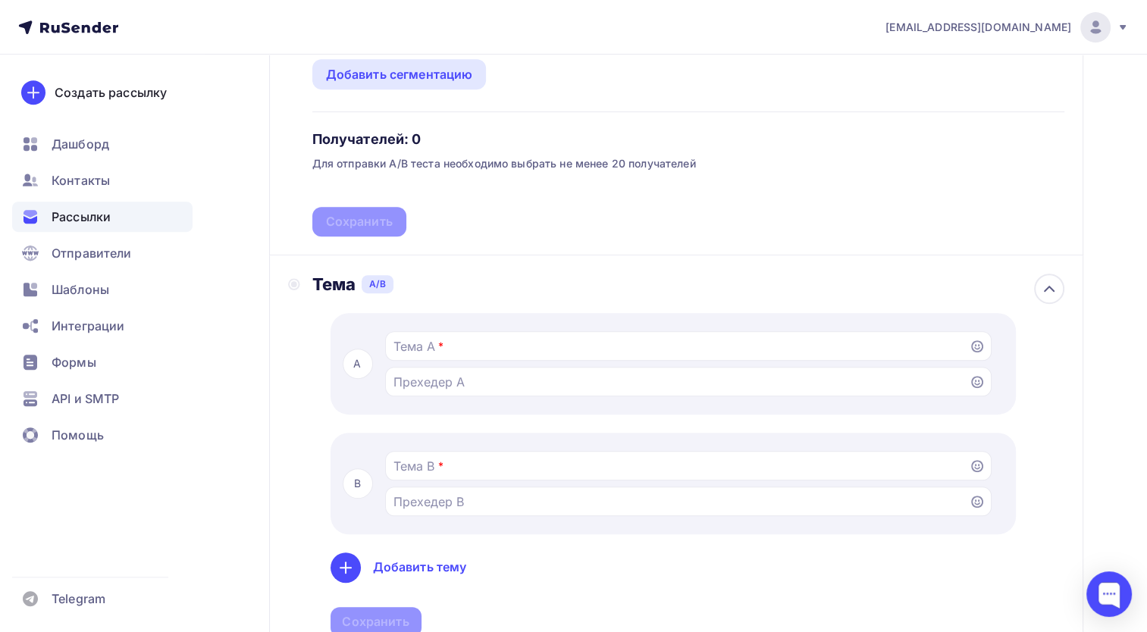
click at [1068, 290] on div "Тема A/B A * B * Добавить тему Сохранить" at bounding box center [676, 464] width 814 height 418
click at [1050, 274] on div at bounding box center [1049, 289] width 30 height 30
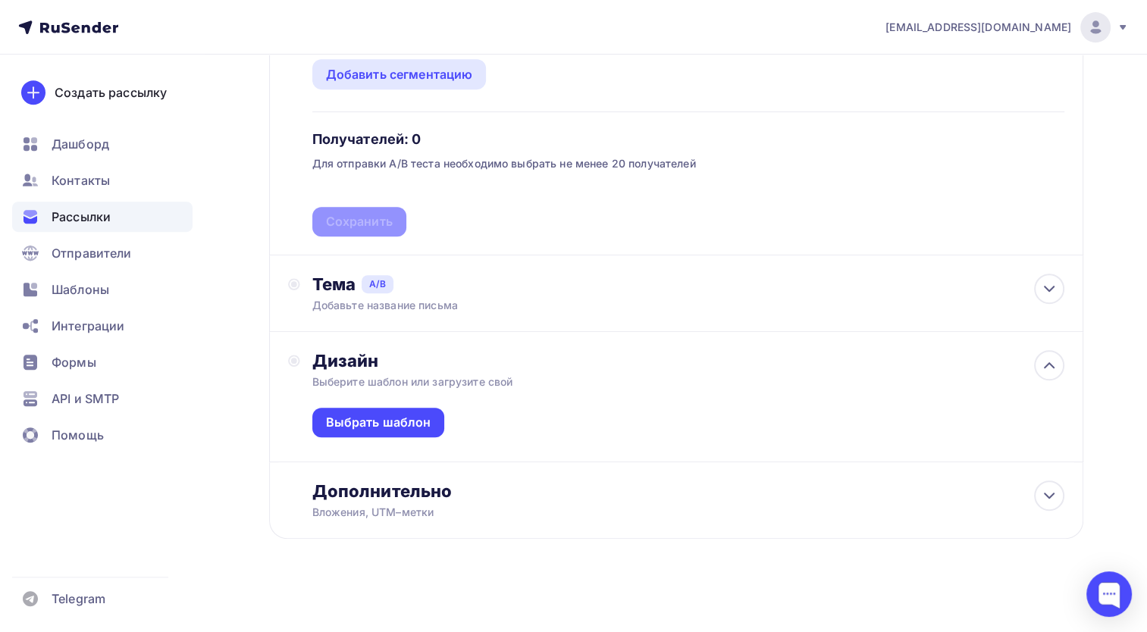
click at [610, 144] on div "Списки получателей Выберите список Все списки id Автоателье 1 (642) #26465 студ…" at bounding box center [688, 105] width 753 height 264
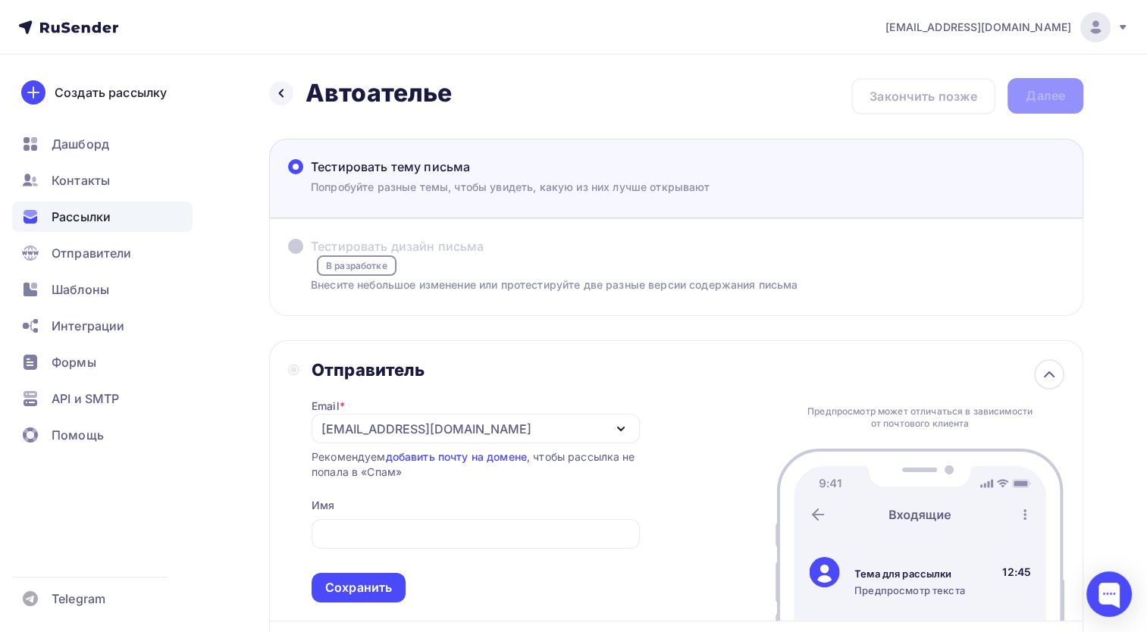
scroll to position [0, 0]
click at [128, 129] on div "Дашборд" at bounding box center [102, 144] width 180 height 30
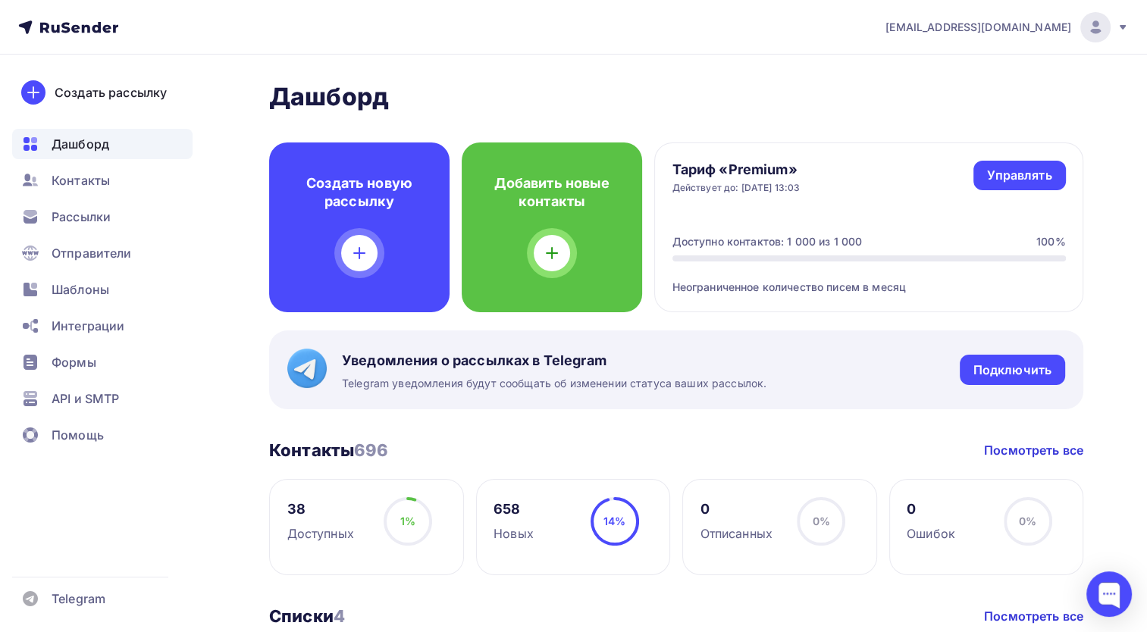
click at [488, 99] on h2 "Дашборд" at bounding box center [676, 97] width 814 height 30
drag, startPoint x: 449, startPoint y: 96, endPoint x: 166, endPoint y: 96, distance: 282.8
click at [294, 83] on h2 "Дашборд" at bounding box center [676, 97] width 814 height 30
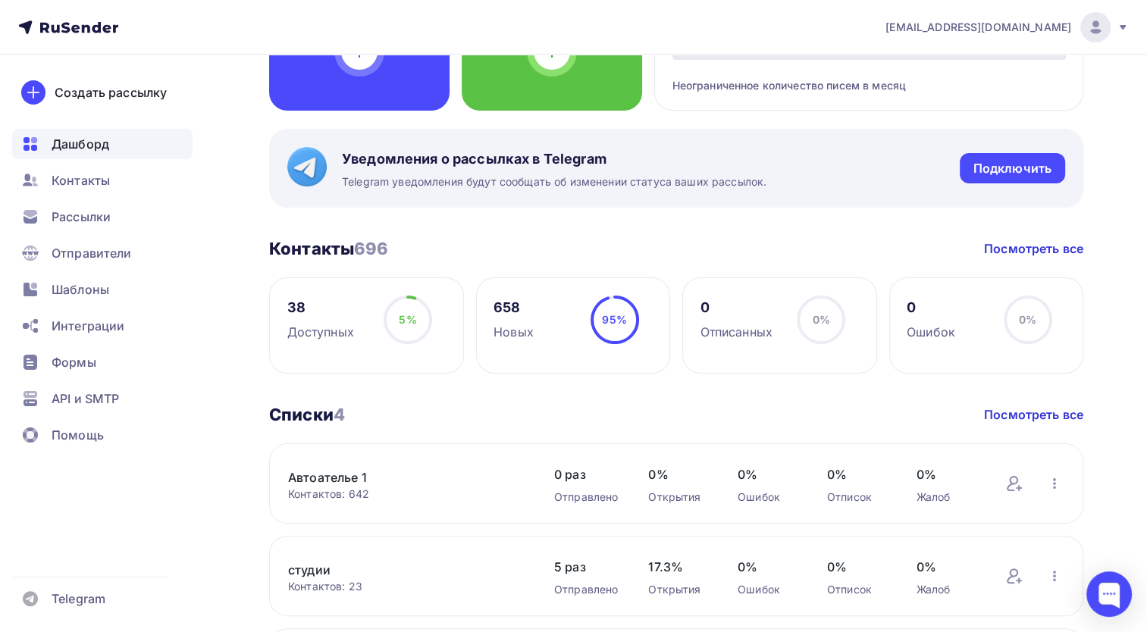
scroll to position [227, 0]
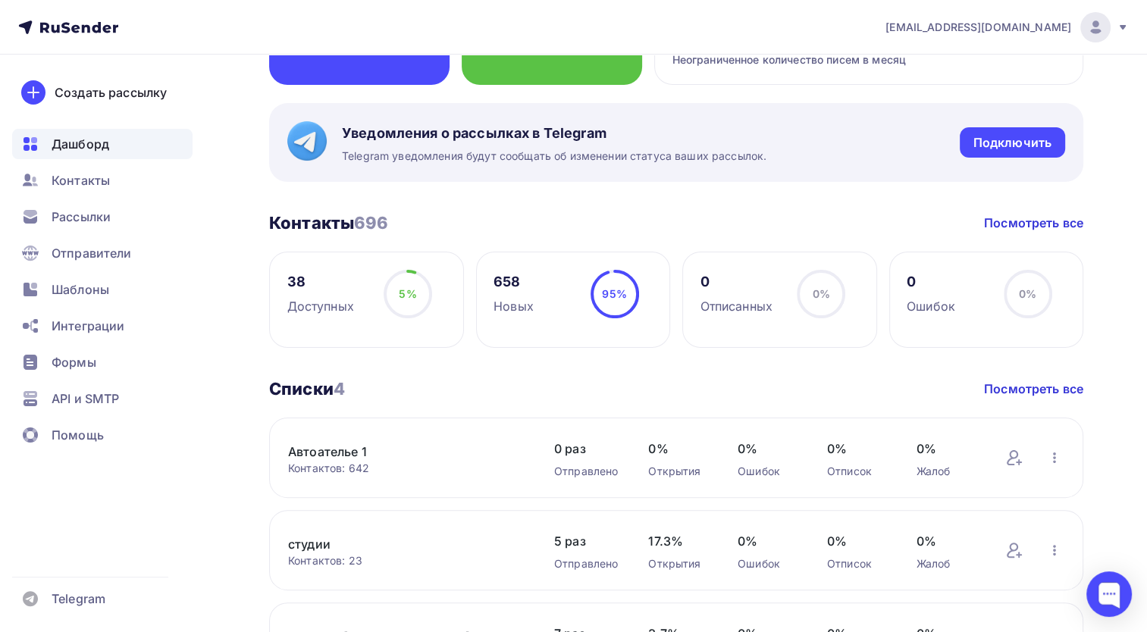
drag, startPoint x: 373, startPoint y: 478, endPoint x: 348, endPoint y: 476, distance: 25.1
click at [348, 476] on div "Автоателье 1 Контактов: 642 Добавить контакты Переименовать список Скачать спис…" at bounding box center [676, 458] width 814 height 80
click at [367, 465] on div "Контактов: 642" at bounding box center [406, 468] width 236 height 15
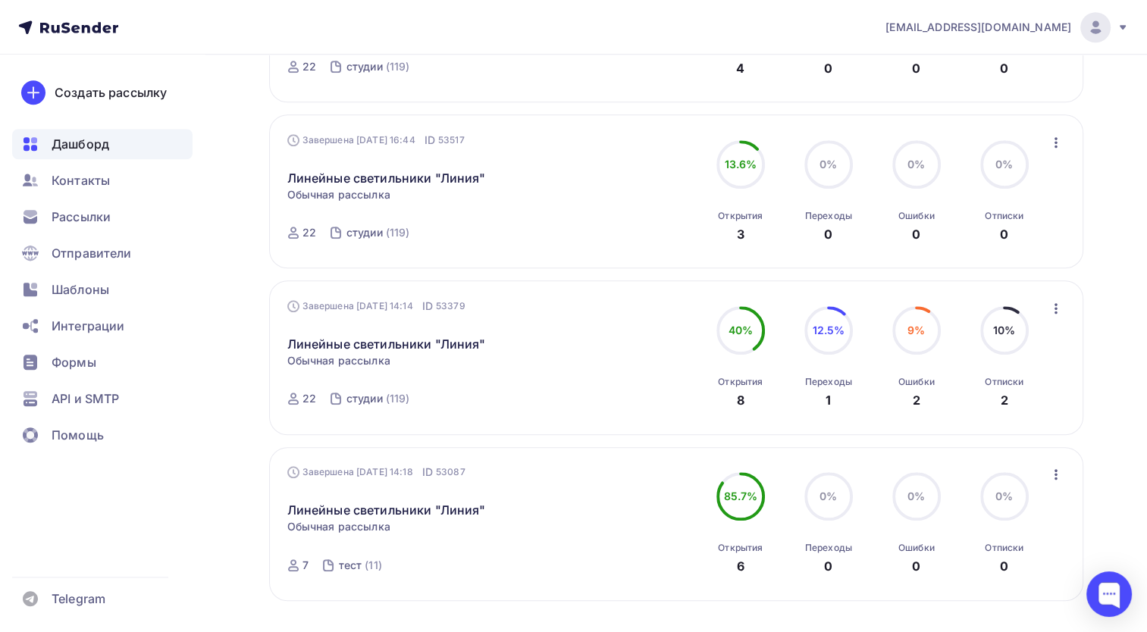
scroll to position [1213, 0]
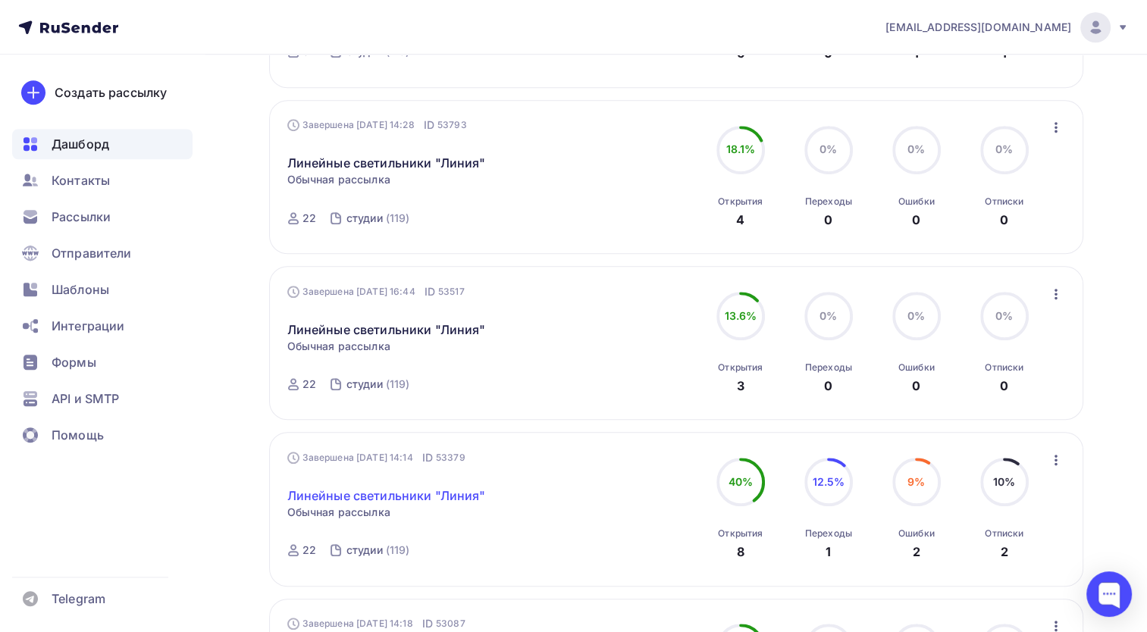
click at [428, 491] on link "Линейные светильники "Линия"" at bounding box center [386, 496] width 199 height 18
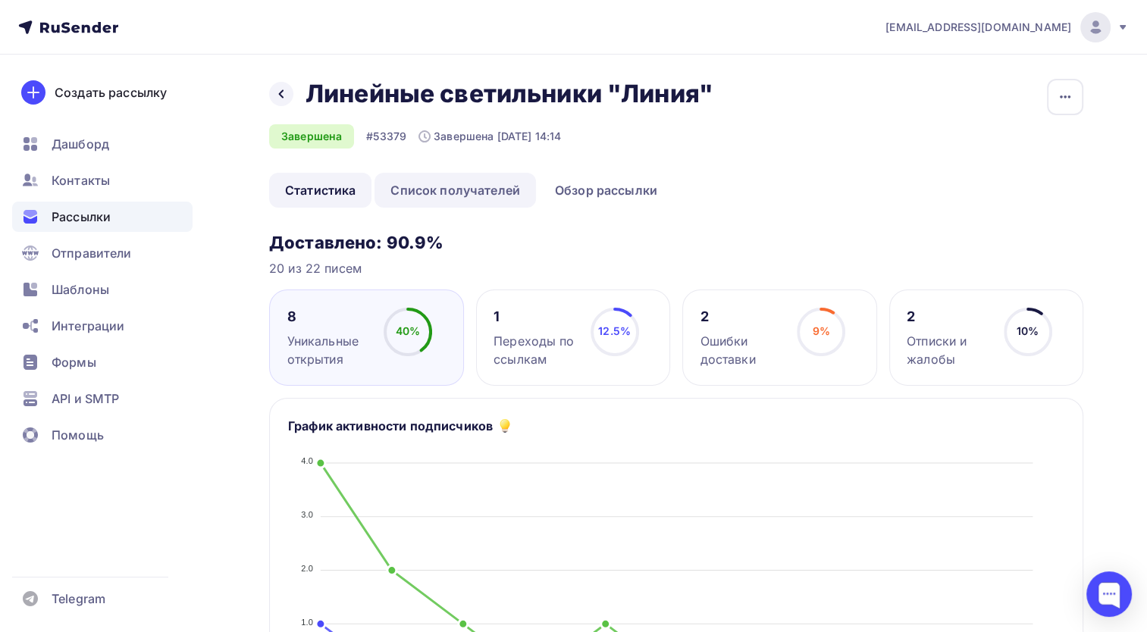
click at [426, 190] on link "Список получателей" at bounding box center [455, 190] width 161 height 35
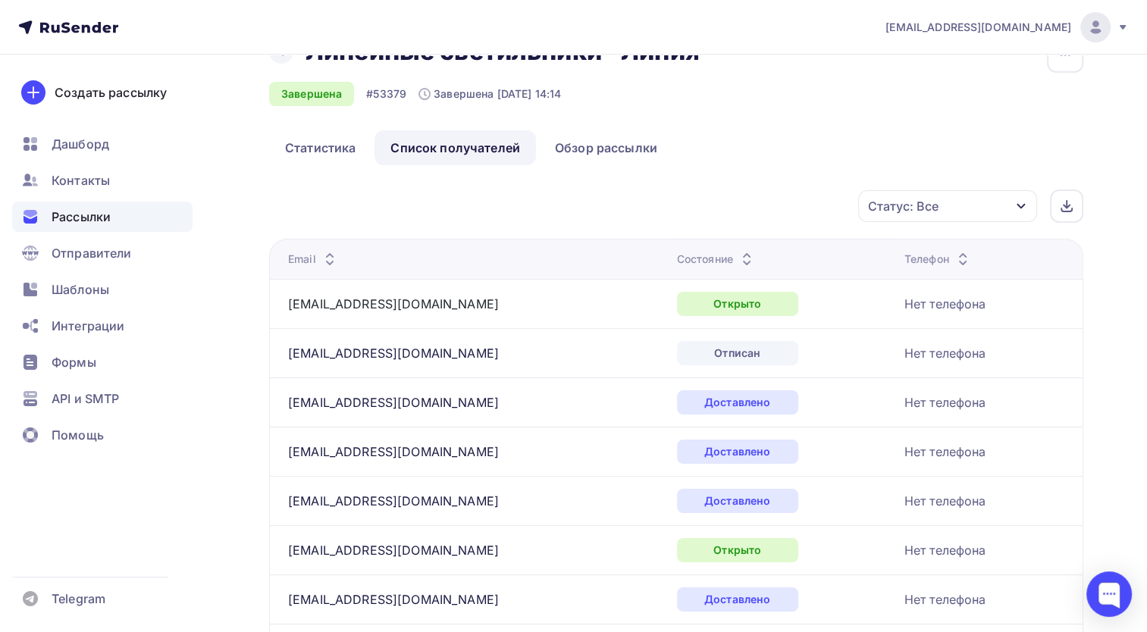
scroll to position [76, 0]
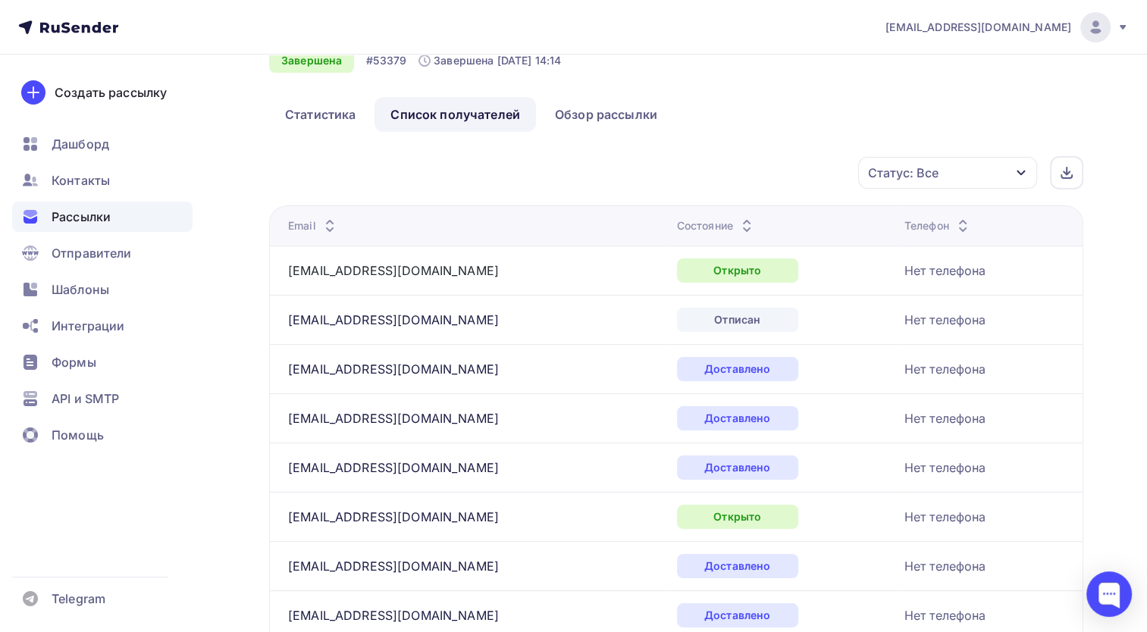
click at [910, 183] on div "Статус: Все" at bounding box center [947, 173] width 179 height 32
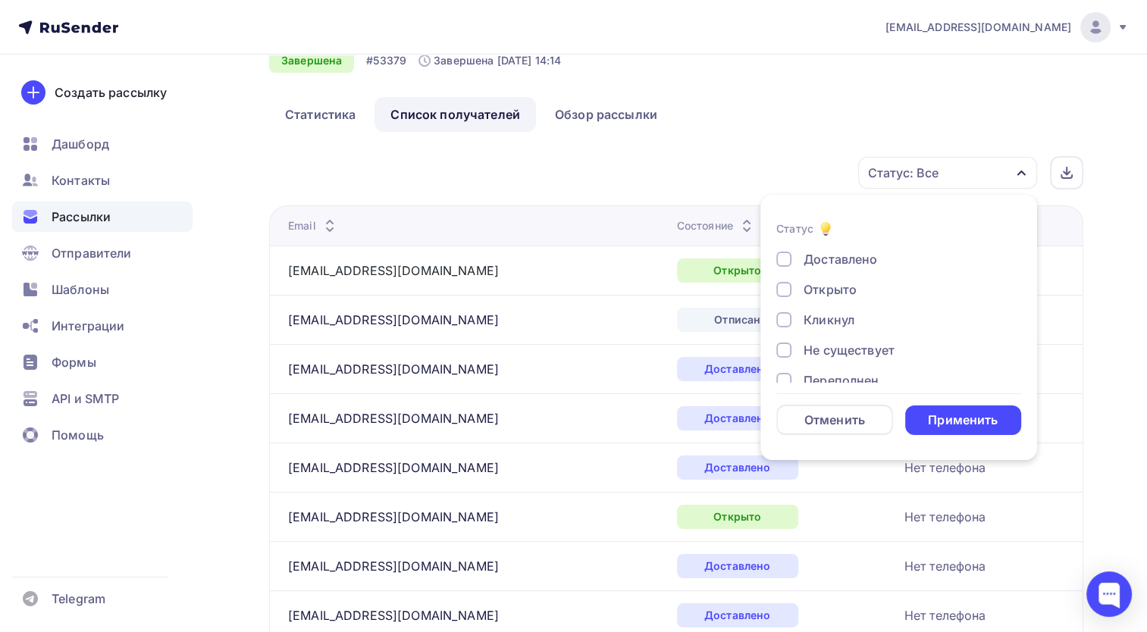
click at [829, 320] on div "Кликнул" at bounding box center [829, 320] width 51 height 18
drag, startPoint x: 830, startPoint y: 311, endPoint x: 832, endPoint y: 321, distance: 10.0
click at [832, 321] on div "Кликнул" at bounding box center [829, 320] width 51 height 18
click at [830, 349] on div "Не существует" at bounding box center [849, 350] width 91 height 18
click at [822, 379] on div "Переполнен" at bounding box center [841, 380] width 75 height 18
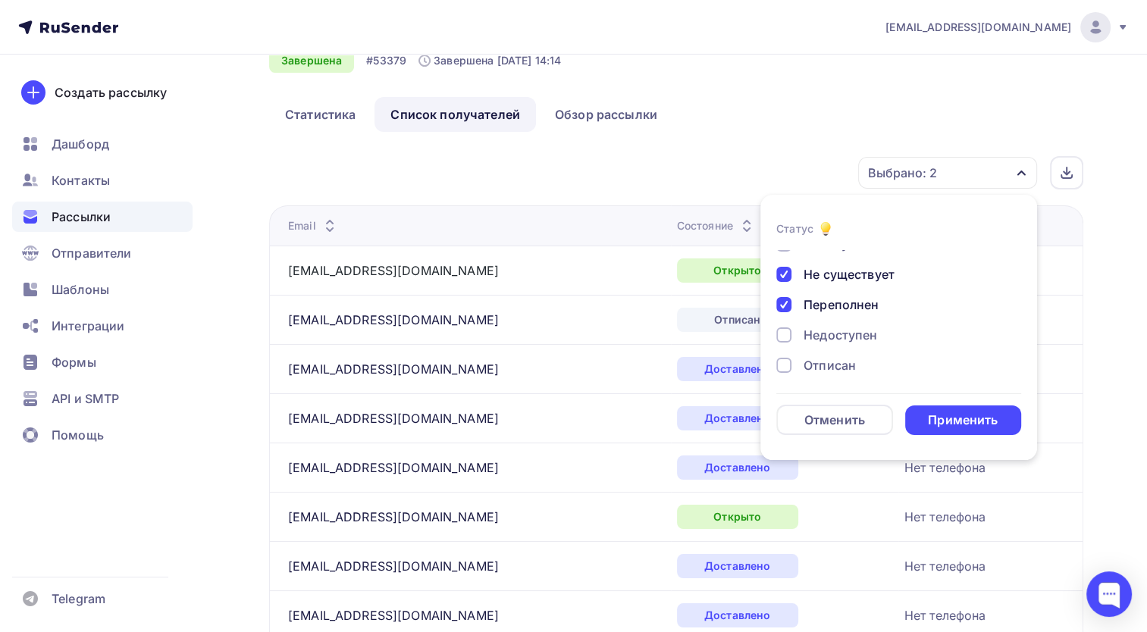
click at [843, 338] on div "Недоступен" at bounding box center [841, 335] width 74 height 18
click at [813, 378] on div "Доставлено Открыто Кликнул Не существует Переполнен Недоступен Отписан [GEOGRAP…" at bounding box center [898, 304] width 245 height 261
click at [813, 369] on div "Отписан" at bounding box center [830, 365] width 52 height 18
click at [845, 344] on div "Доставлено Открыто Кликнул Не существует Переполнен Недоступен Отписан [GEOGRAP…" at bounding box center [898, 241] width 245 height 261
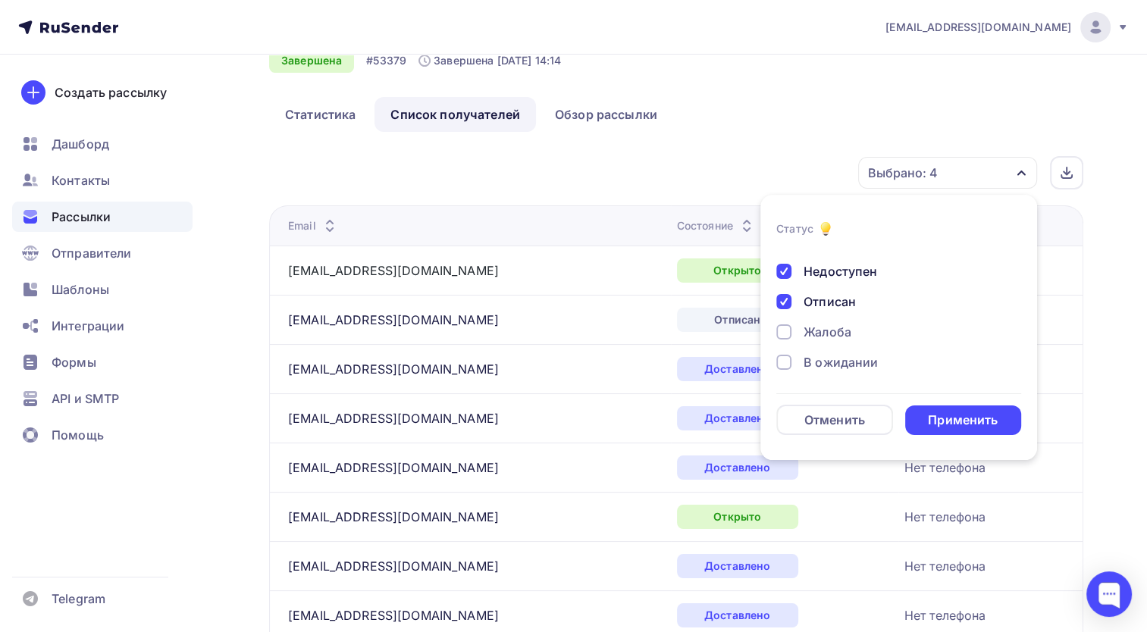
click at [836, 333] on div "Жалоба" at bounding box center [828, 332] width 48 height 18
click at [828, 379] on div "Доставлено Открыто Кликнул Не существует Переполнен Недоступен Отписан [GEOGRAP…" at bounding box center [898, 247] width 245 height 273
click at [830, 358] on div "В ожидании" at bounding box center [841, 362] width 74 height 18
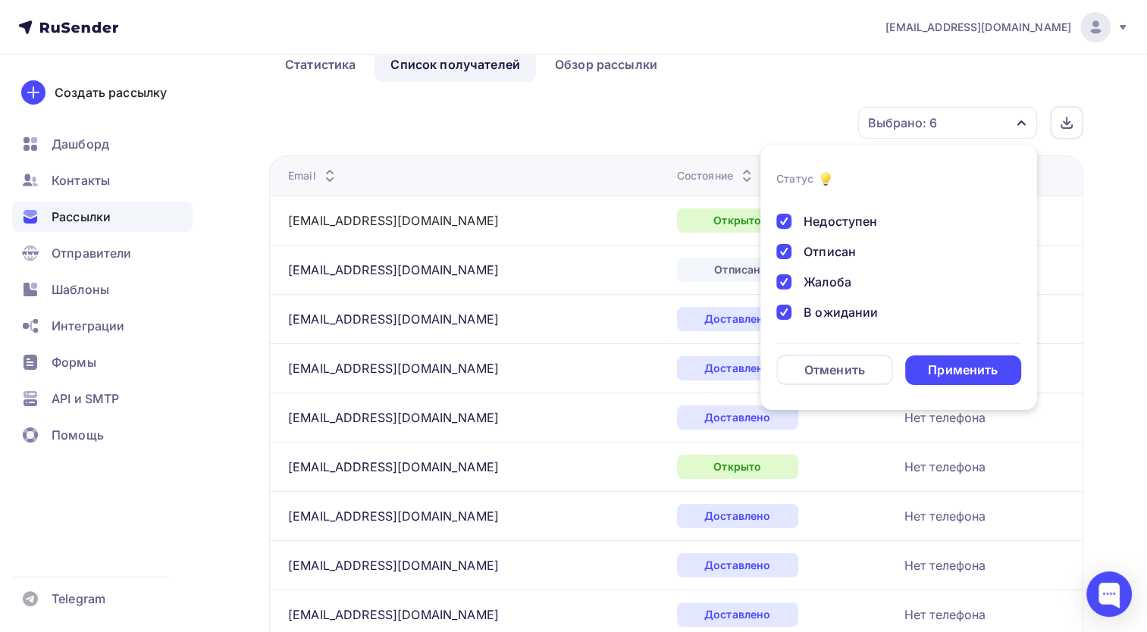
scroll to position [152, 0]
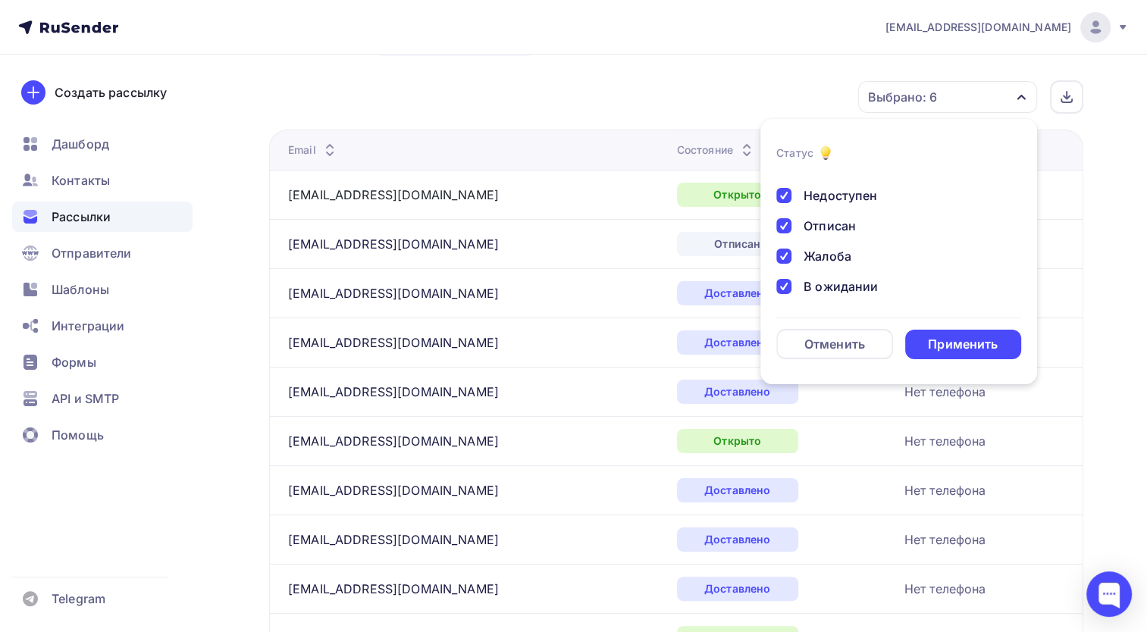
click at [829, 285] on div "В ожидании" at bounding box center [841, 286] width 74 height 18
click at [942, 339] on div "Применить" at bounding box center [963, 344] width 70 height 17
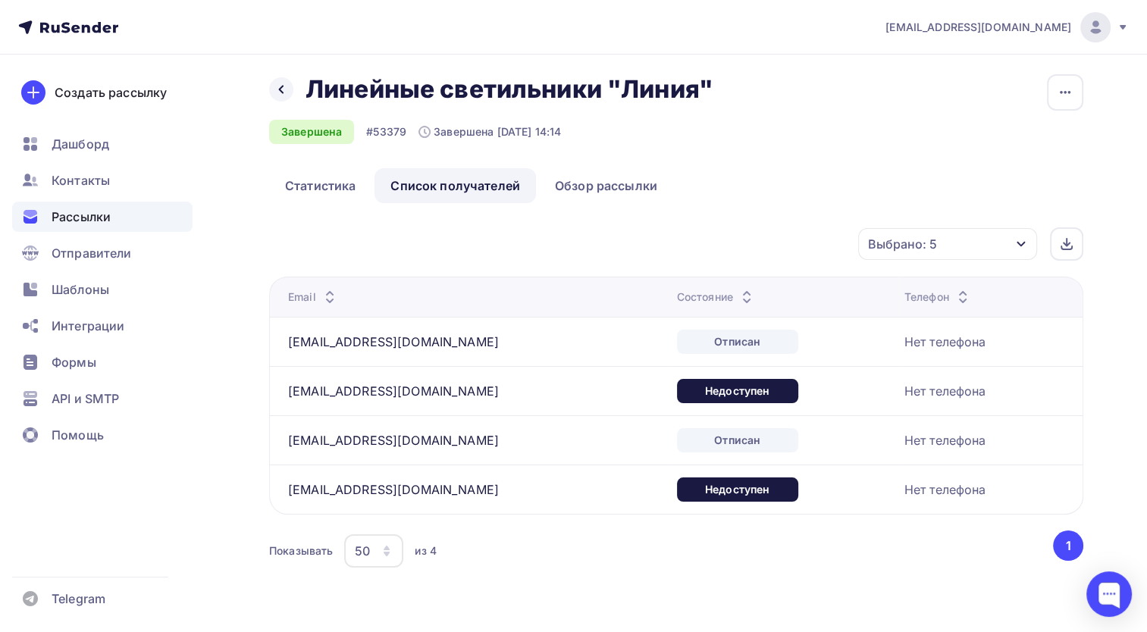
scroll to position [15, 0]
click at [318, 366] on td "[EMAIL_ADDRESS][DOMAIN_NAME]" at bounding box center [470, 390] width 402 height 49
click at [103, 174] on span "Контакты" at bounding box center [81, 180] width 58 height 18
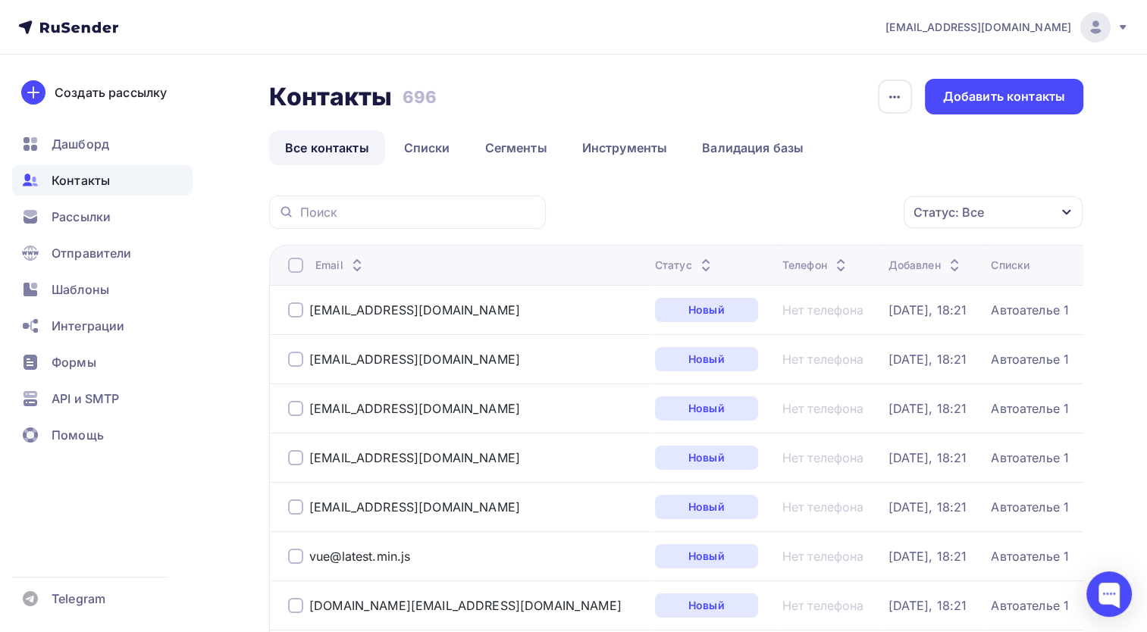
click at [975, 221] on div "Статус: Все" at bounding box center [993, 212] width 179 height 32
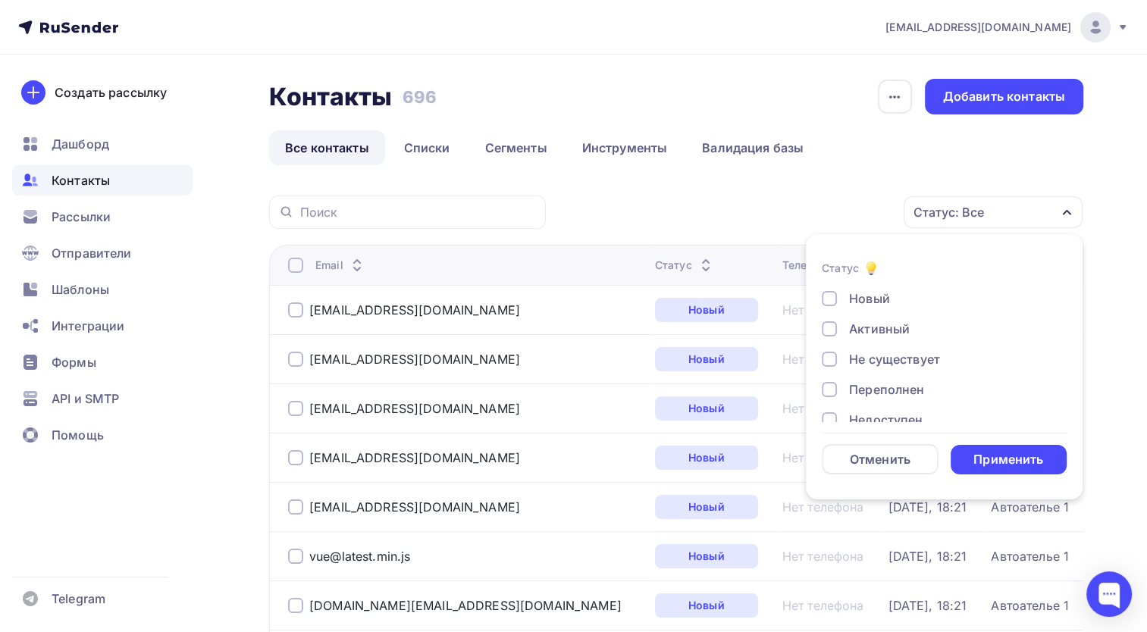
click at [883, 371] on div "Новый Активный Не существует Переполнен Недоступен Отписан Отписан вручную [GEO…" at bounding box center [944, 405] width 245 height 230
click at [870, 368] on div "Не существует" at bounding box center [894, 359] width 91 height 18
click at [870, 387] on div "Переполнен" at bounding box center [886, 390] width 75 height 18
click at [866, 409] on div "Новый Активный Не существует Переполнен Недоступен Отписан Отписан вручную [GEO…" at bounding box center [944, 405] width 245 height 230
click at [864, 416] on div "Недоступен" at bounding box center [886, 420] width 74 height 18
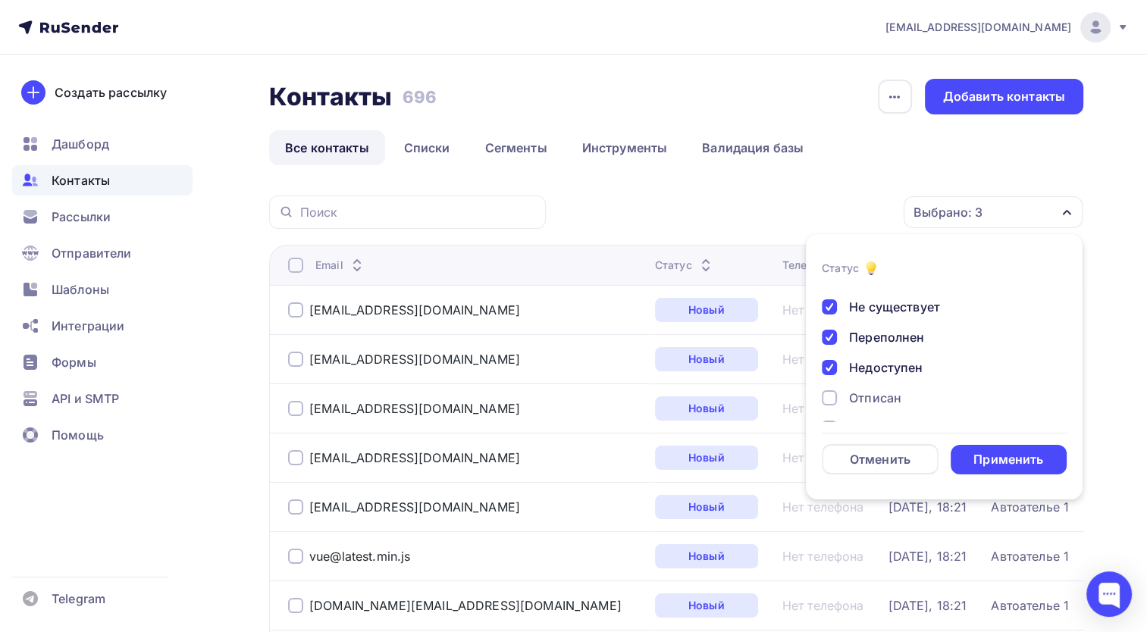
scroll to position [76, 0]
click at [874, 365] on div "Отписан" at bounding box center [875, 374] width 52 height 18
click at [875, 396] on div "Новый Активный Не существует Переполнен Недоступен Отписан Отписан вручную [GEO…" at bounding box center [944, 329] width 245 height 230
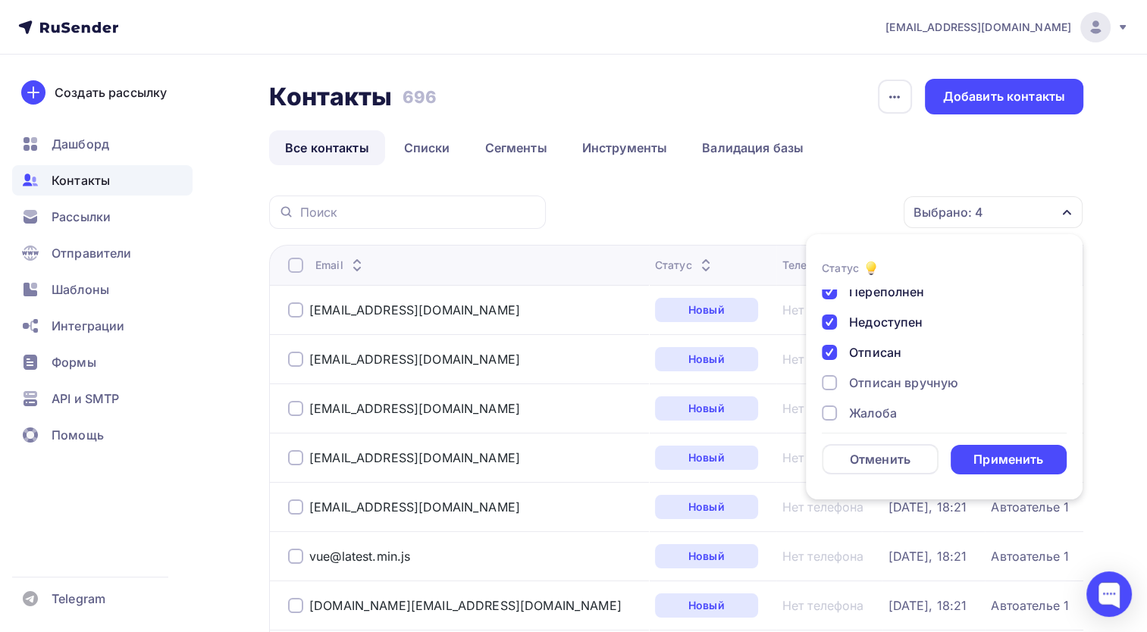
scroll to position [109, 0]
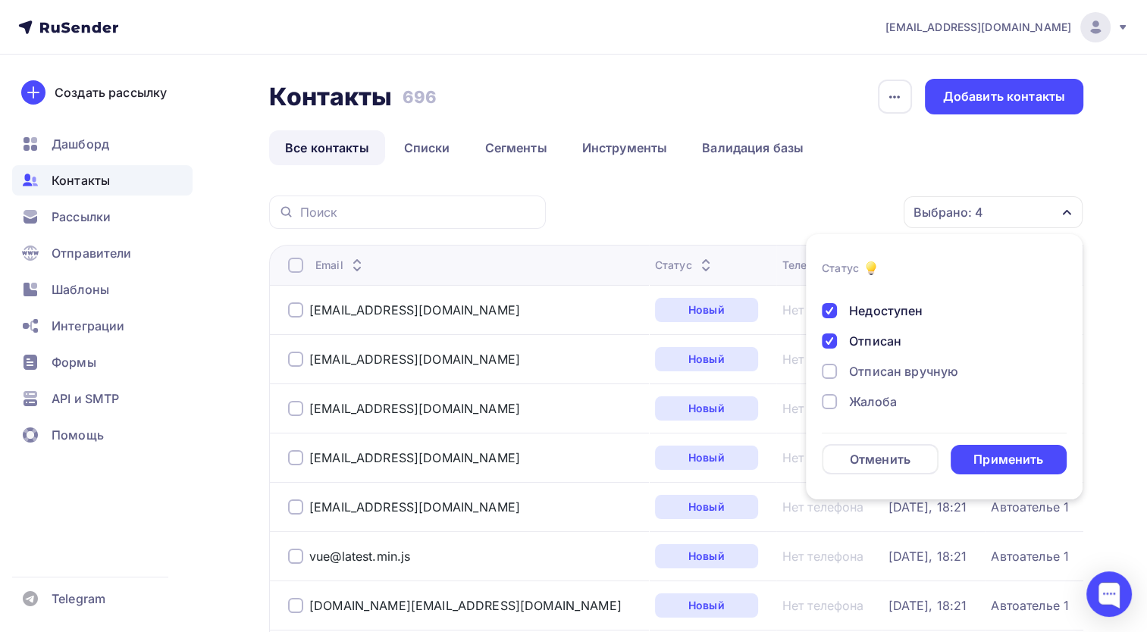
click at [932, 356] on div "Новый Активный Не существует Переполнен Недоступен Отписан Отписан вручную [GEO…" at bounding box center [944, 295] width 245 height 230
click at [910, 380] on div "Отписан вручную" at bounding box center [903, 371] width 109 height 18
click at [879, 410] on div "Жалоба" at bounding box center [873, 402] width 48 height 18
click at [986, 451] on div "Применить" at bounding box center [1008, 459] width 70 height 17
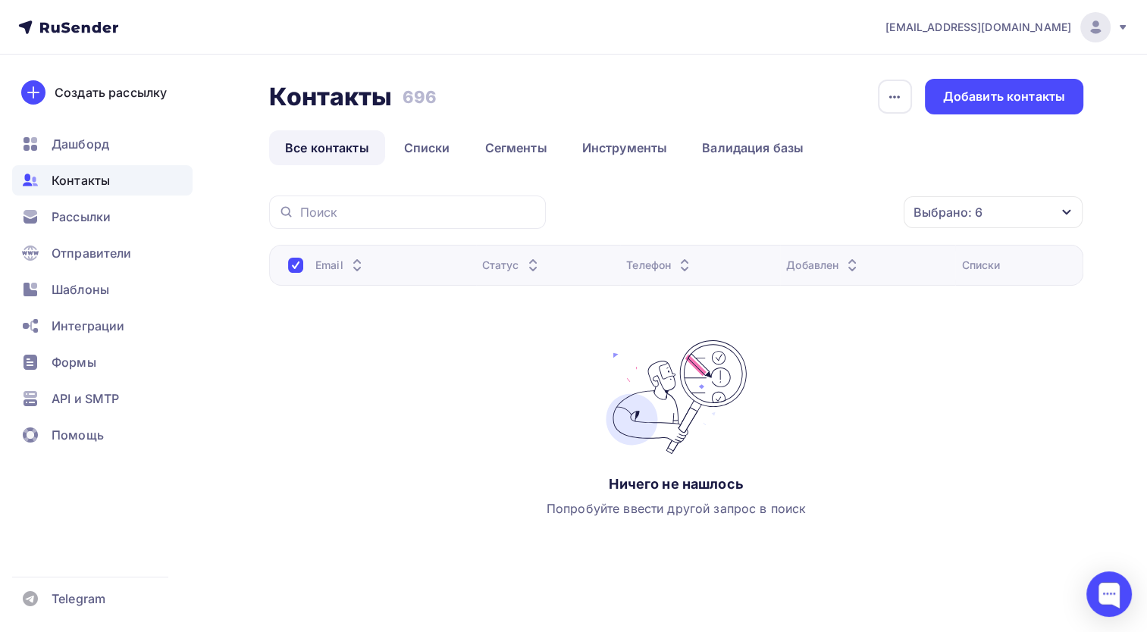
click at [318, 238] on div "Выбрано: 6 Статус Новый Активный Не существует Переполнен Недоступен Отписан От…" at bounding box center [676, 391] width 814 height 390
click at [303, 268] on div "Email" at bounding box center [379, 265] width 182 height 15
click at [274, 274] on th "Email" at bounding box center [372, 265] width 207 height 41
click at [355, 177] on div "Контакты Контакты 696 696 История импорта Добавить контакты Все контакты Списки…" at bounding box center [676, 332] width 814 height 506
click at [382, 163] on li "Все контакты" at bounding box center [328, 147] width 119 height 35
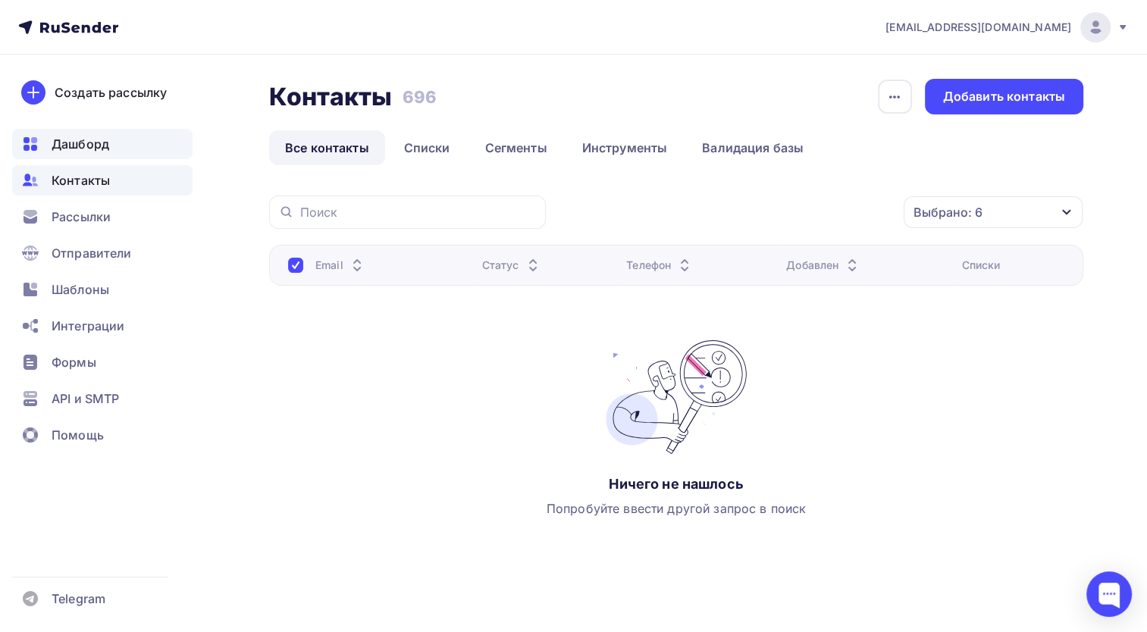
click at [83, 155] on div "Дашборд" at bounding box center [102, 144] width 180 height 30
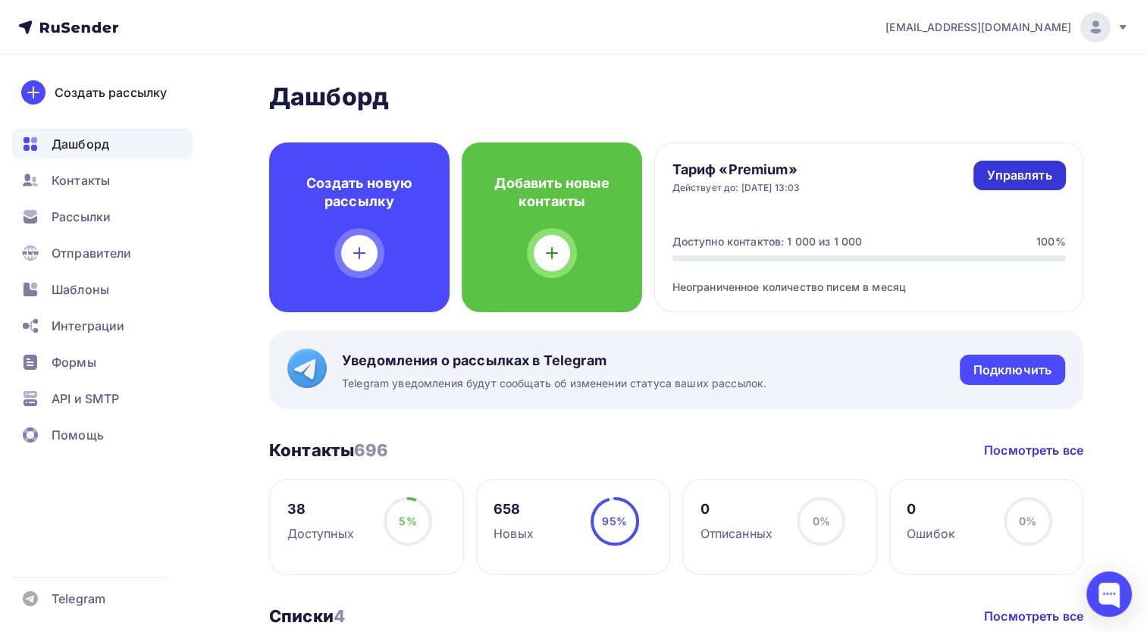
click at [1014, 182] on div "Управлять" at bounding box center [1019, 175] width 64 height 17
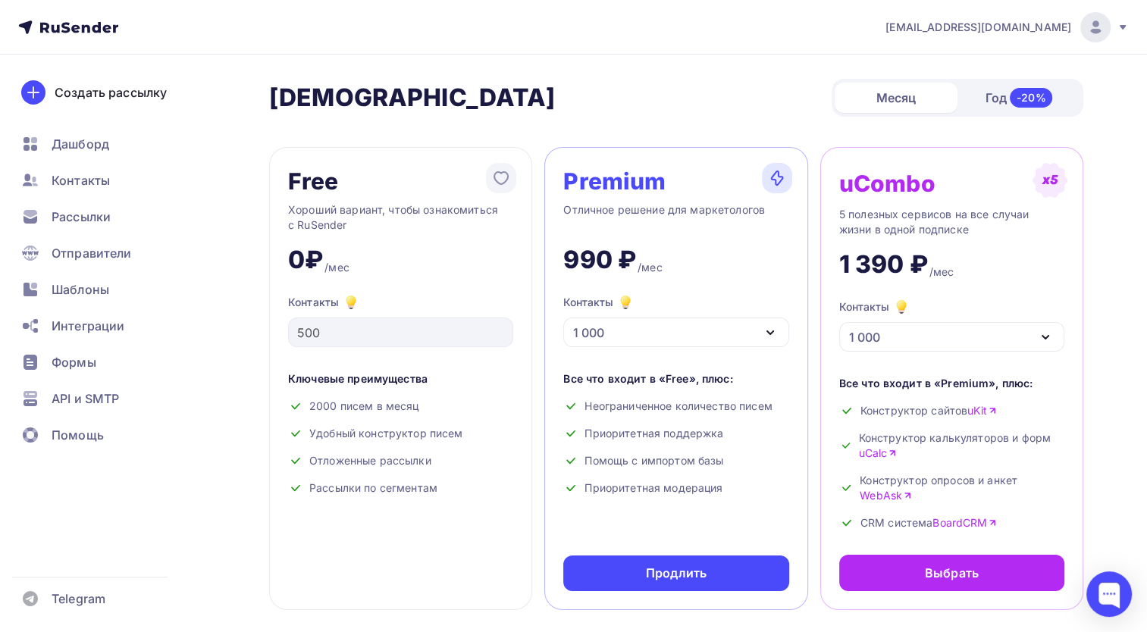
click at [1017, 88] on div "-20%" at bounding box center [1031, 98] width 43 height 20
click at [922, 90] on div "Месяц" at bounding box center [896, 98] width 123 height 30
click at [961, 86] on div "Месяц Год -20%" at bounding box center [958, 98] width 252 height 38
click at [992, 102] on div "Год -20%" at bounding box center [1018, 98] width 123 height 32
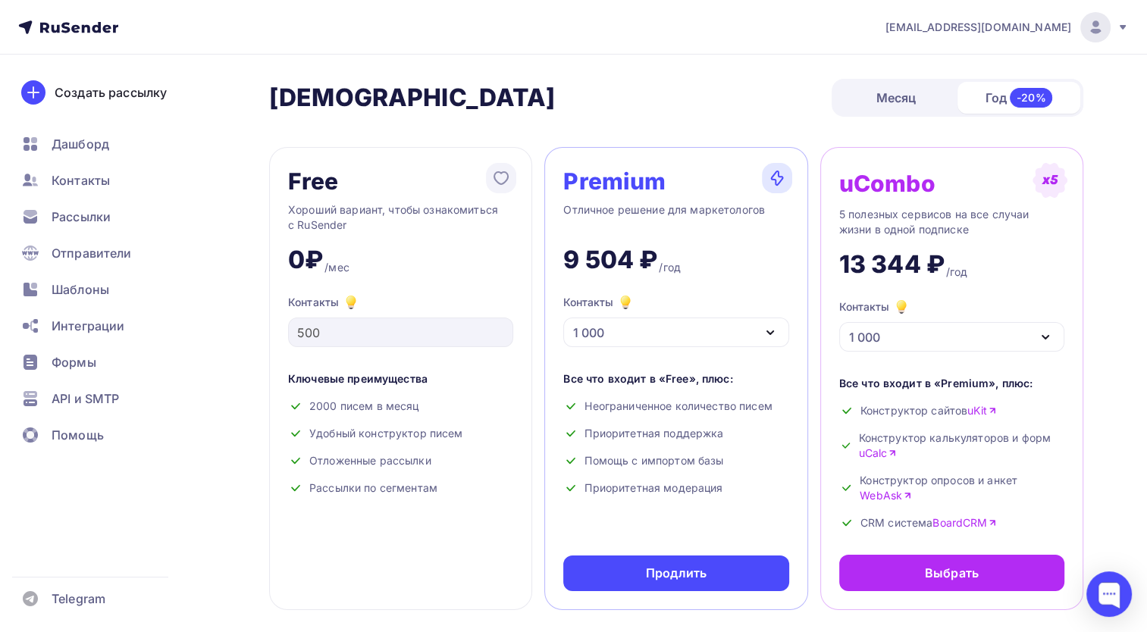
click at [919, 79] on div "Месяц Год -20%" at bounding box center [958, 98] width 252 height 38
click at [904, 86] on div "Месяц" at bounding box center [896, 98] width 123 height 30
click at [974, 96] on div "Год -20%" at bounding box center [1018, 98] width 123 height 32
click at [858, 94] on div "Месяц" at bounding box center [896, 98] width 123 height 30
click at [716, 495] on div "Premium Отличное решение для маркетологов 990 ₽ /мес Контакты 1 000 1 000 2 000…" at bounding box center [675, 378] width 263 height 463
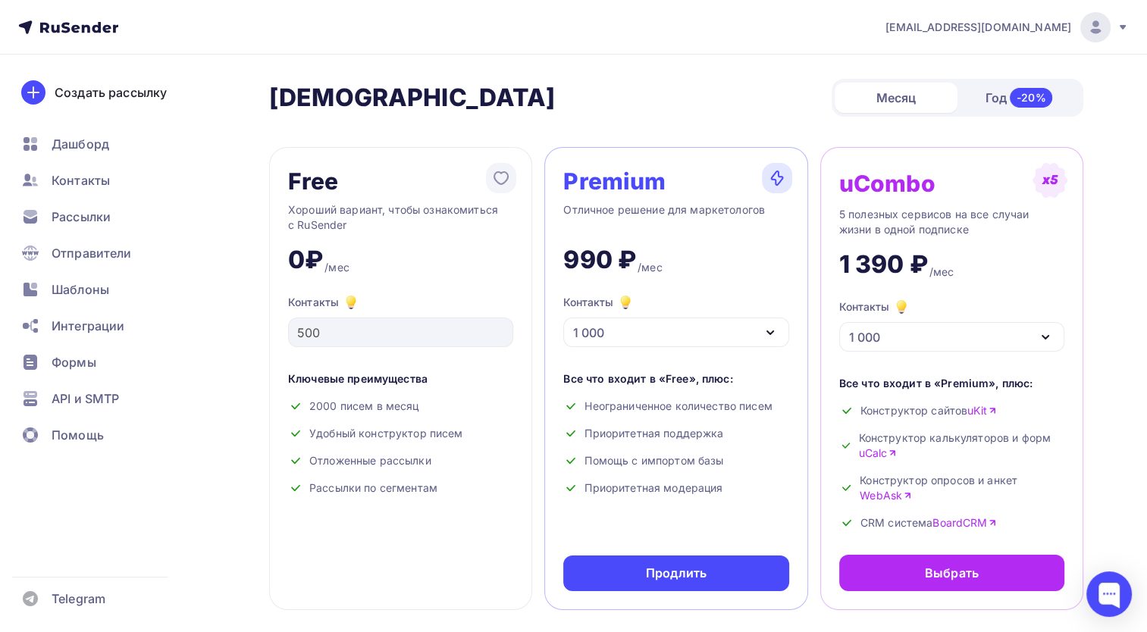
drag, startPoint x: 763, startPoint y: 272, endPoint x: 763, endPoint y: 290, distance: 17.5
click at [763, 287] on div "Premium Отличное решение для маркетологов 990 ₽ /мес Контакты 1 000 1 000 2 000…" at bounding box center [675, 378] width 263 height 463
drag, startPoint x: 763, startPoint y: 290, endPoint x: 767, endPoint y: 332, distance: 42.7
click at [767, 329] on div "Контакты 1 000" at bounding box center [675, 320] width 225 height 54
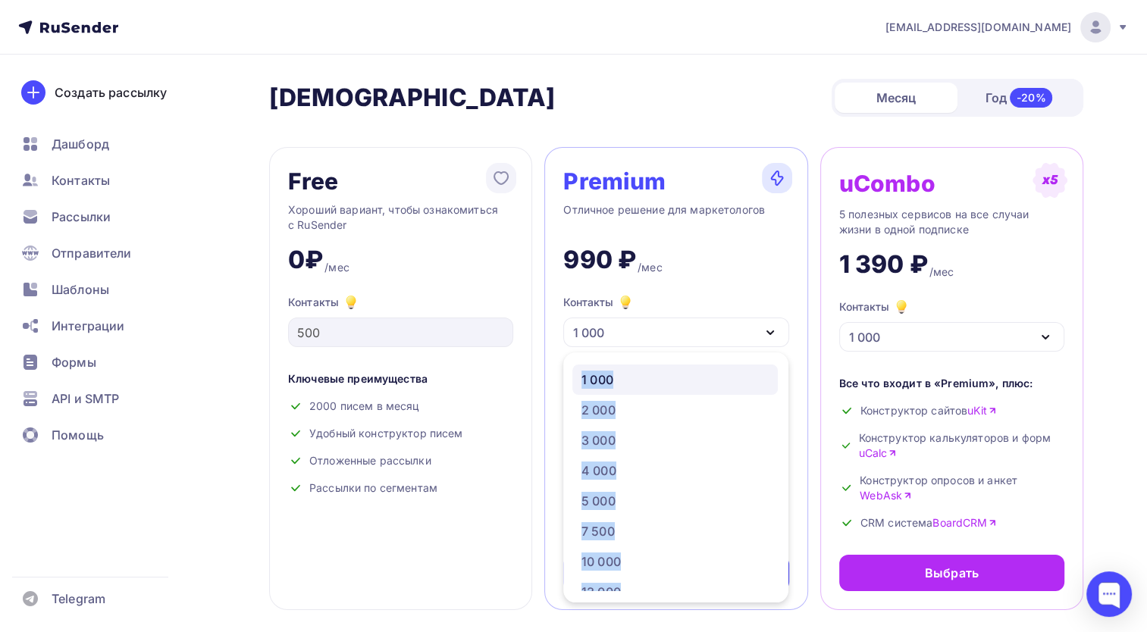
click at [767, 332] on icon "button" at bounding box center [770, 333] width 18 height 18
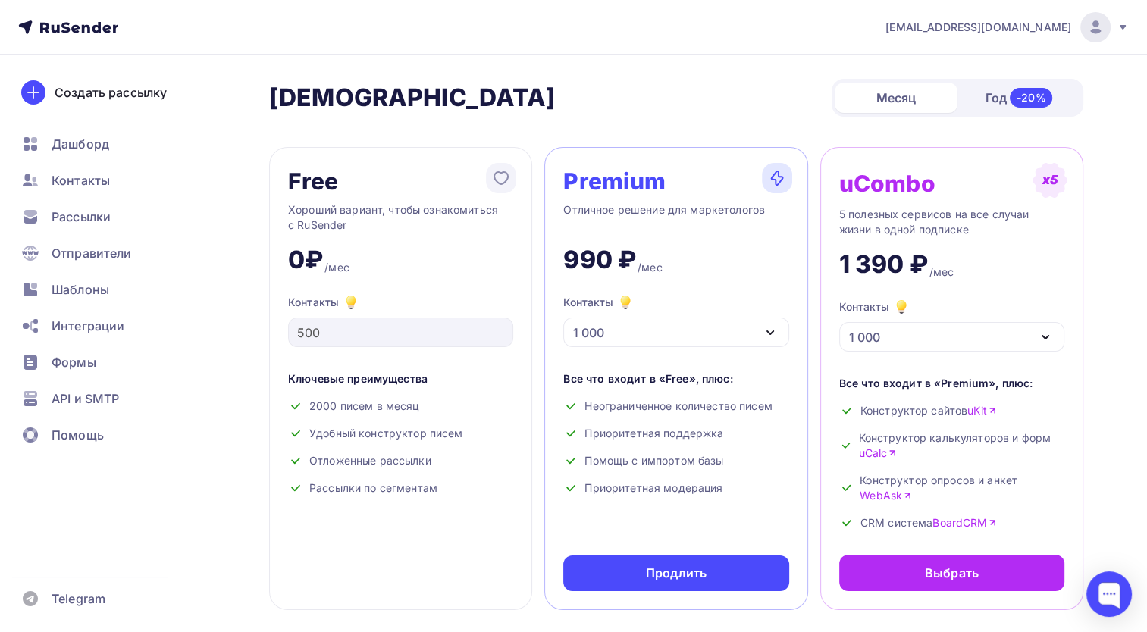
click at [765, 334] on icon "button" at bounding box center [770, 333] width 18 height 18
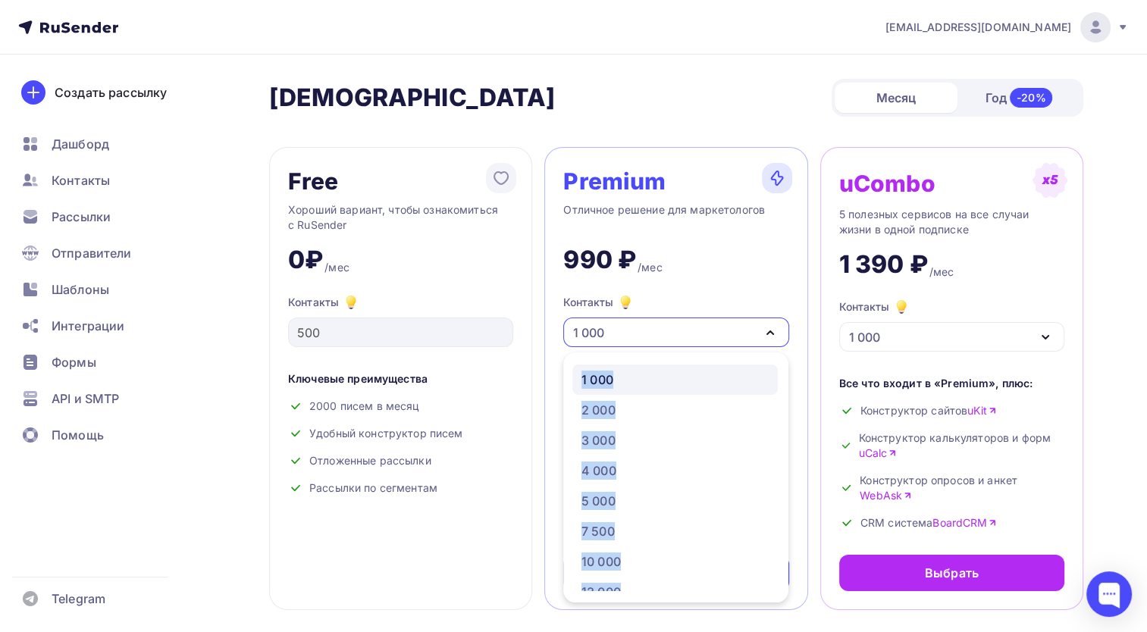
click at [765, 334] on icon "button" at bounding box center [770, 333] width 18 height 18
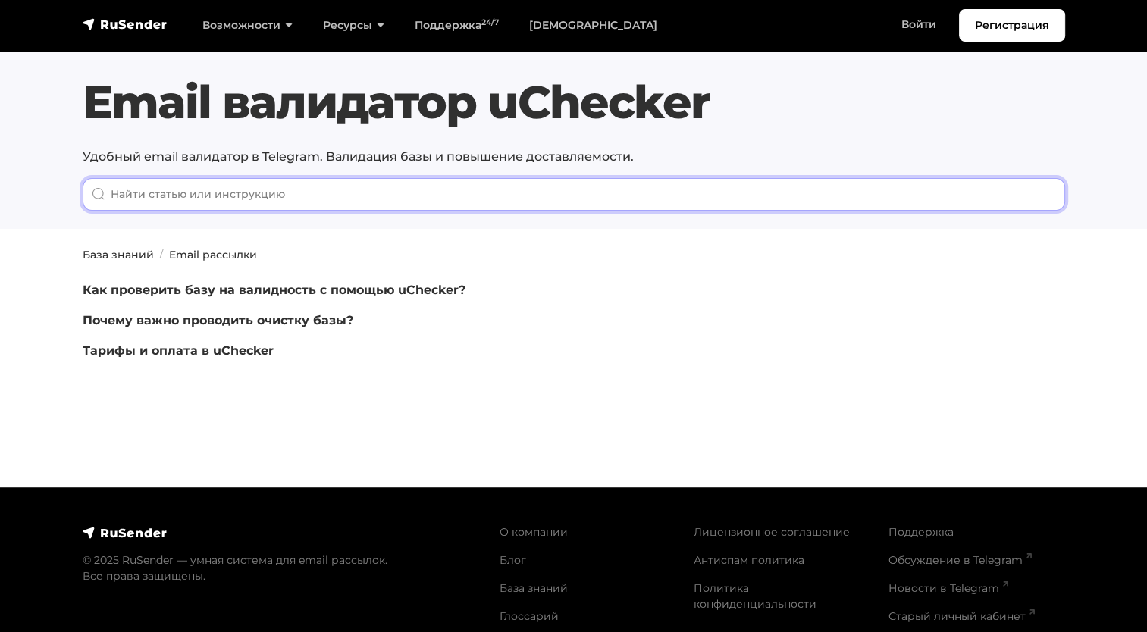
click at [429, 186] on input "When autocomplete results are available use up and down arrows to review and en…" at bounding box center [574, 194] width 982 height 33
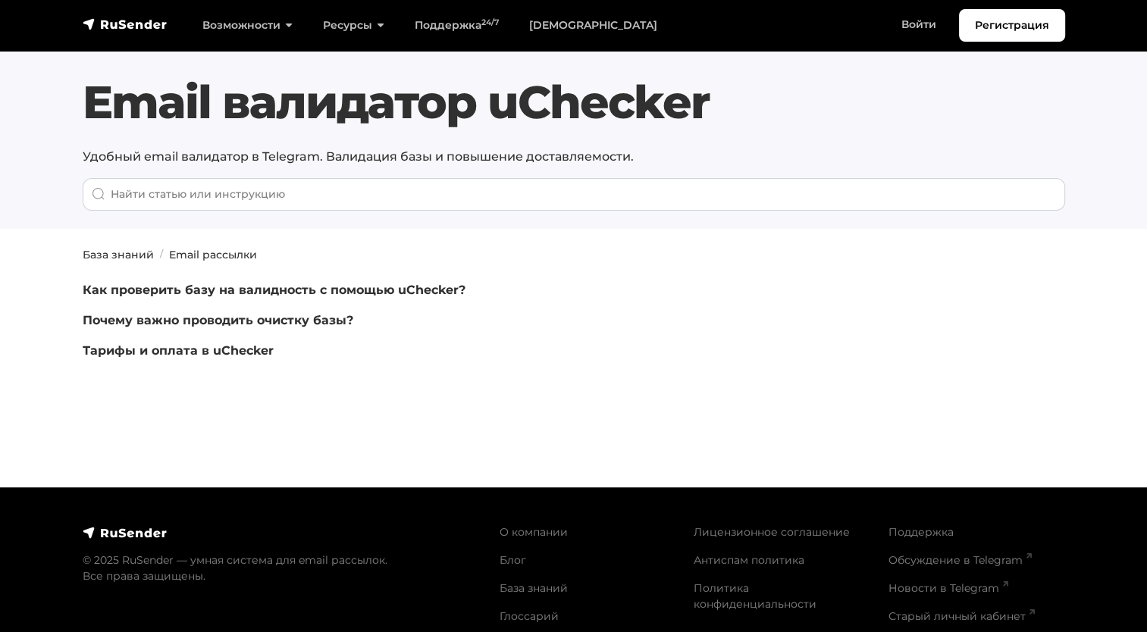
click at [476, 153] on p "Удобный email валидатор в Telegram. Валидация базы и повышение доставляемости." at bounding box center [574, 157] width 982 height 18
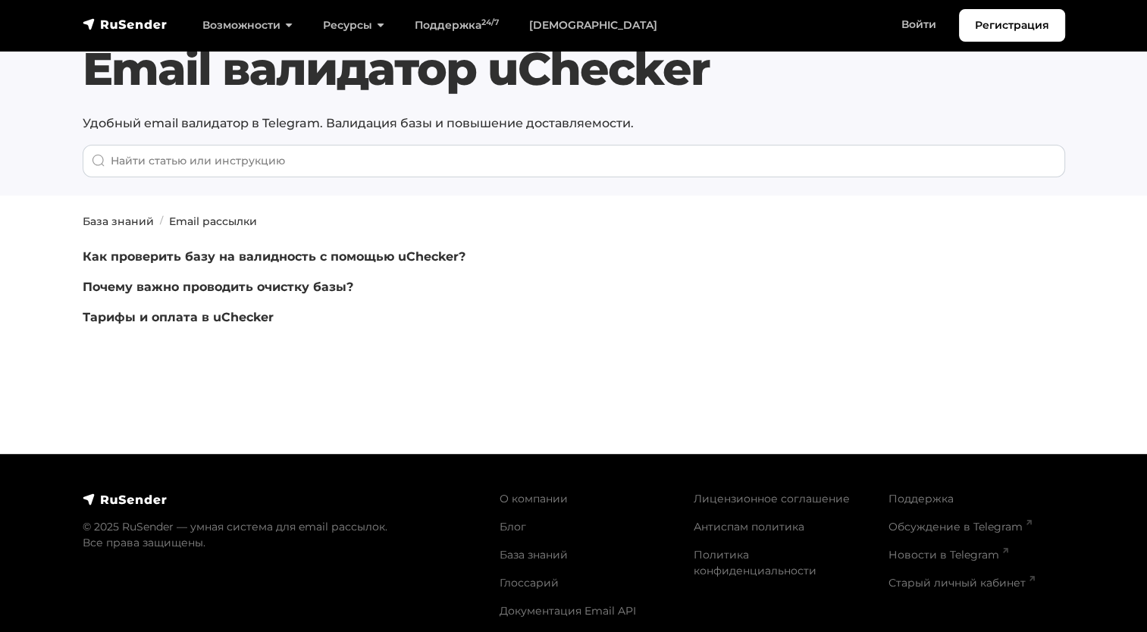
scroll to position [50, 0]
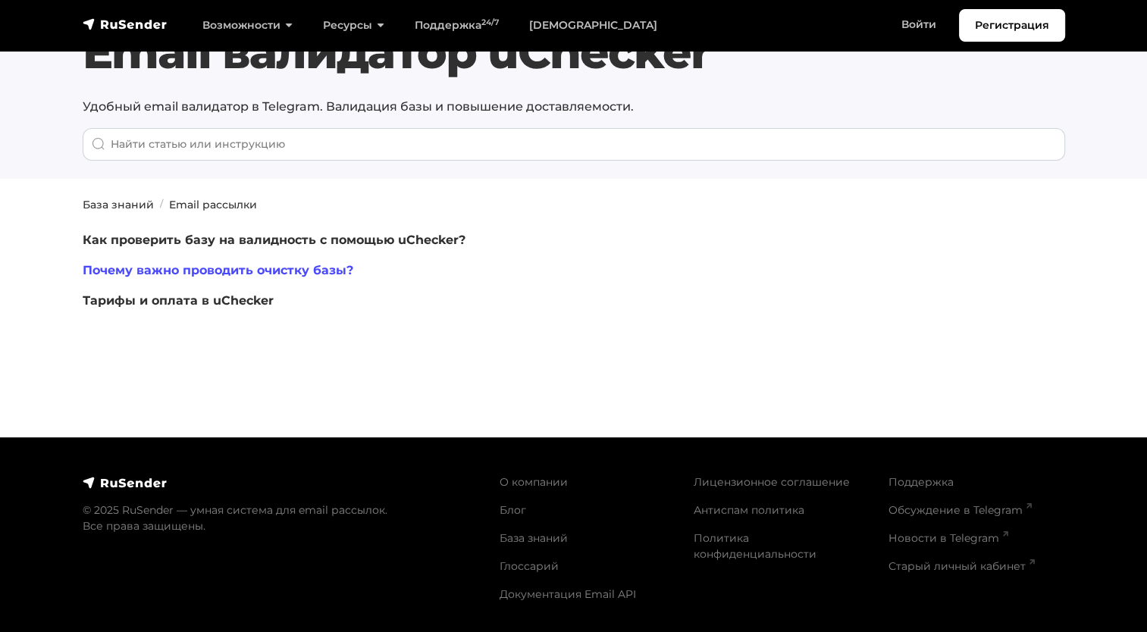
click at [334, 268] on link "Почему важно проводить очистку базы?" at bounding box center [218, 270] width 271 height 14
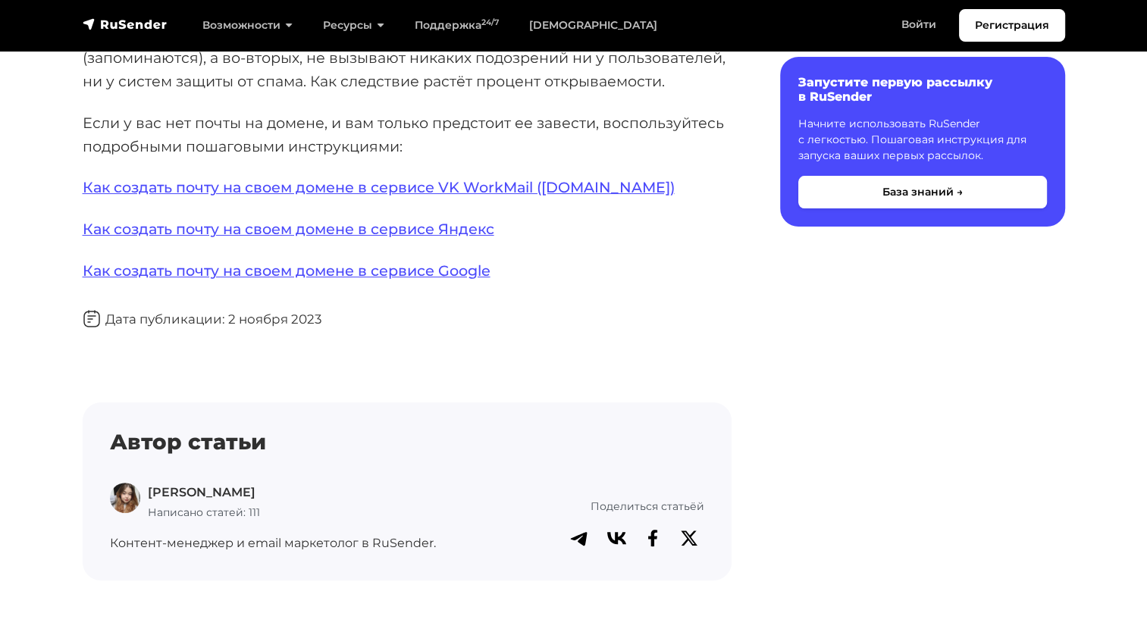
scroll to position [227, 0]
